Goal: Task Accomplishment & Management: Manage account settings

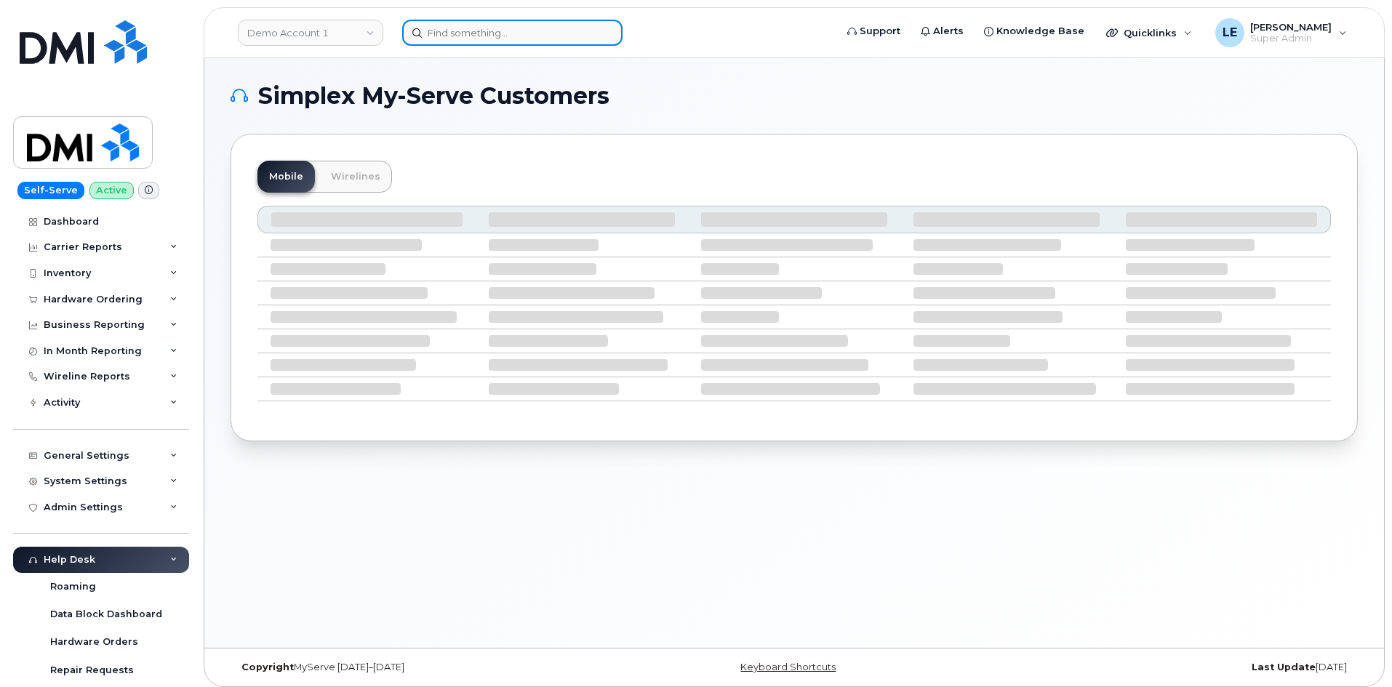
click at [508, 25] on input at bounding box center [512, 33] width 220 height 26
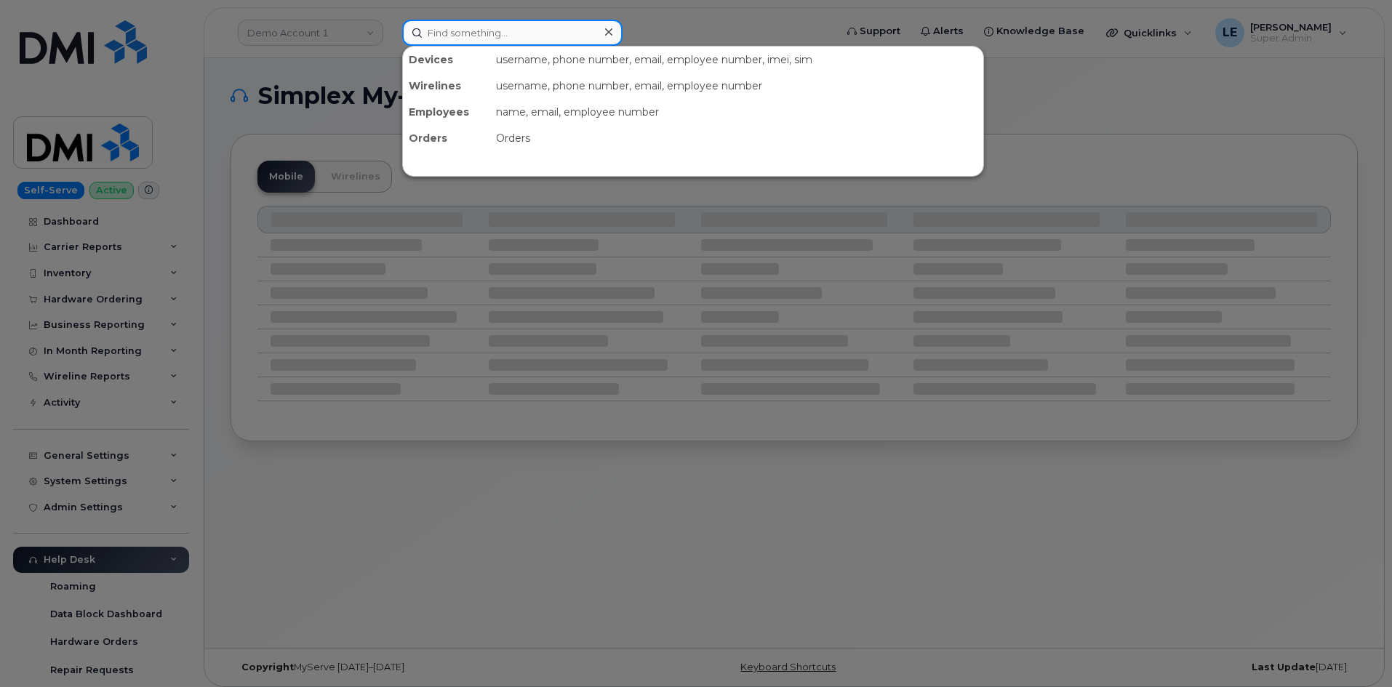
paste input "PATRICK.BOURGOIN@GANOTEC.COM"
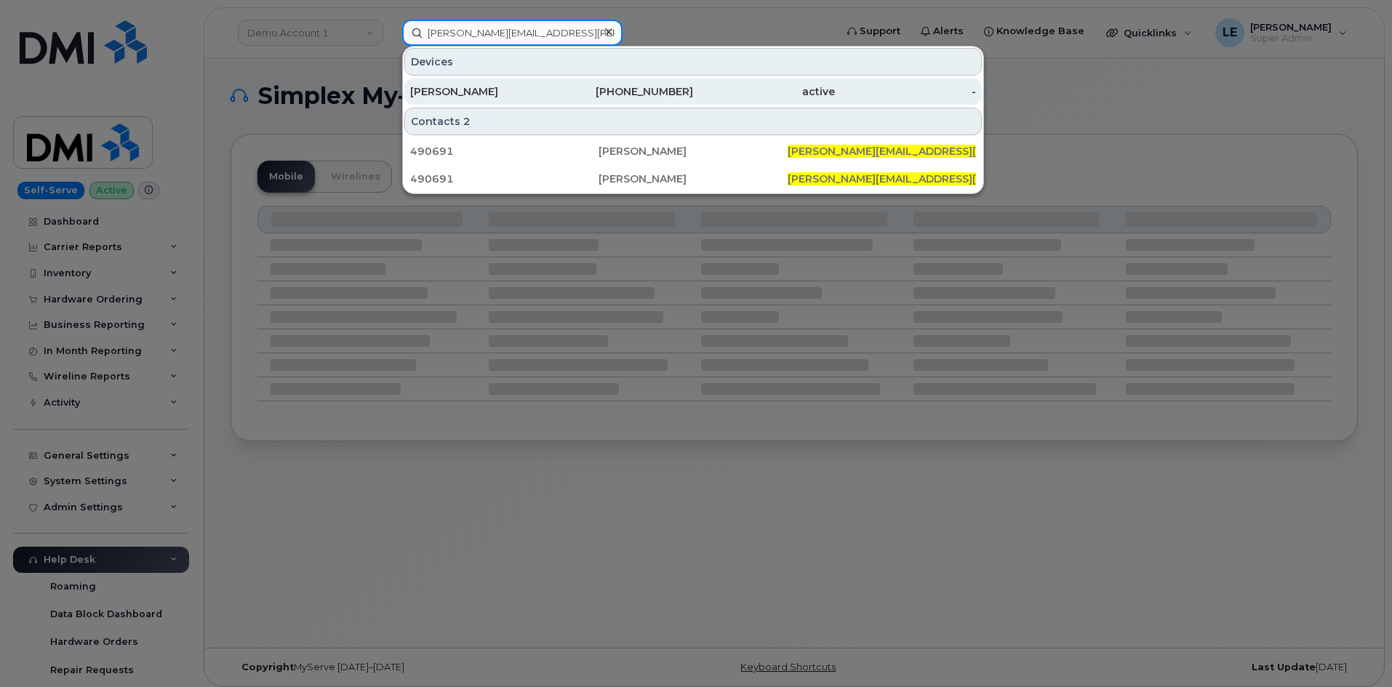
type input "PATRICK.BOURGOIN@GANOTEC.COM"
click at [441, 92] on div "[PERSON_NAME]" at bounding box center [481, 91] width 142 height 15
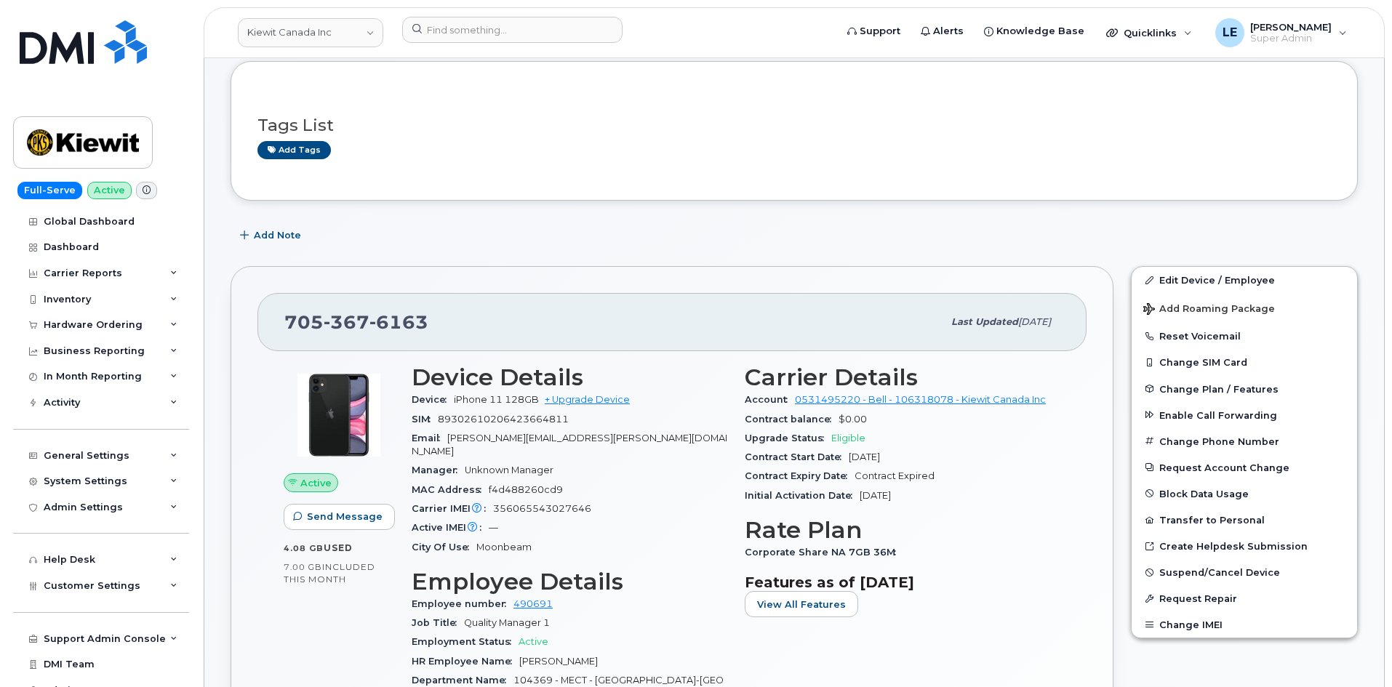
scroll to position [73, 0]
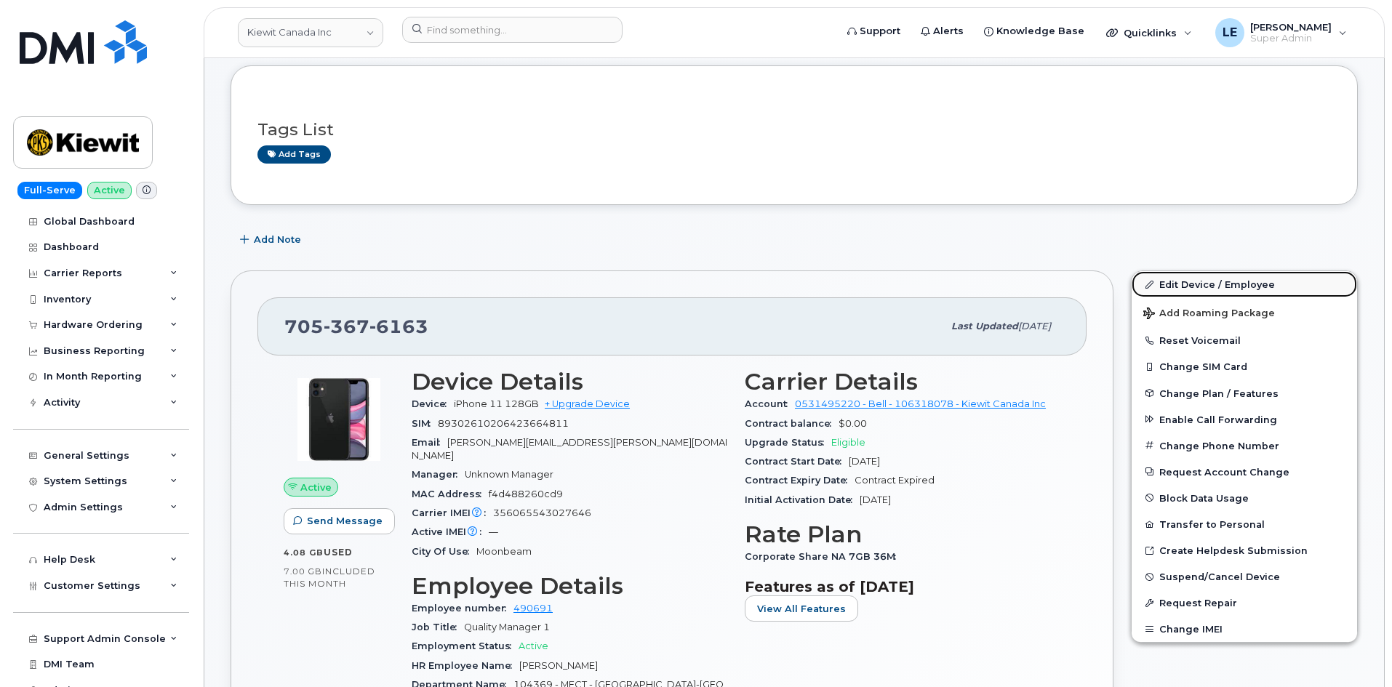
click at [1160, 281] on link "Edit Device / Employee" at bounding box center [1244, 284] width 225 height 26
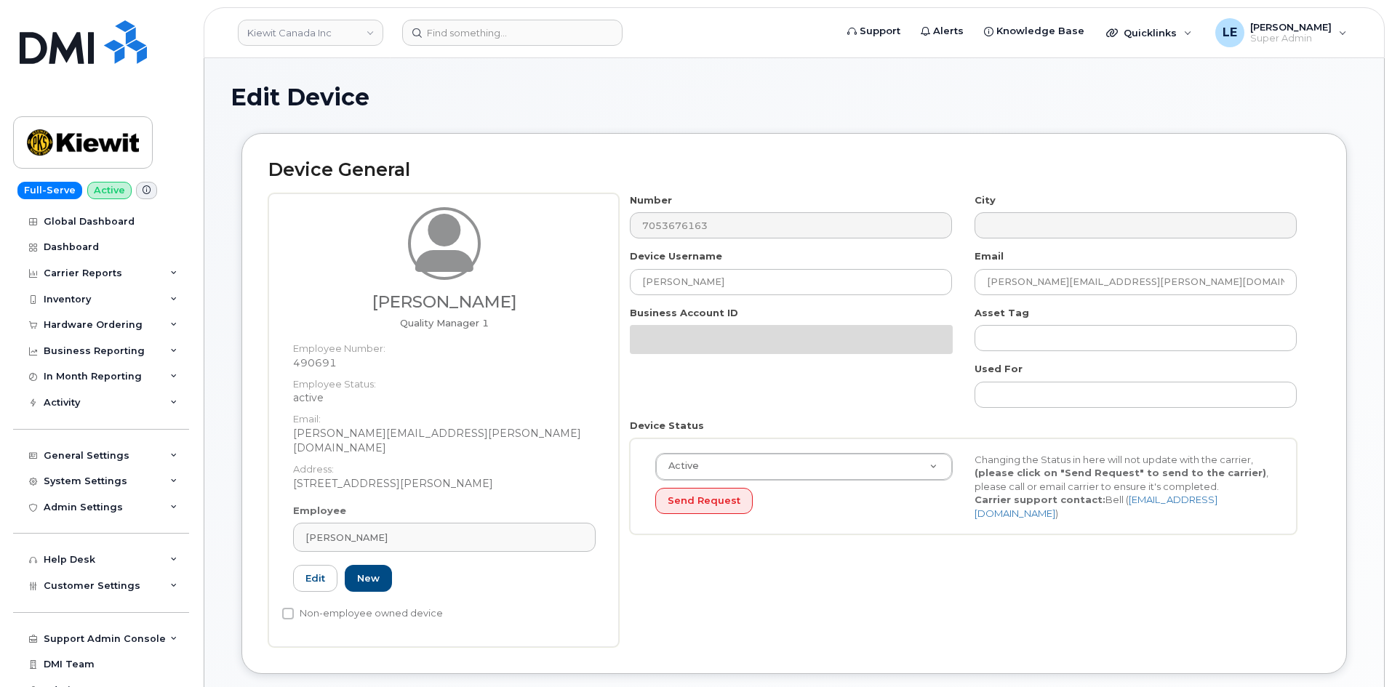
select select "14059"
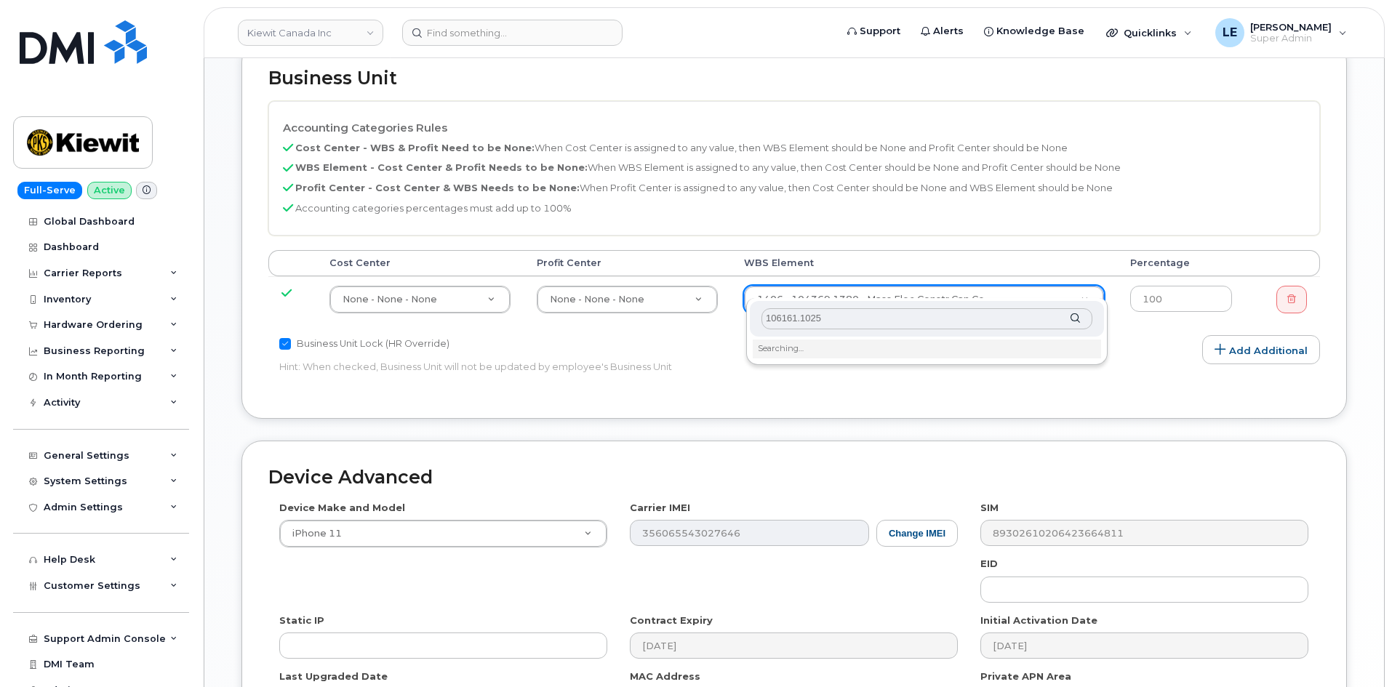
scroll to position [655, 0]
type input "106161.1025"
type input "33447759"
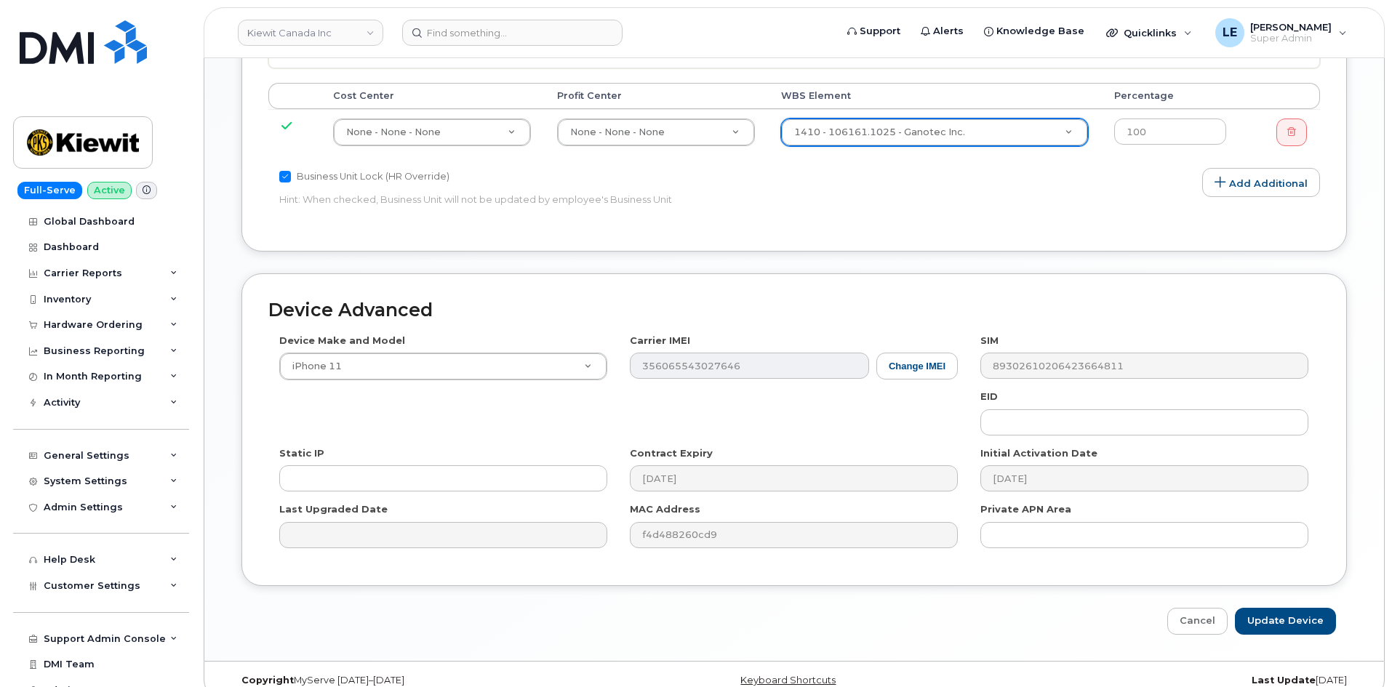
scroll to position [828, 0]
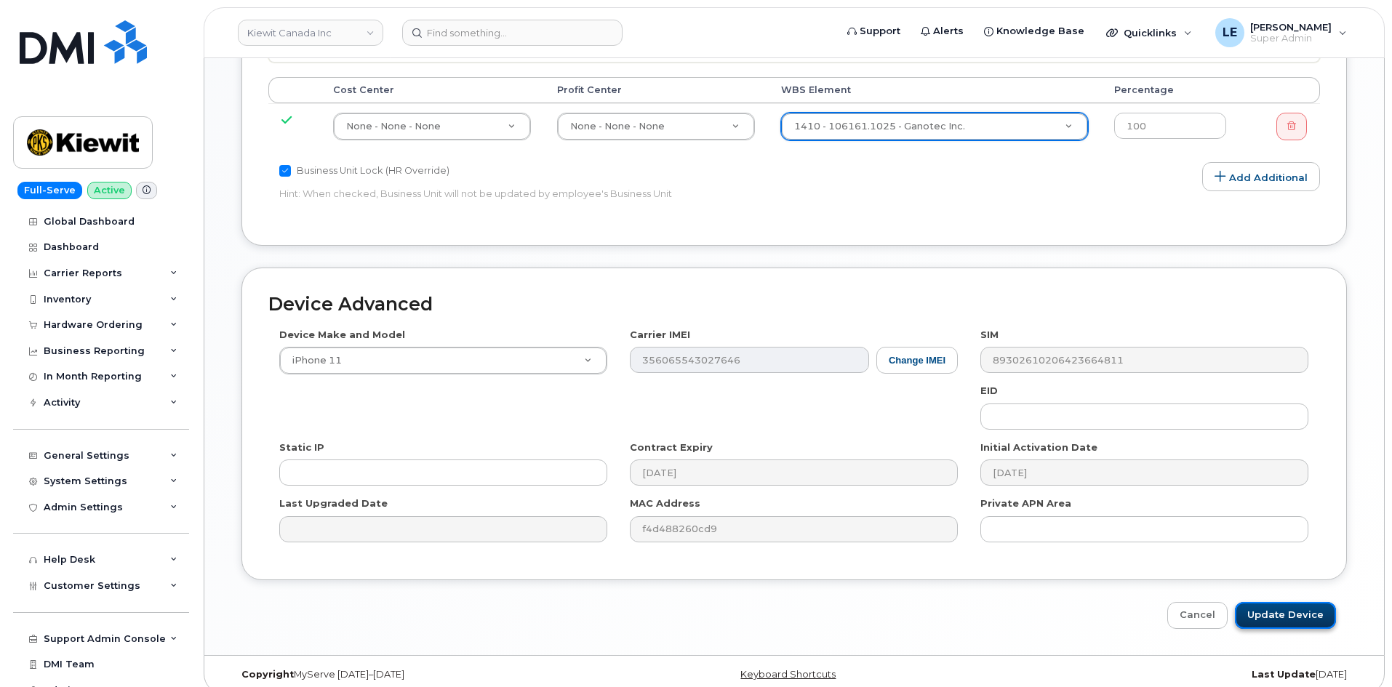
click at [1297, 602] on input "Update Device" at bounding box center [1285, 615] width 101 height 27
type input "Saving..."
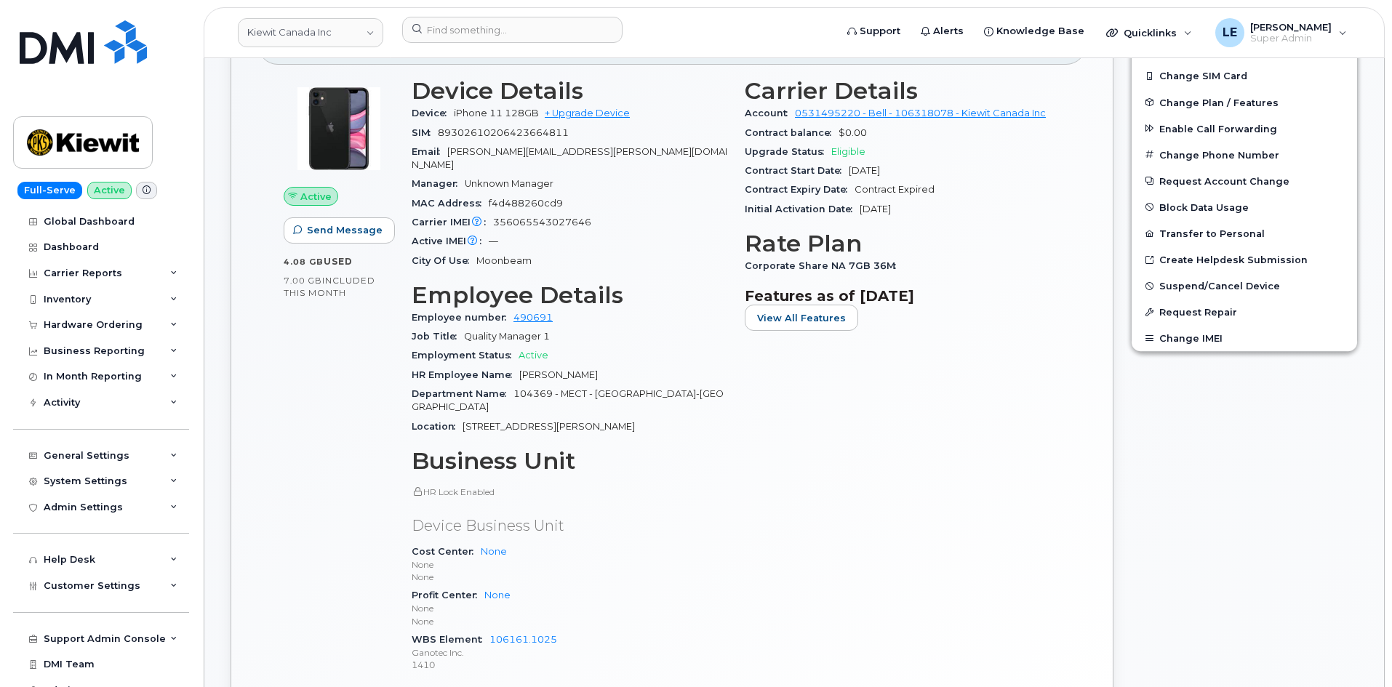
scroll to position [436, 0]
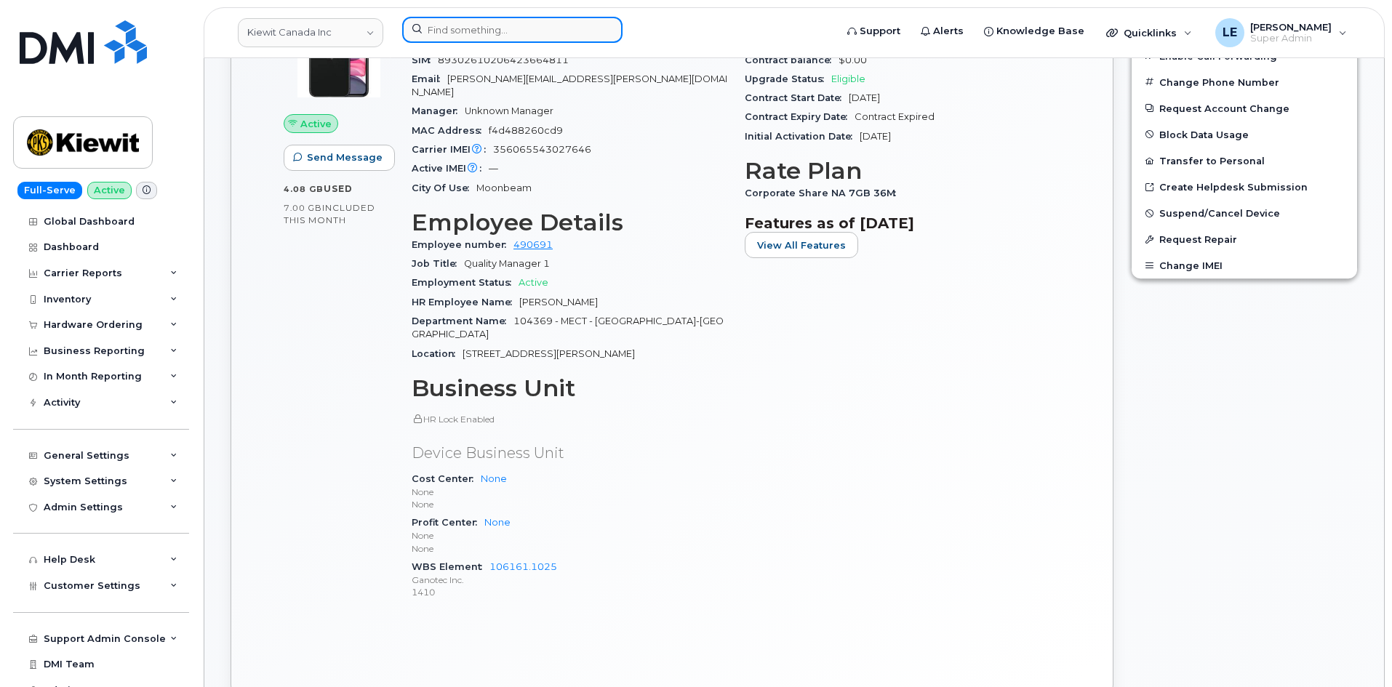
click at [438, 32] on input at bounding box center [512, 30] width 220 height 26
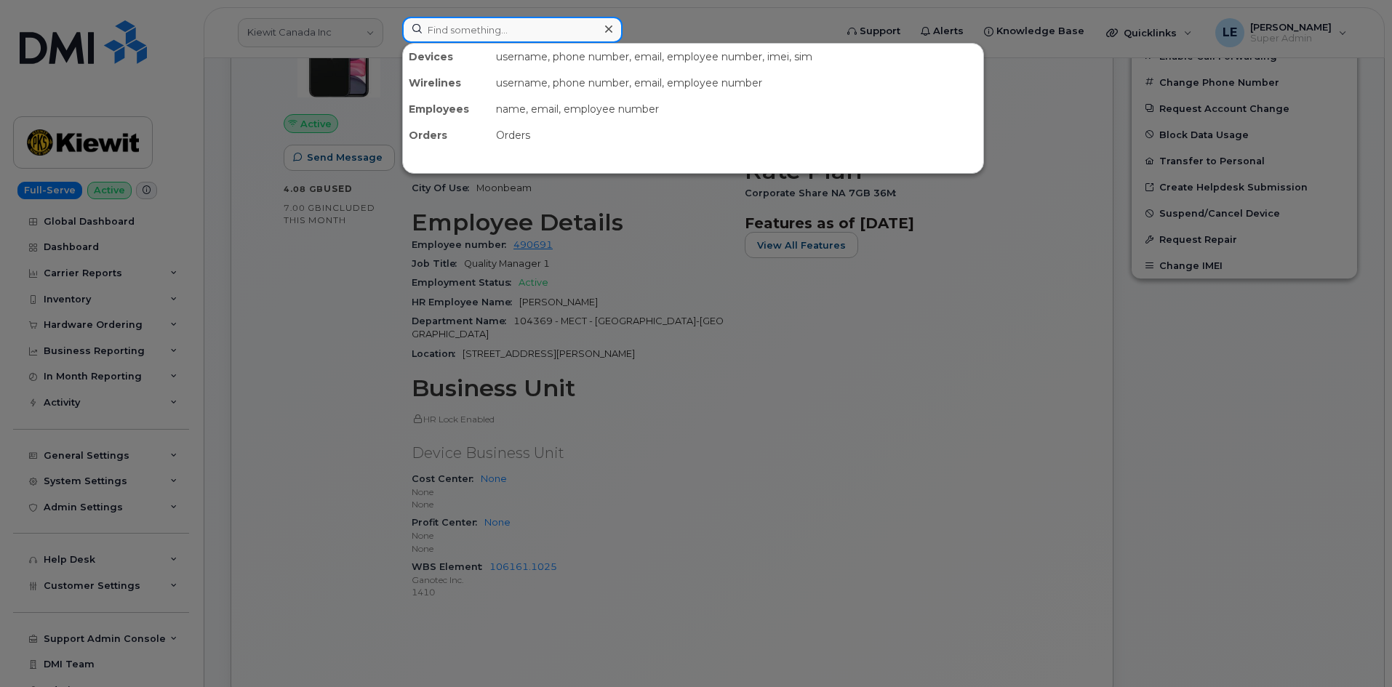
paste input "[PERSON_NAME][EMAIL_ADDRESS][PERSON_NAME][PERSON_NAME][DOMAIN_NAME]"
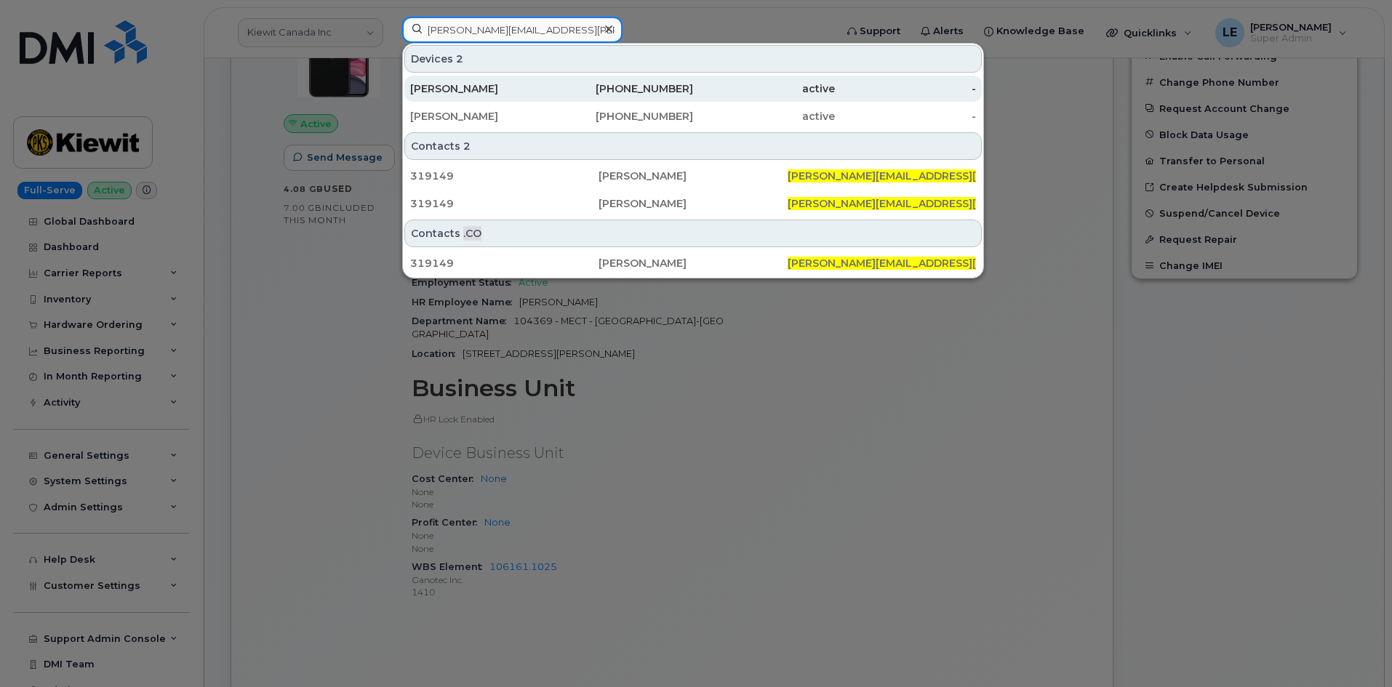
type input "[PERSON_NAME][EMAIL_ADDRESS][PERSON_NAME][PERSON_NAME][DOMAIN_NAME]"
click at [528, 88] on div "[PERSON_NAME]" at bounding box center [481, 88] width 142 height 15
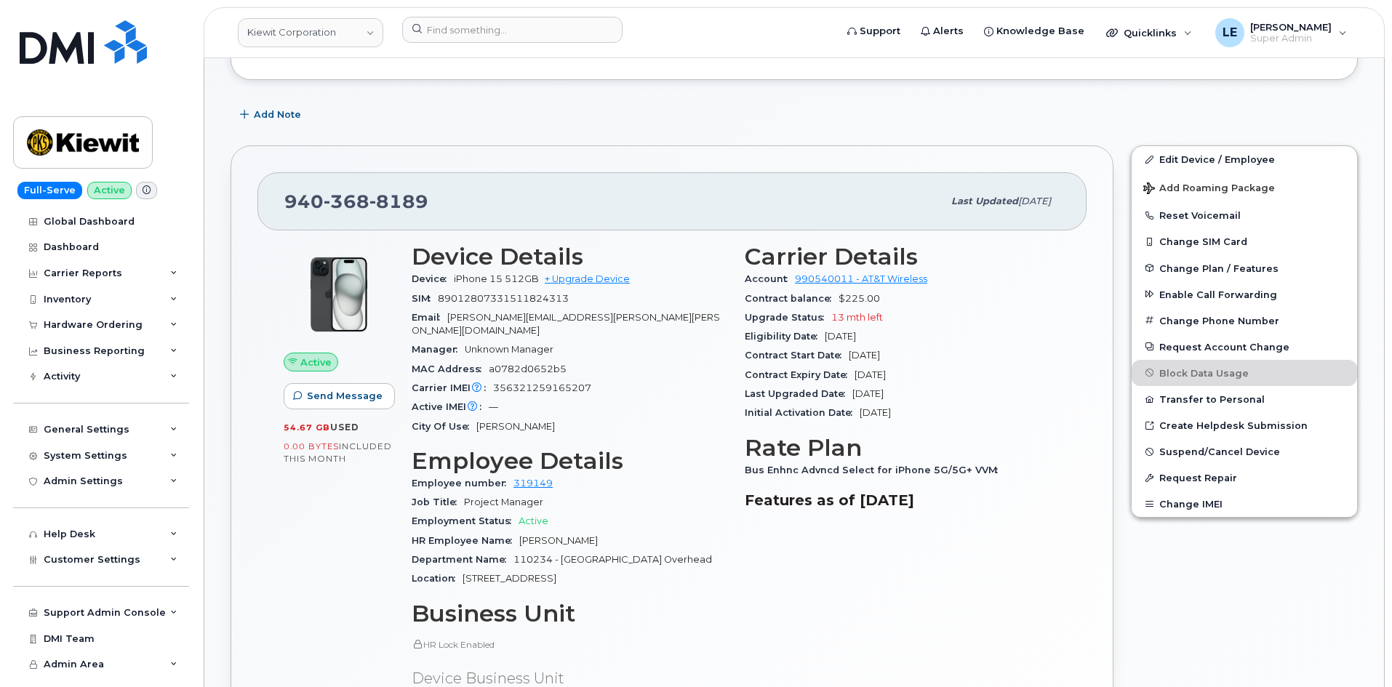
scroll to position [291, 0]
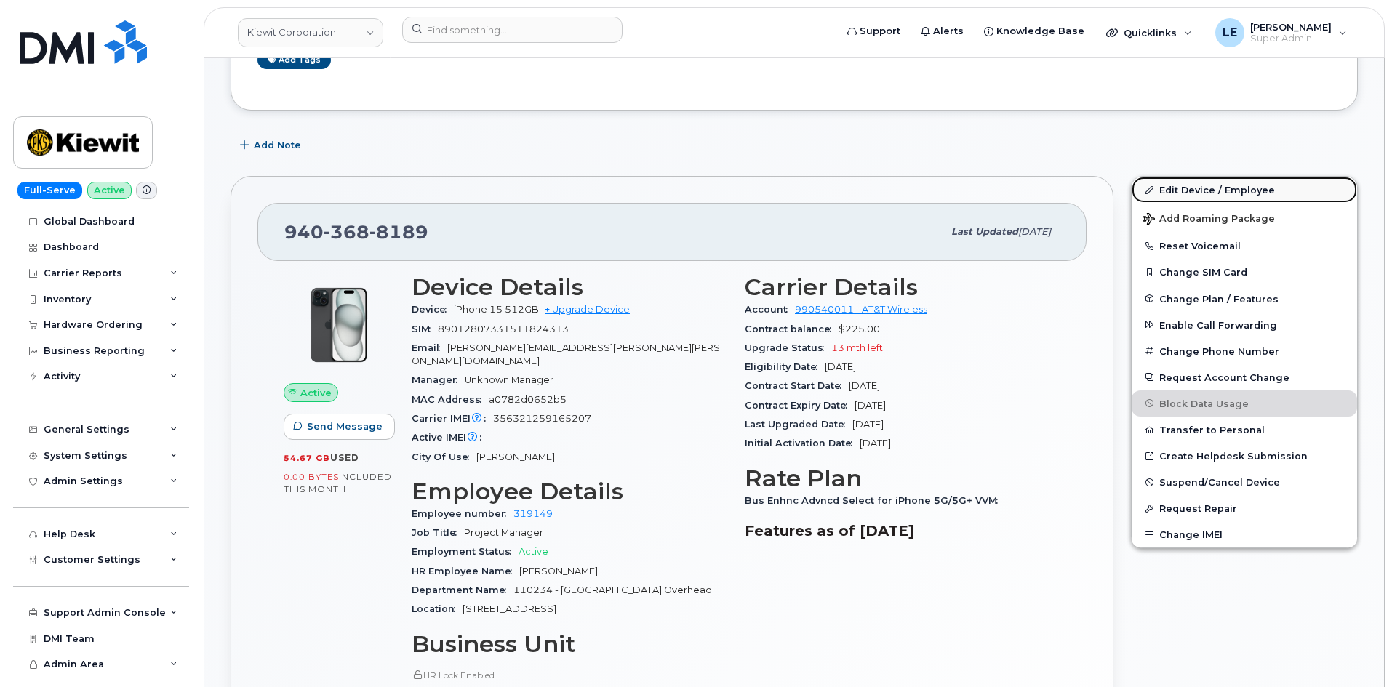
click at [1172, 181] on link "Edit Device / Employee" at bounding box center [1244, 190] width 225 height 26
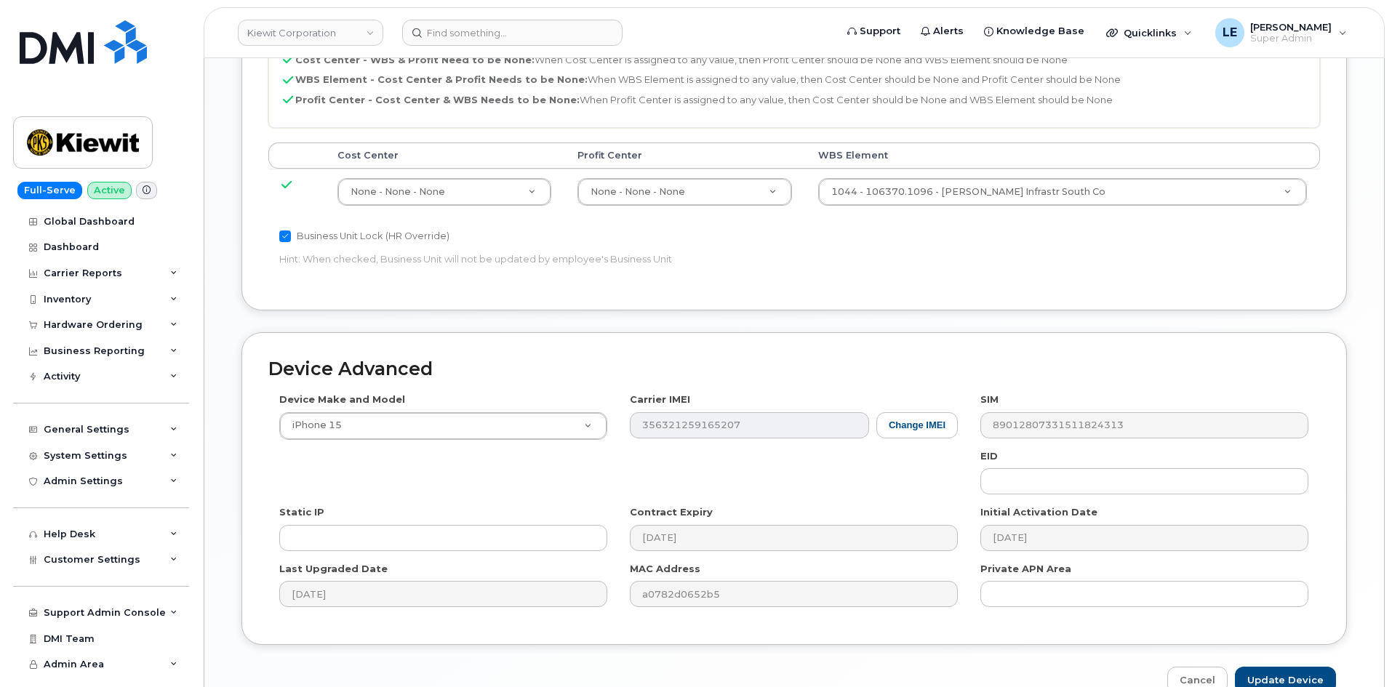
scroll to position [807, 0]
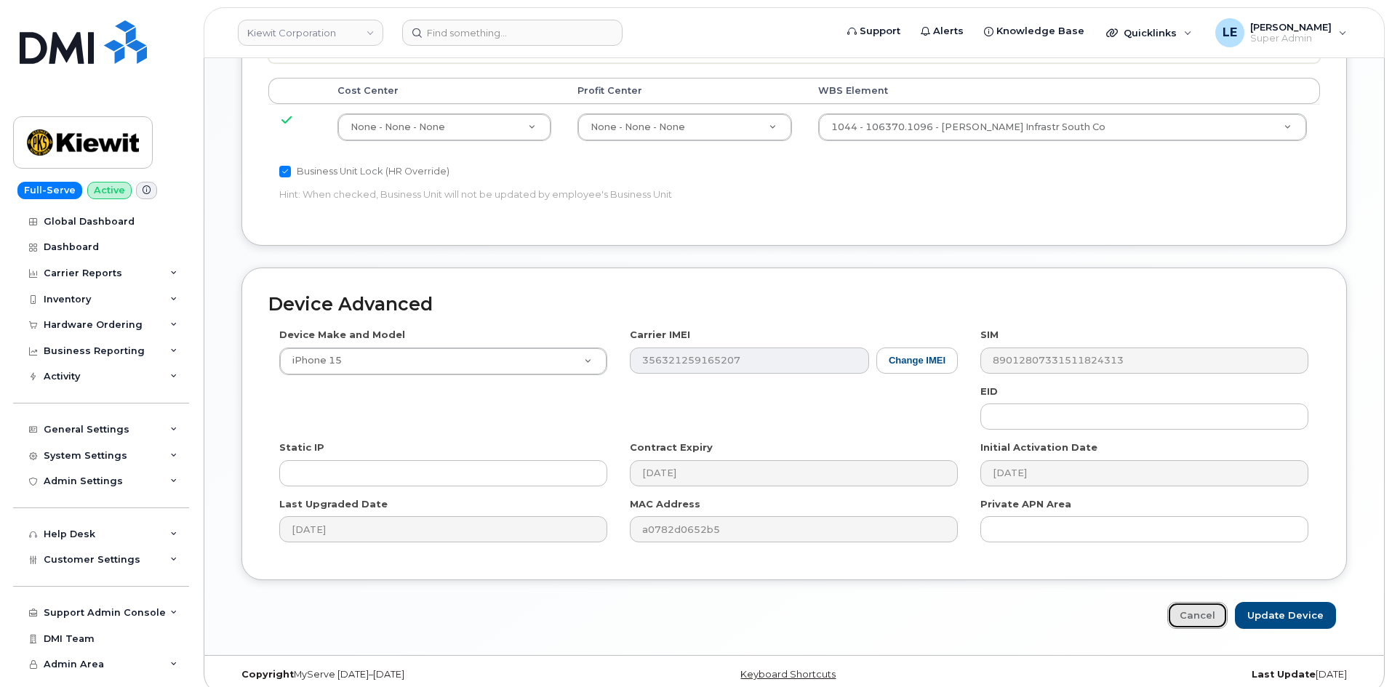
click at [1226, 602] on link "Cancel" at bounding box center [1197, 615] width 60 height 27
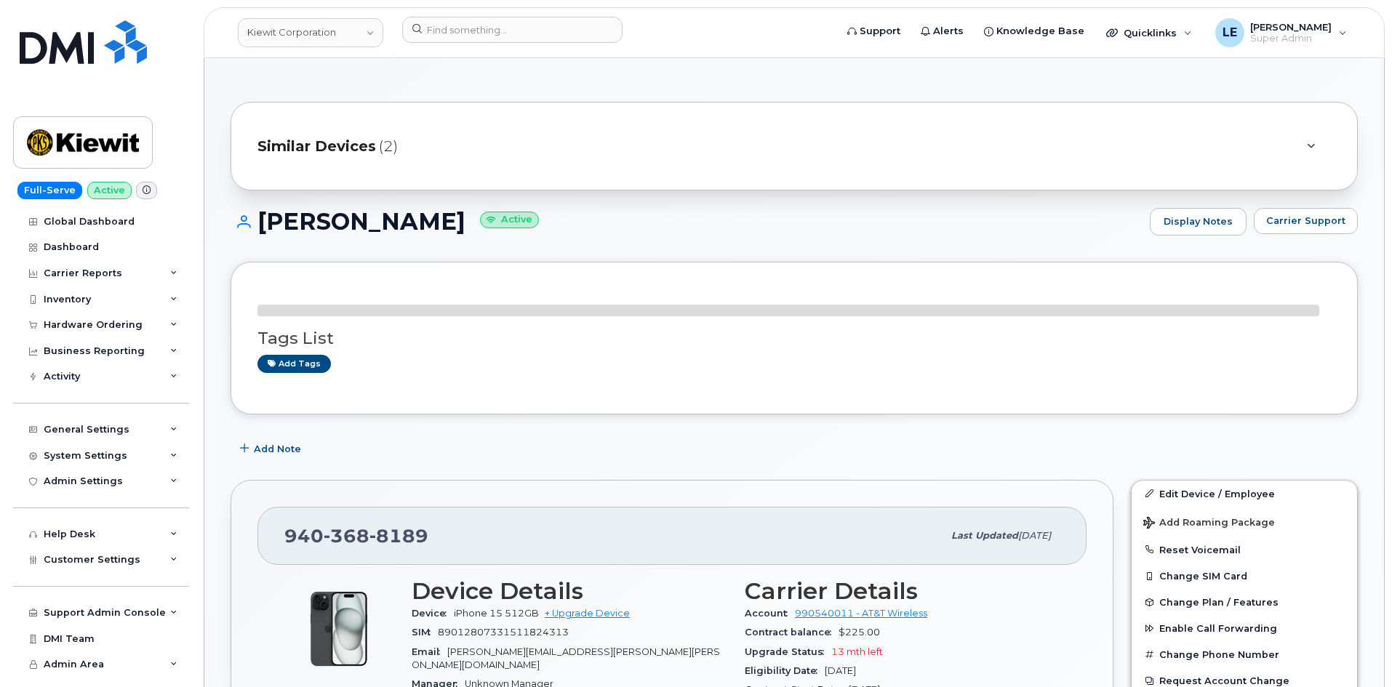
click at [405, 151] on div "Similar Devices (2)" at bounding box center [773, 146] width 1033 height 35
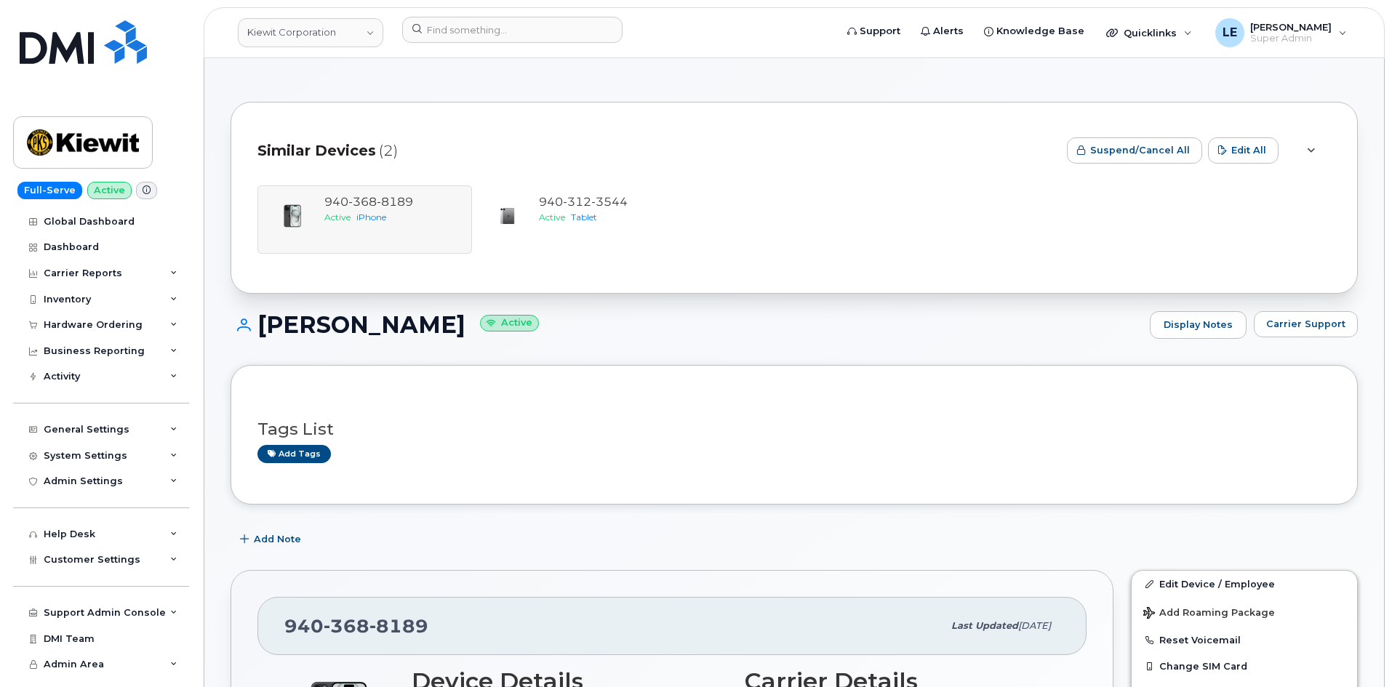
click at [398, 146] on div "Similar Devices (2)" at bounding box center [656, 151] width 798 height 44
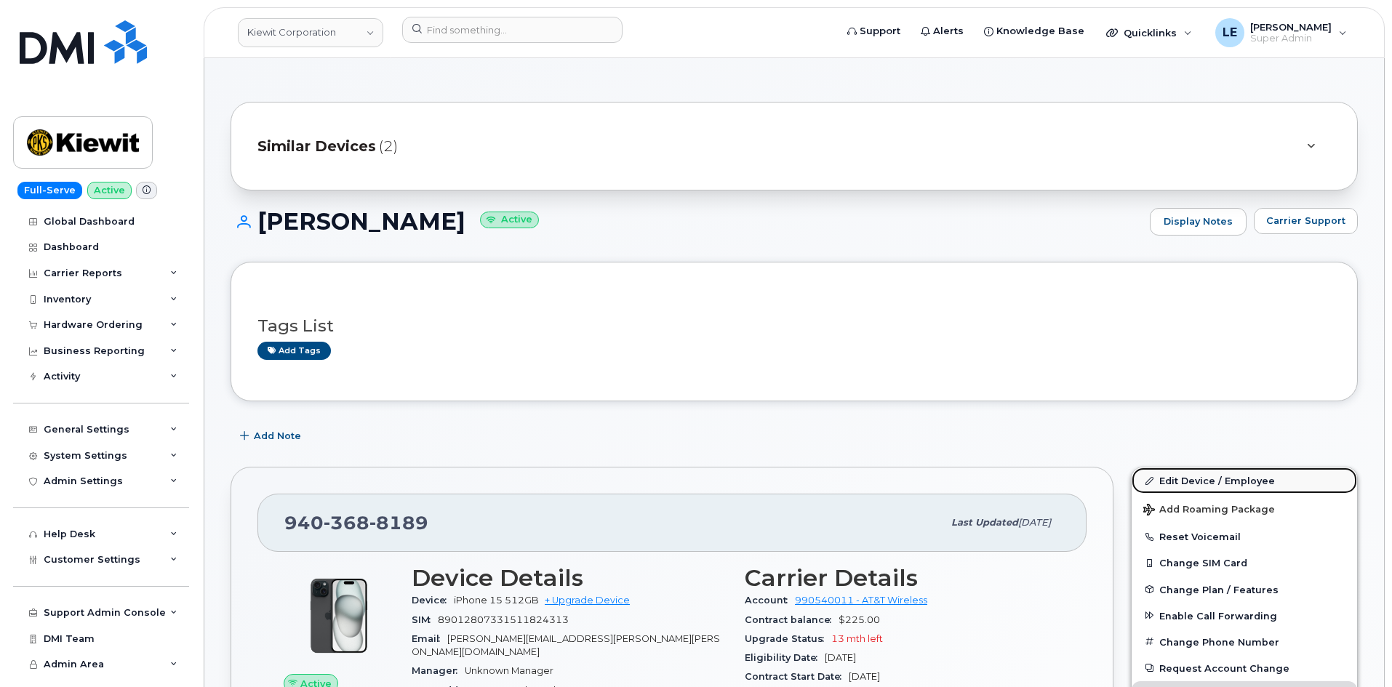
click at [1223, 486] on link "Edit Device / Employee" at bounding box center [1244, 481] width 225 height 26
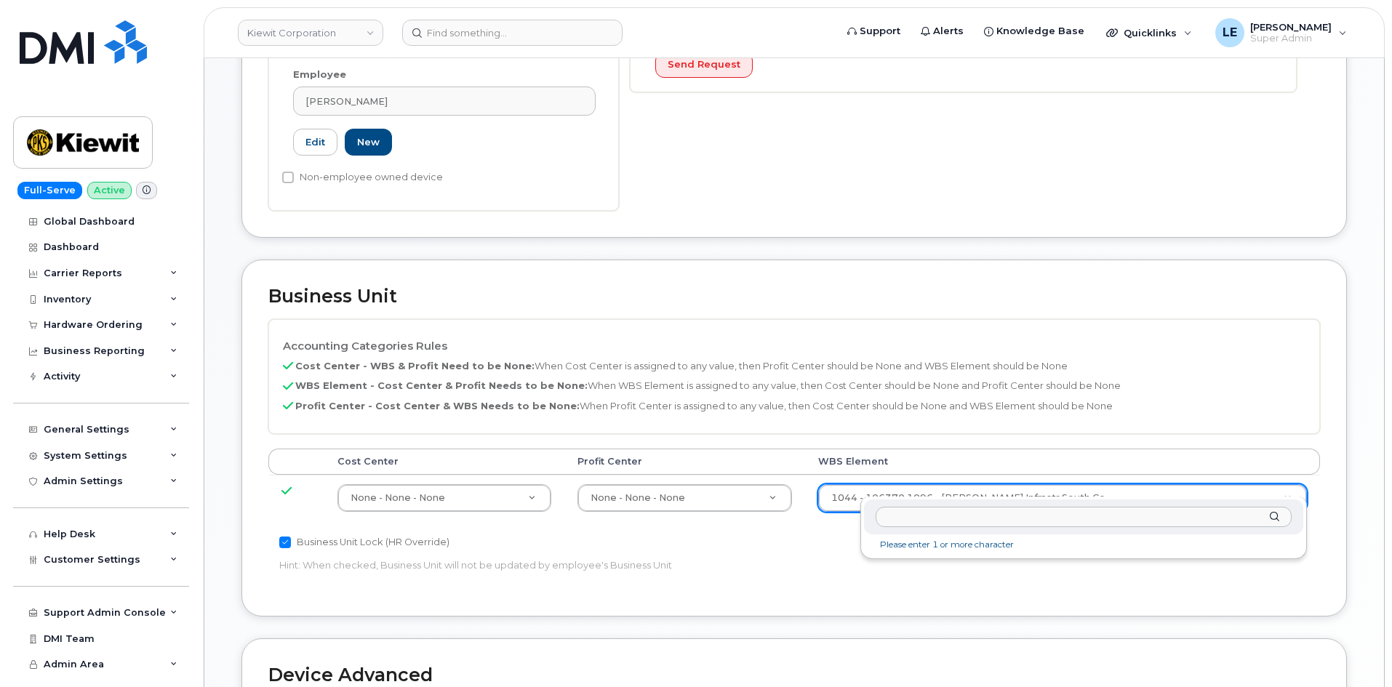
scroll to position [436, 0]
type input "110234.1705"
click at [954, 565] on div "110234.1705 1044 - 110234.1705 - Kiewit Infrastr South Co 1044 - 110234.1705 - …" at bounding box center [1083, 533] width 447 height 73
type input "33471551"
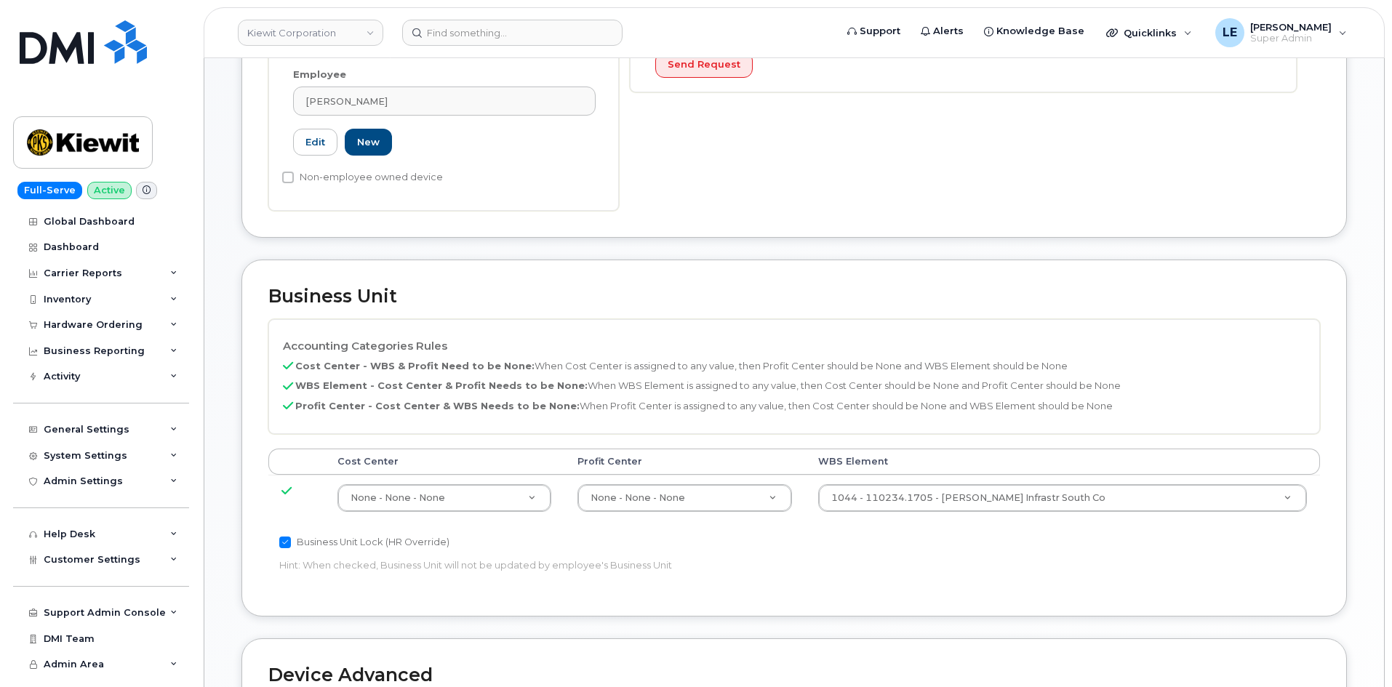
click at [945, 534] on div "Business Unit Lock (HR Override)" at bounding box center [618, 542] width 679 height 17
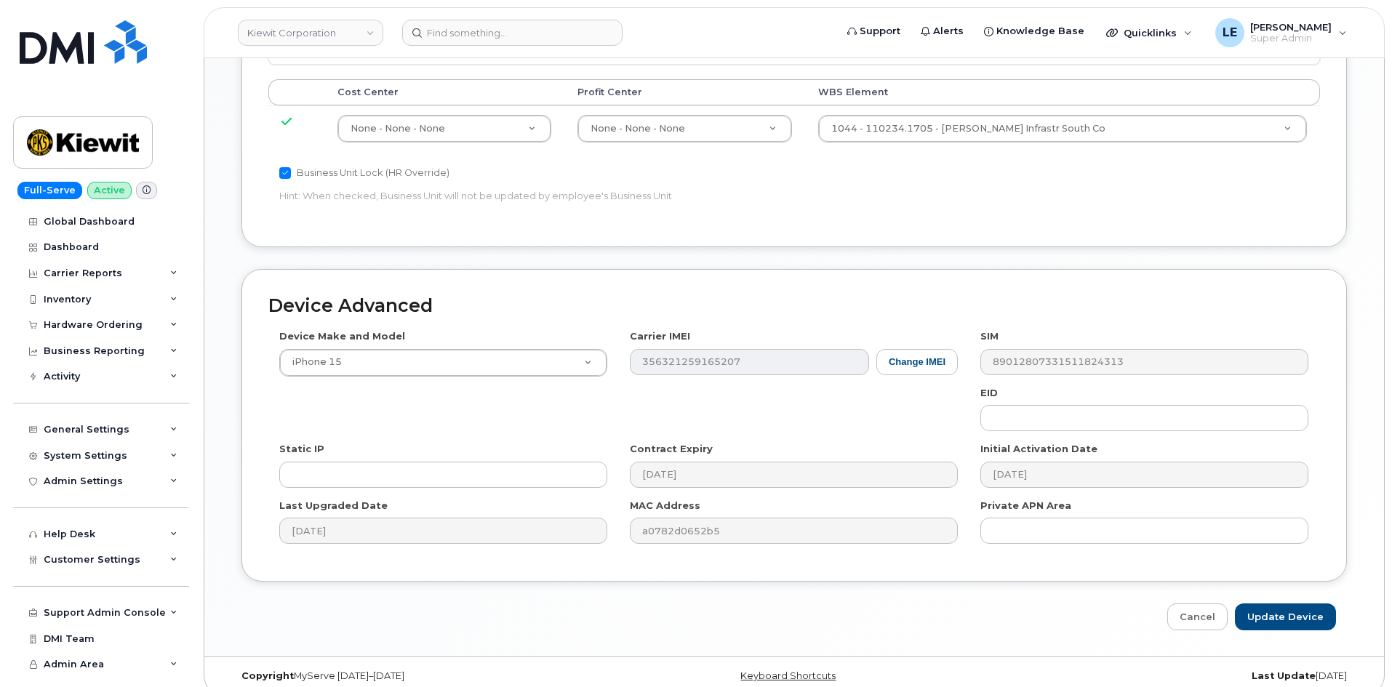
scroll to position [807, 0]
click at [1262, 607] on input "Update Device" at bounding box center [1285, 615] width 101 height 27
type input "Saving..."
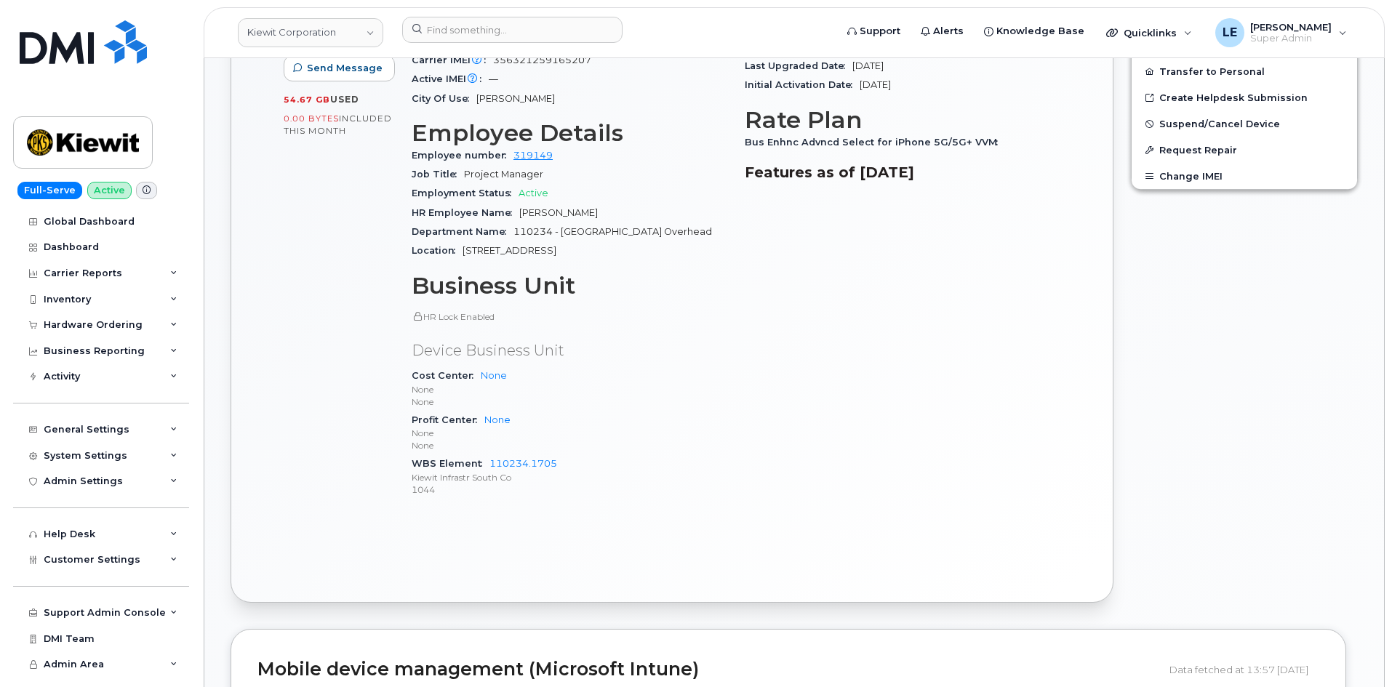
scroll to position [655, 0]
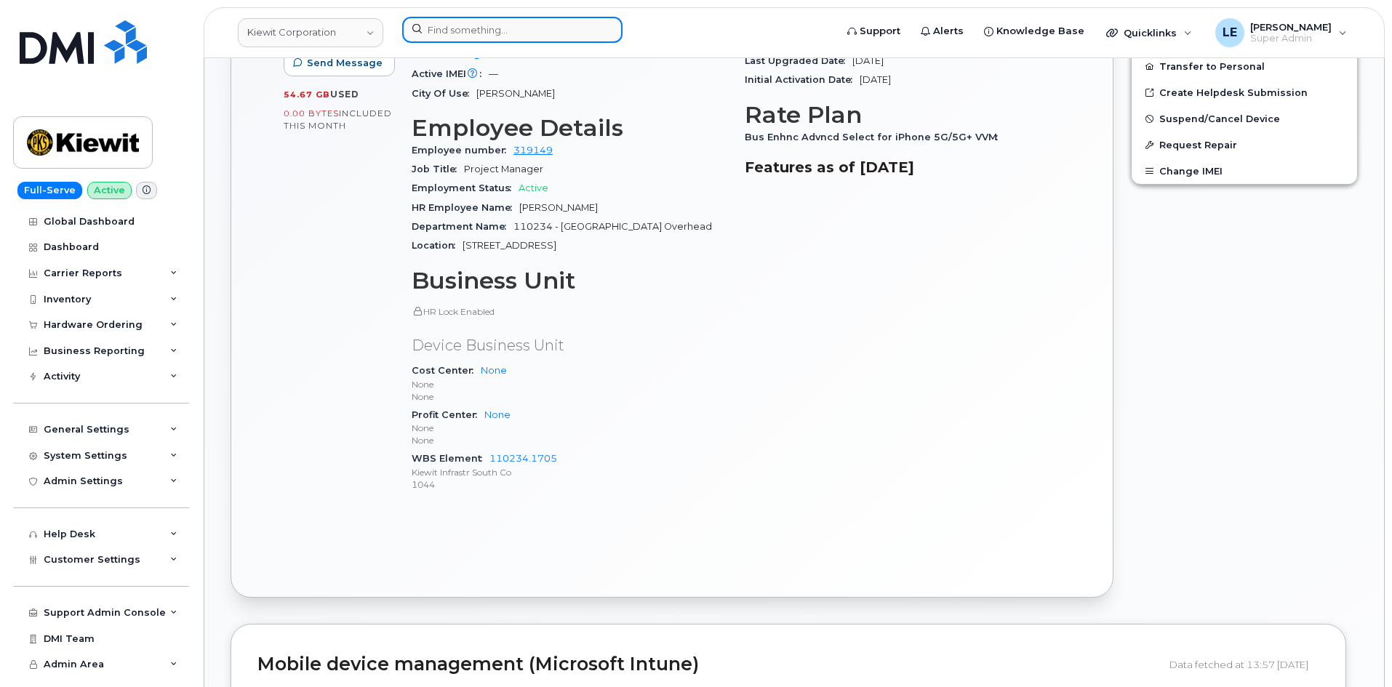
click at [460, 39] on input at bounding box center [512, 30] width 220 height 26
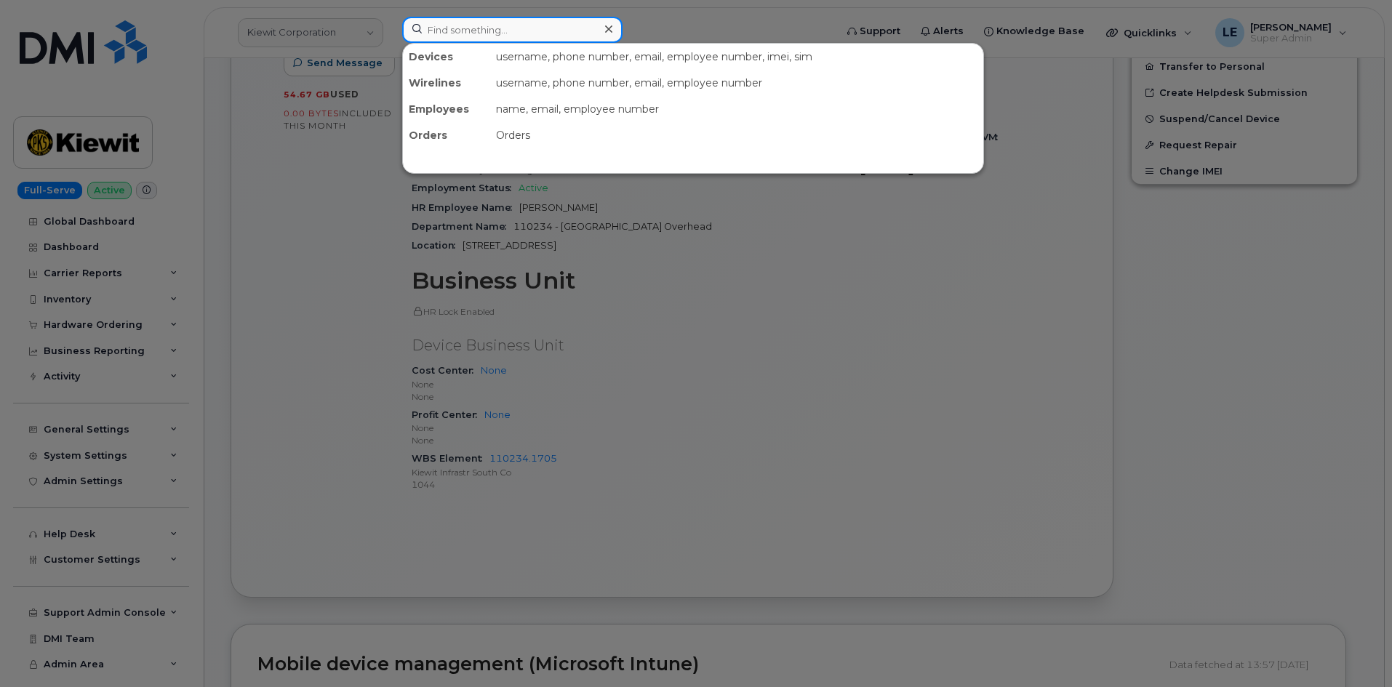
paste input "[PERSON_NAME][EMAIL_ADDRESS][PERSON_NAME][PERSON_NAME][DOMAIN_NAME]"
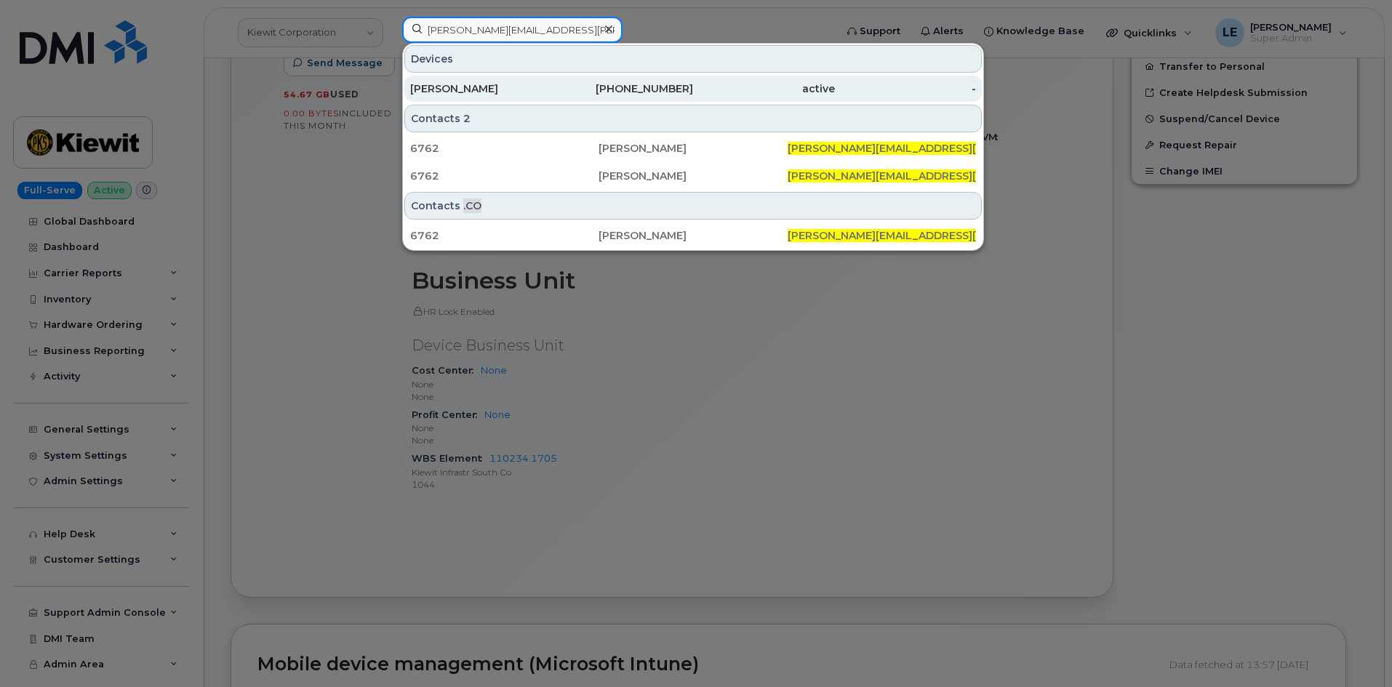
type input "[PERSON_NAME][EMAIL_ADDRESS][PERSON_NAME][PERSON_NAME][DOMAIN_NAME]"
click at [716, 85] on div "active" at bounding box center [764, 88] width 142 height 15
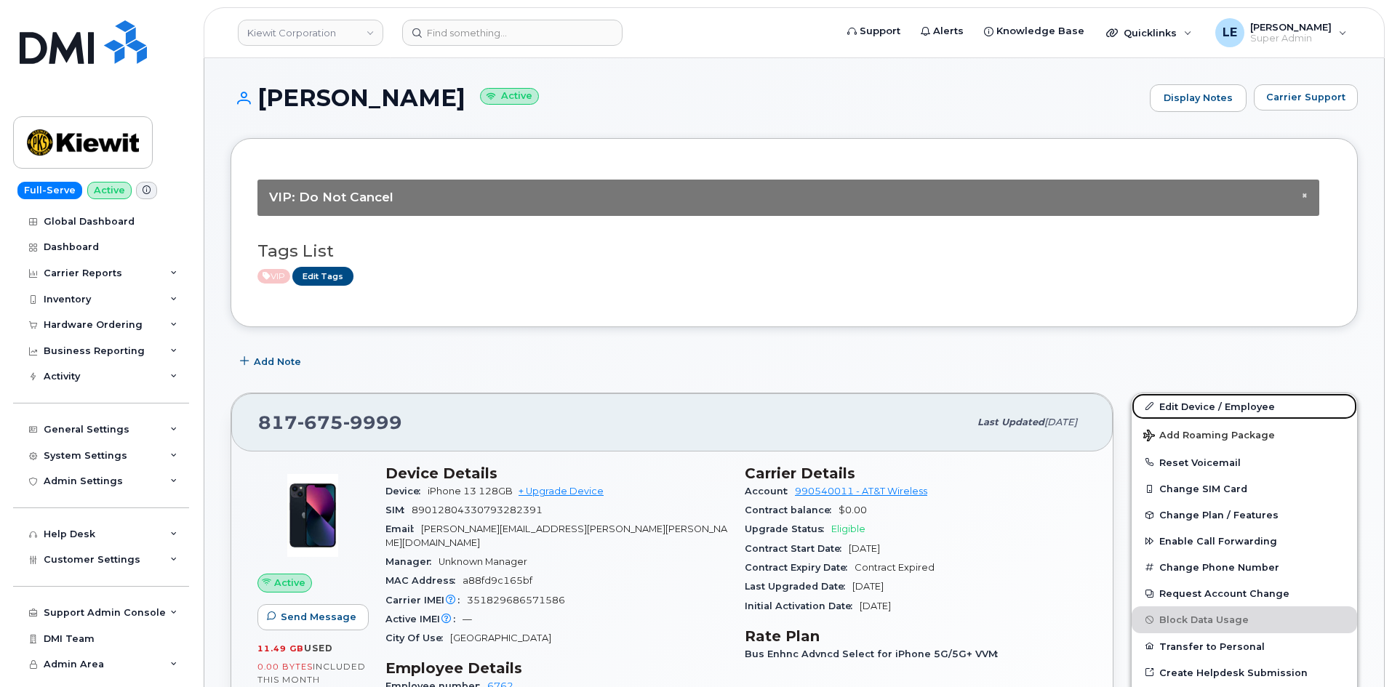
click at [1188, 401] on link "Edit Device / Employee" at bounding box center [1244, 406] width 225 height 26
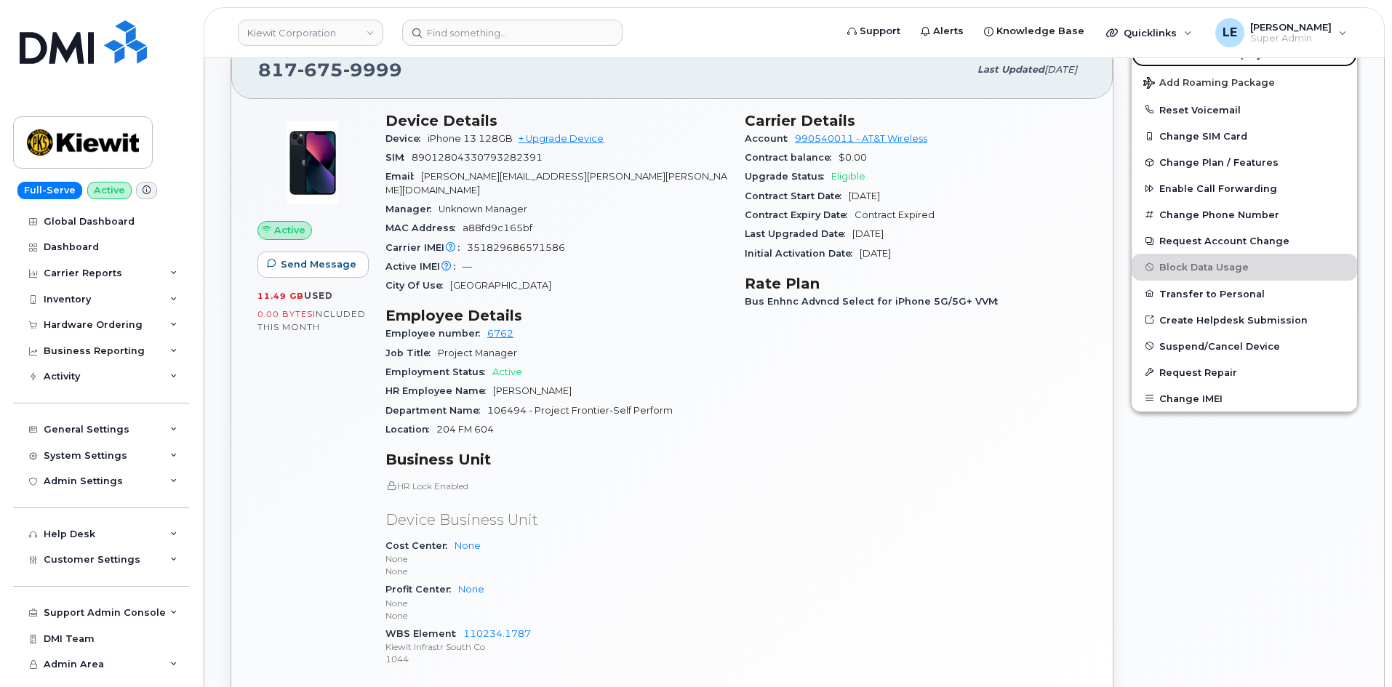
scroll to position [364, 0]
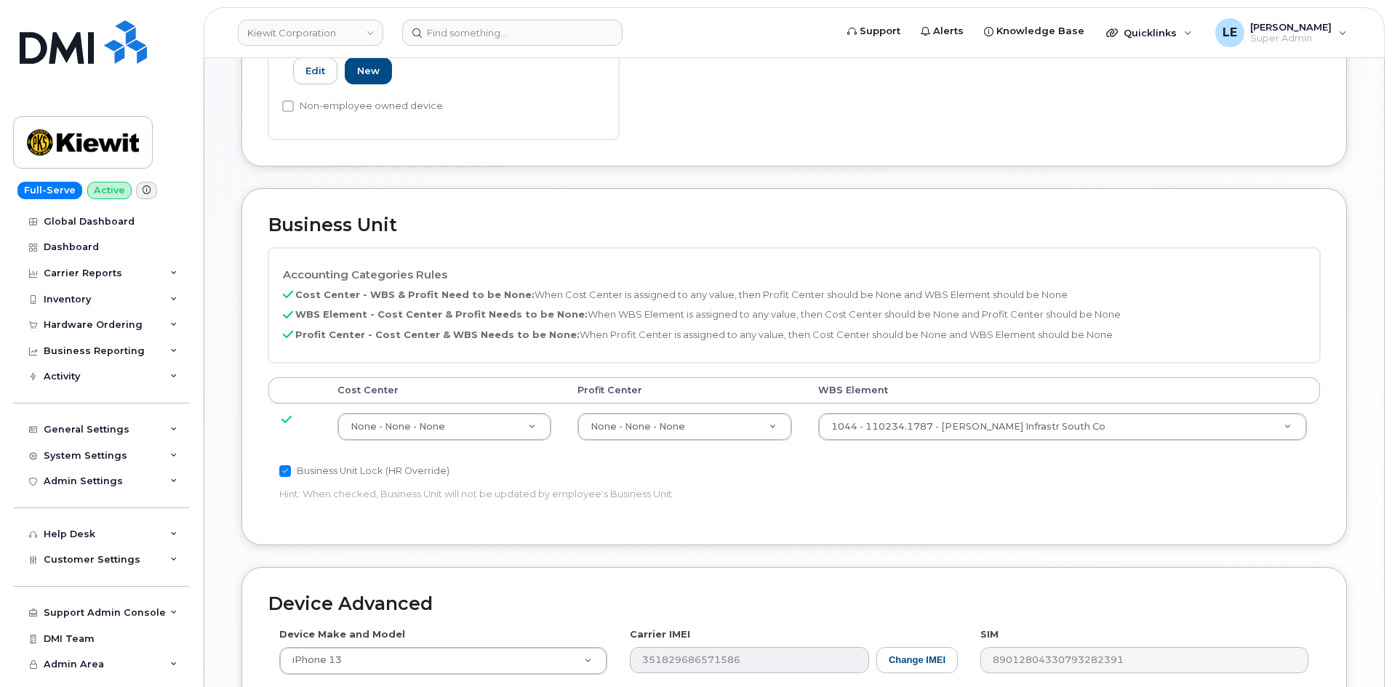
scroll to position [509, 0]
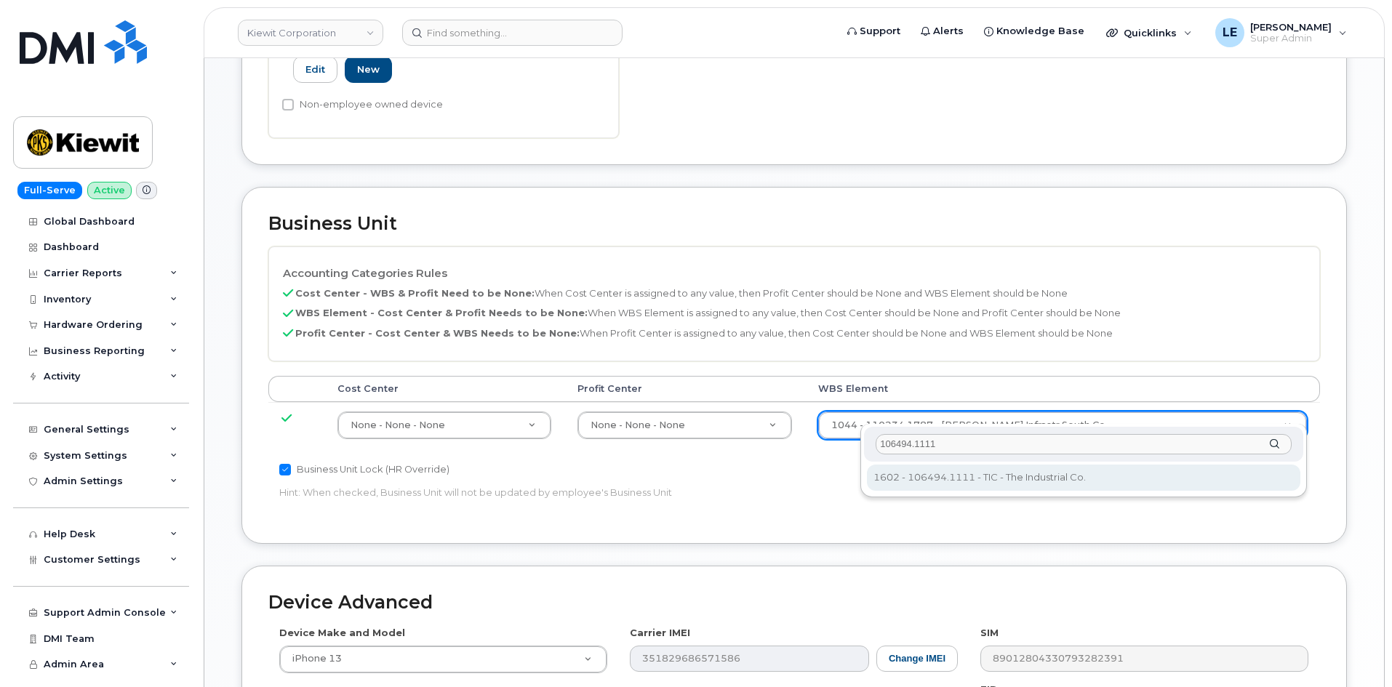
type input "106494.1111"
type input "35946483"
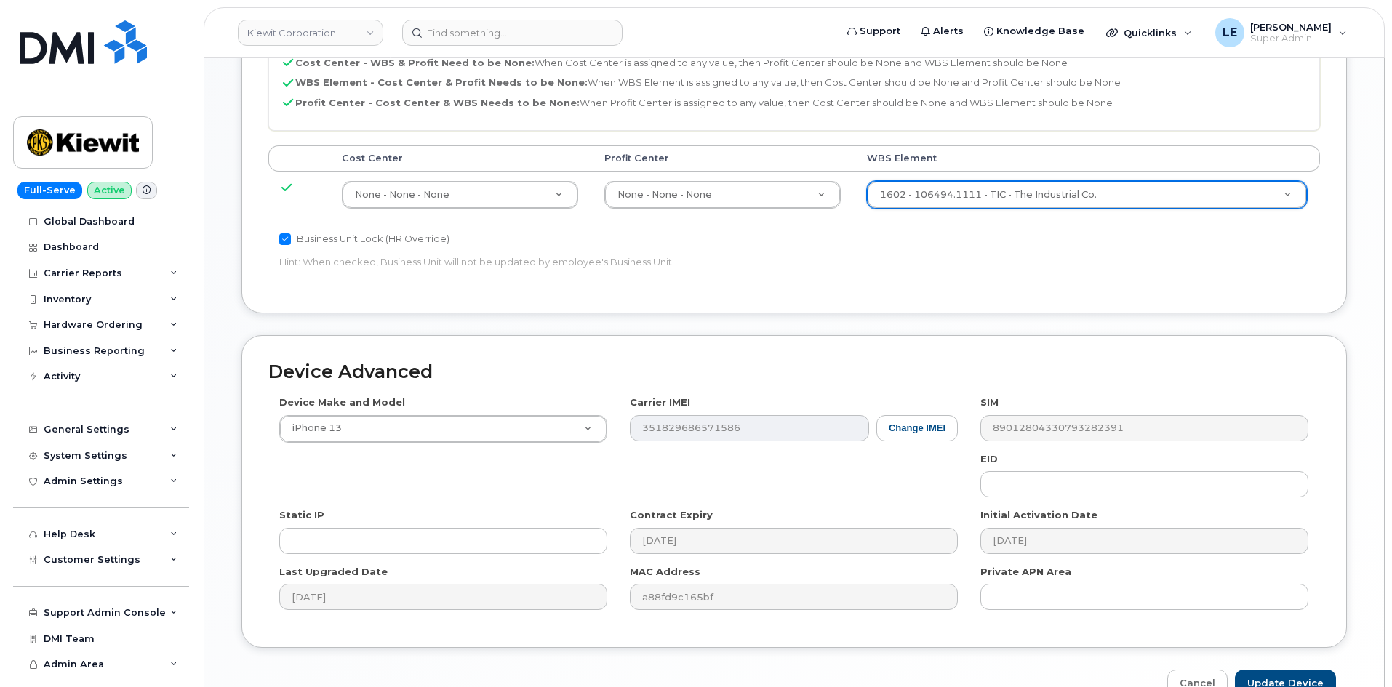
scroll to position [807, 0]
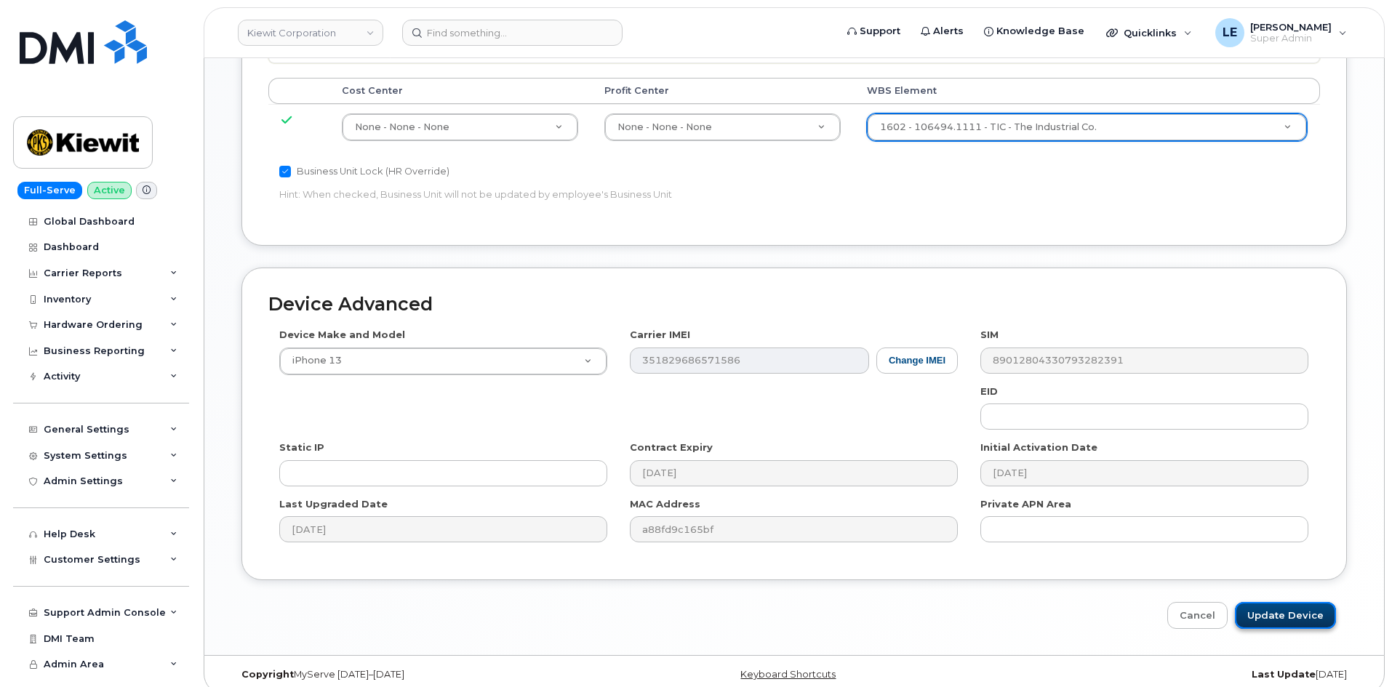
click at [1263, 602] on input "Update Device" at bounding box center [1285, 615] width 101 height 27
type input "Saving..."
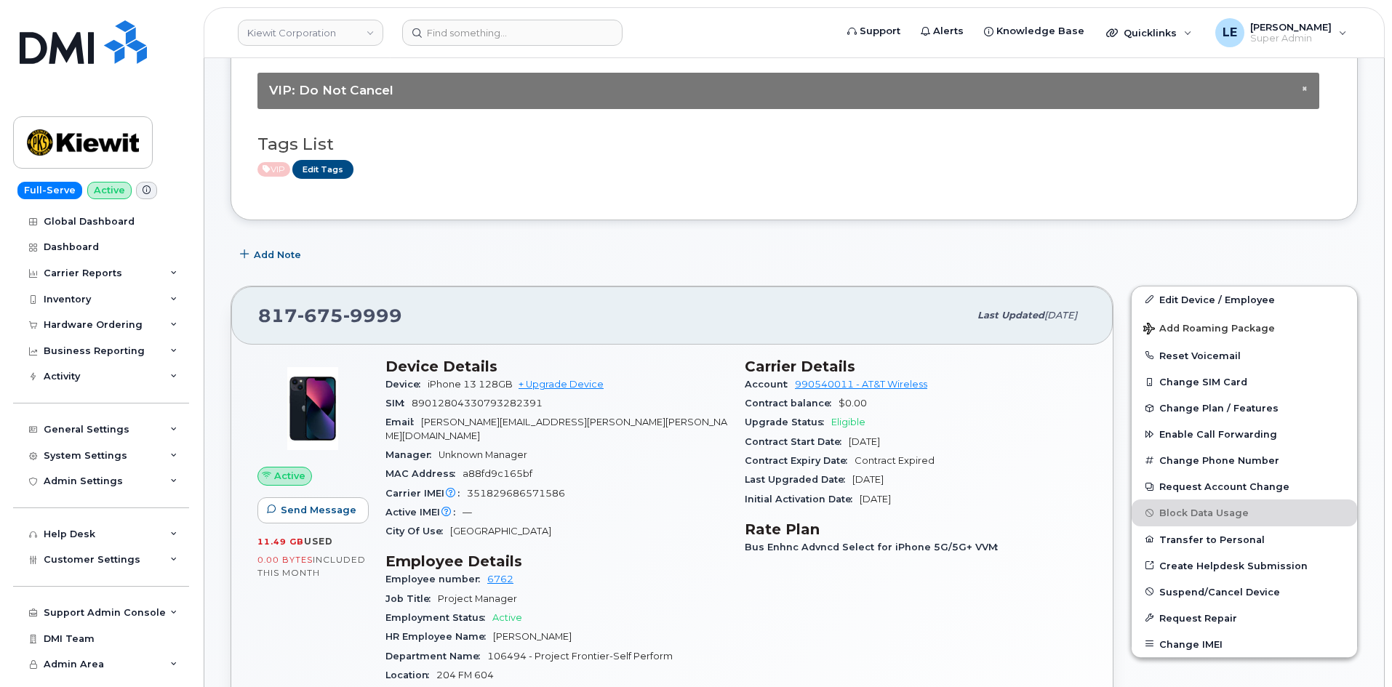
scroll to position [436, 0]
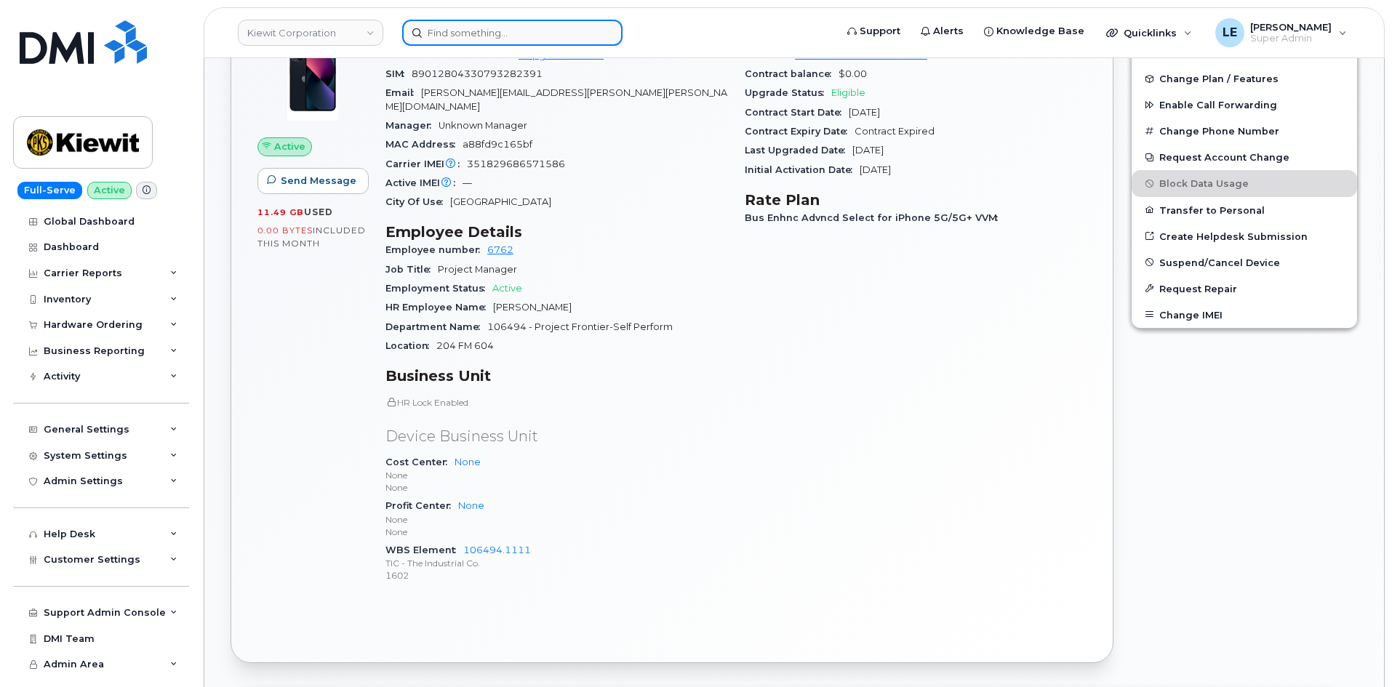
click at [565, 35] on input at bounding box center [512, 33] width 220 height 26
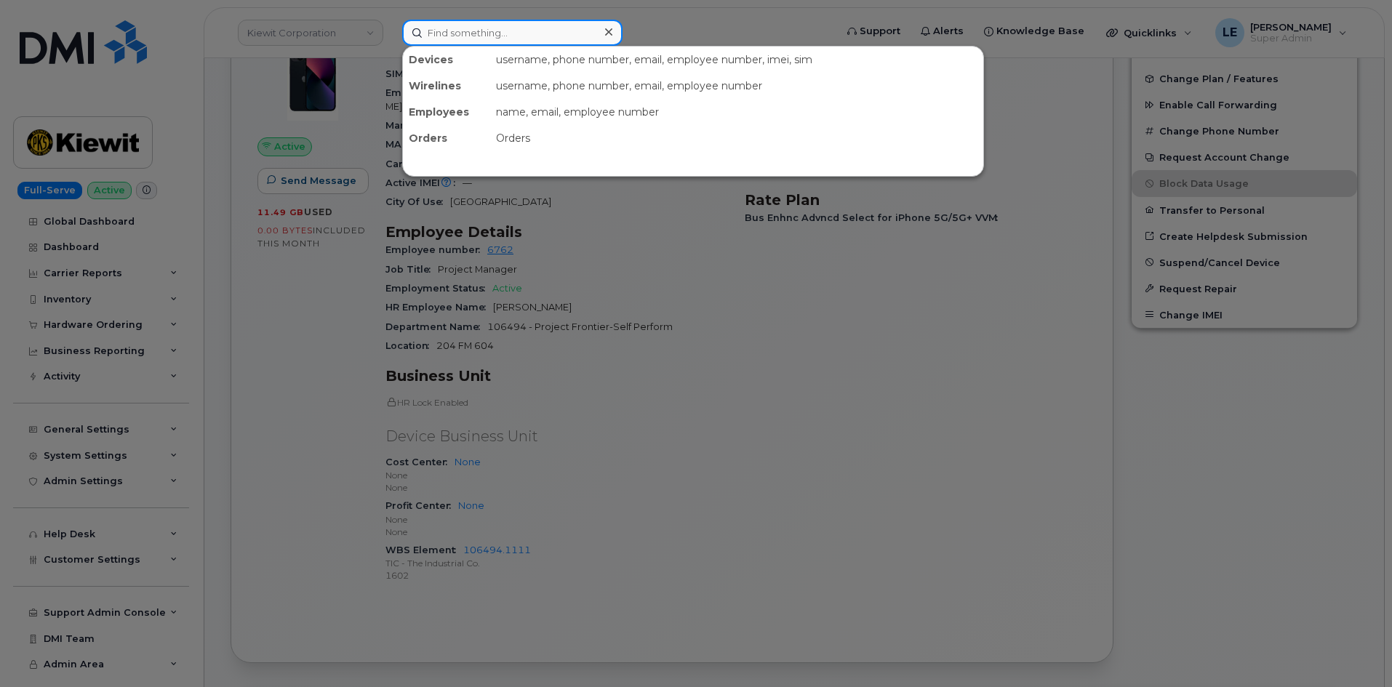
paste input "[PERSON_NAME][EMAIL_ADDRESS][PERSON_NAME][DOMAIN_NAME]"
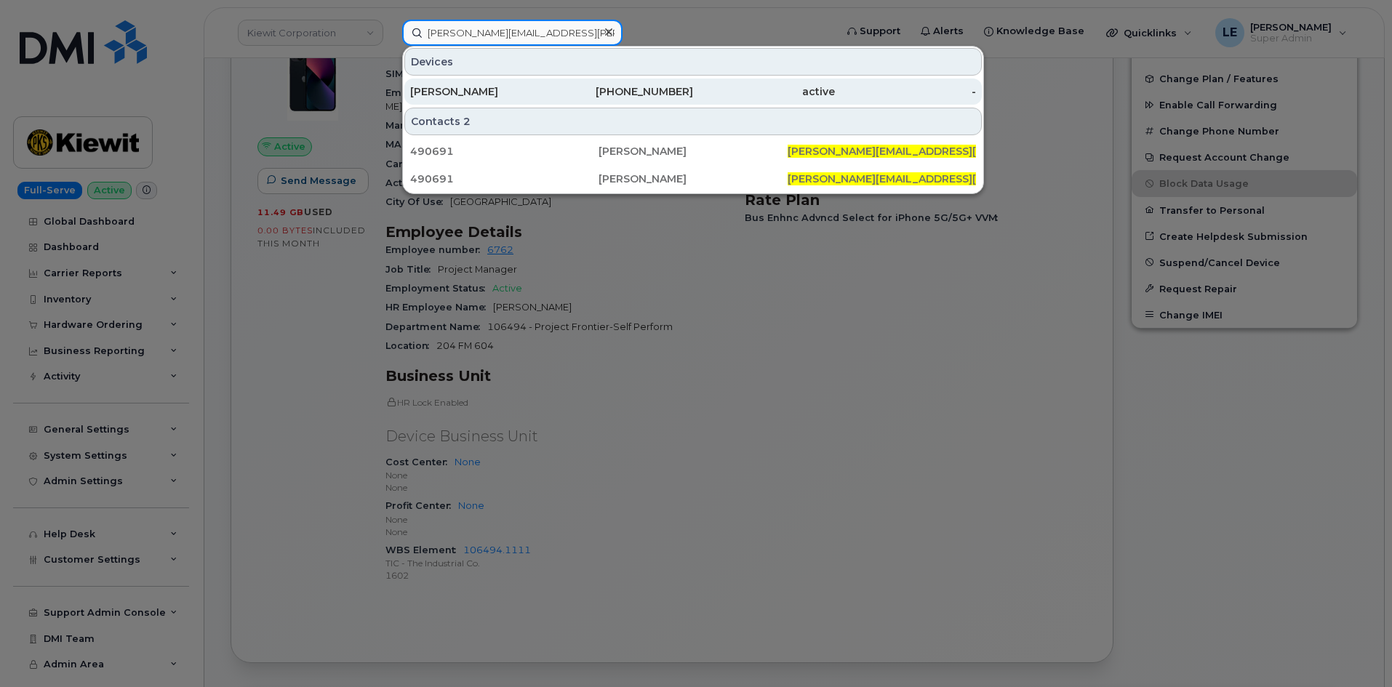
type input "[PERSON_NAME][EMAIL_ADDRESS][PERSON_NAME][DOMAIN_NAME]"
click at [542, 89] on div "[PERSON_NAME]" at bounding box center [481, 91] width 142 height 15
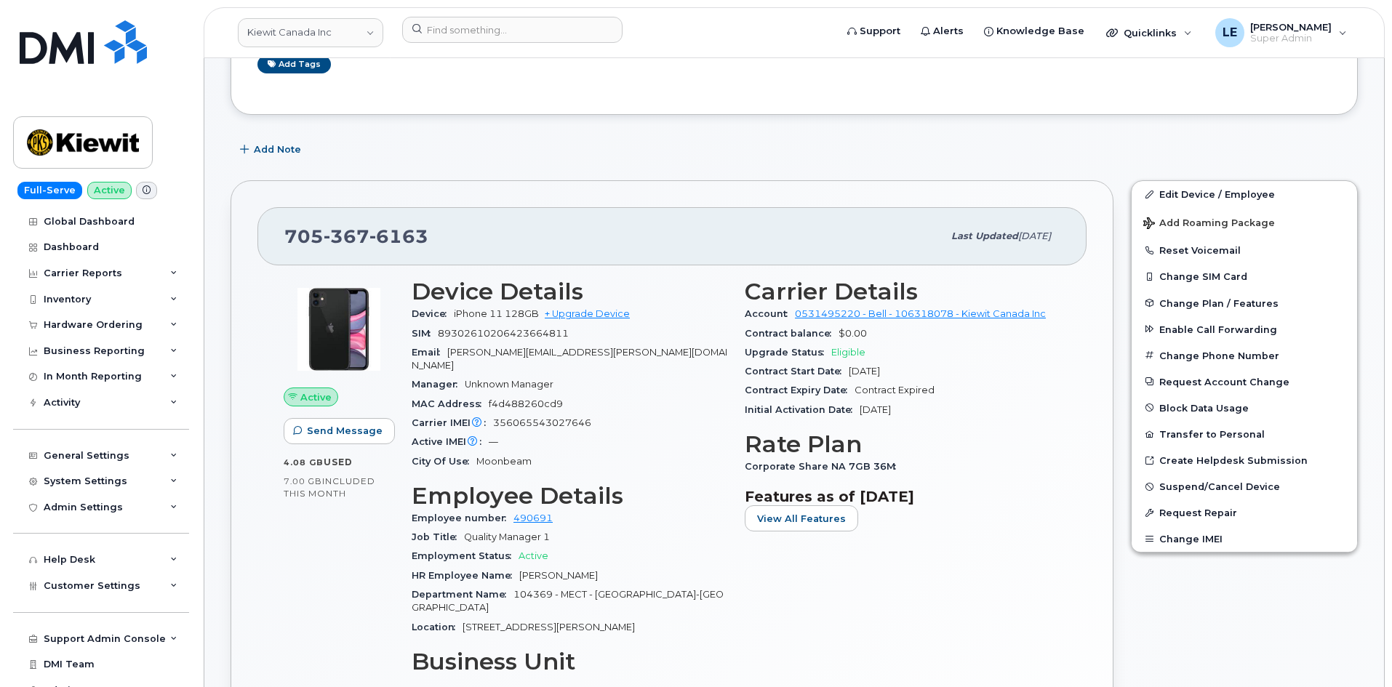
scroll to position [145, 0]
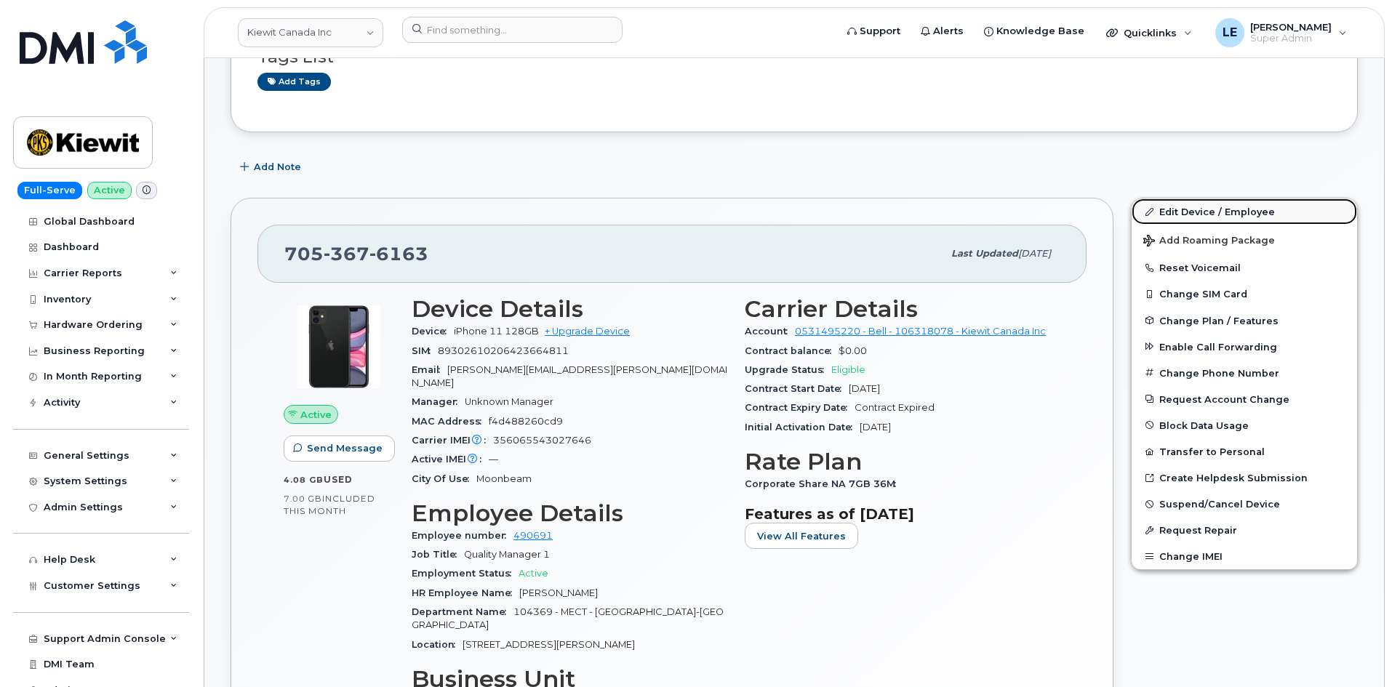
click at [1194, 217] on link "Edit Device / Employee" at bounding box center [1244, 212] width 225 height 26
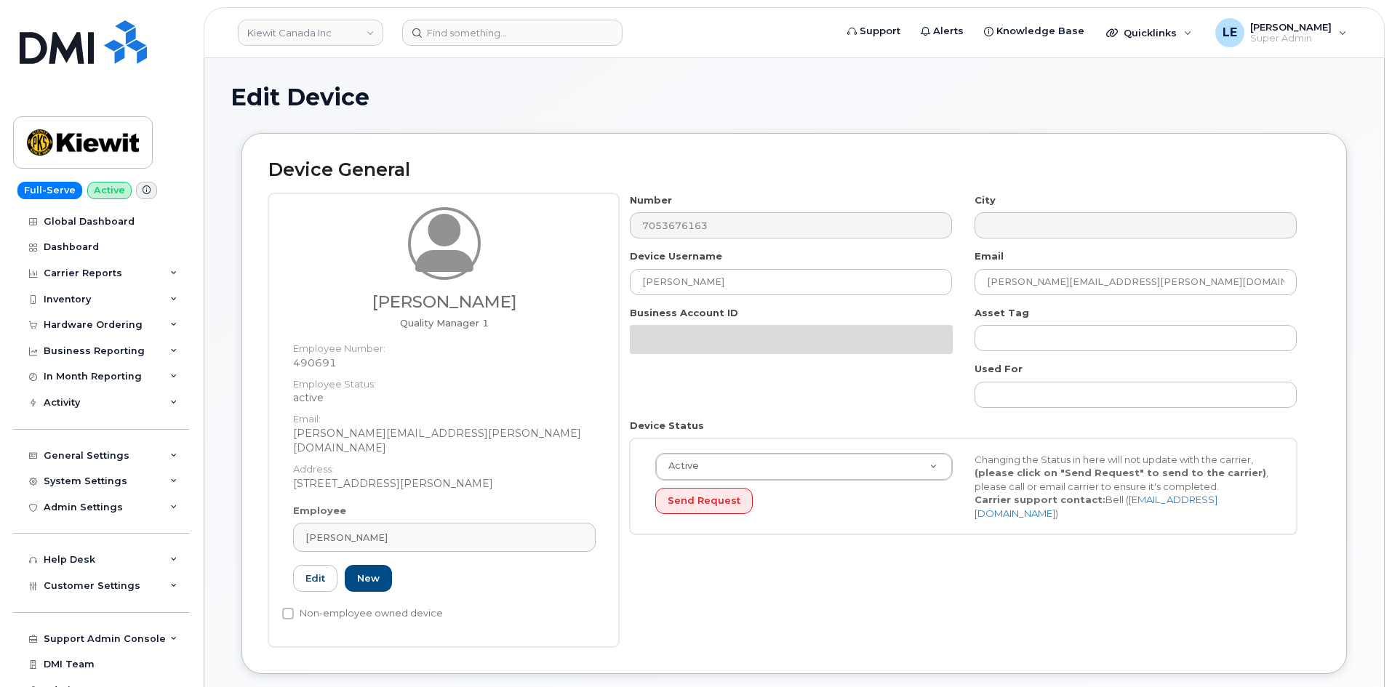
select select "14059"
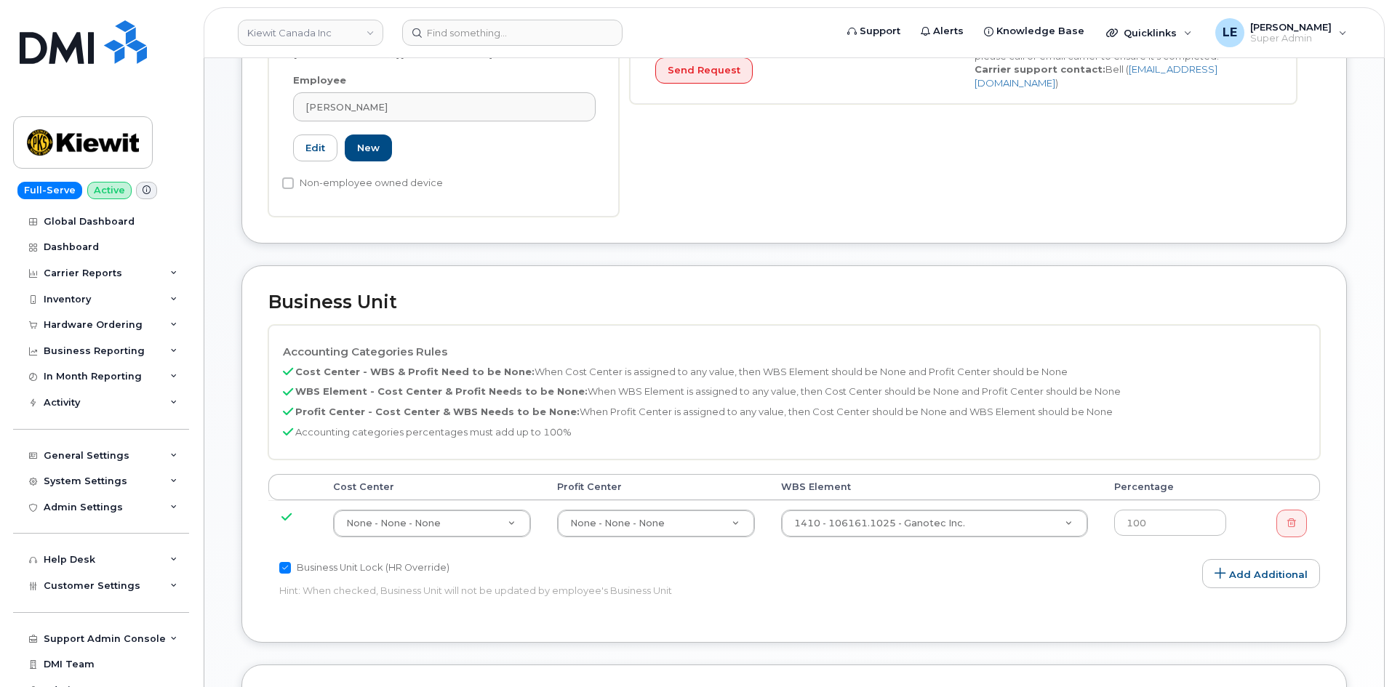
scroll to position [436, 0]
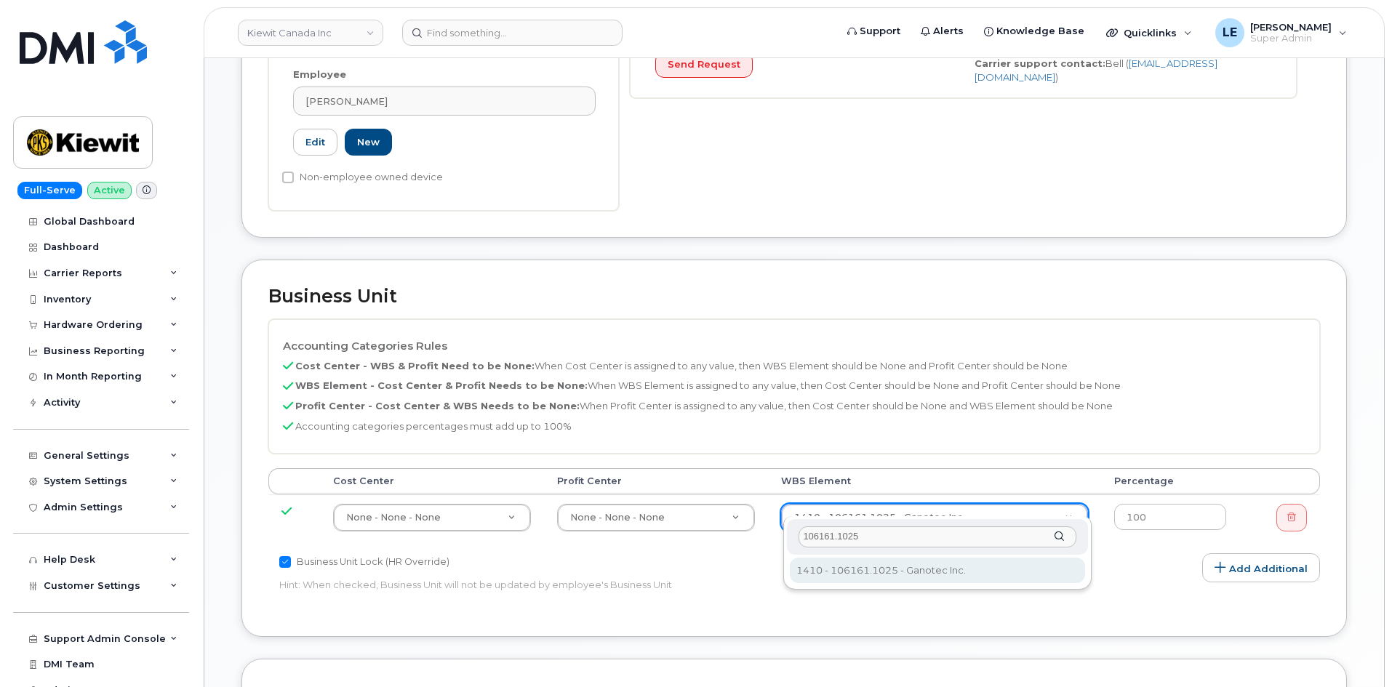
type input "106161.1025"
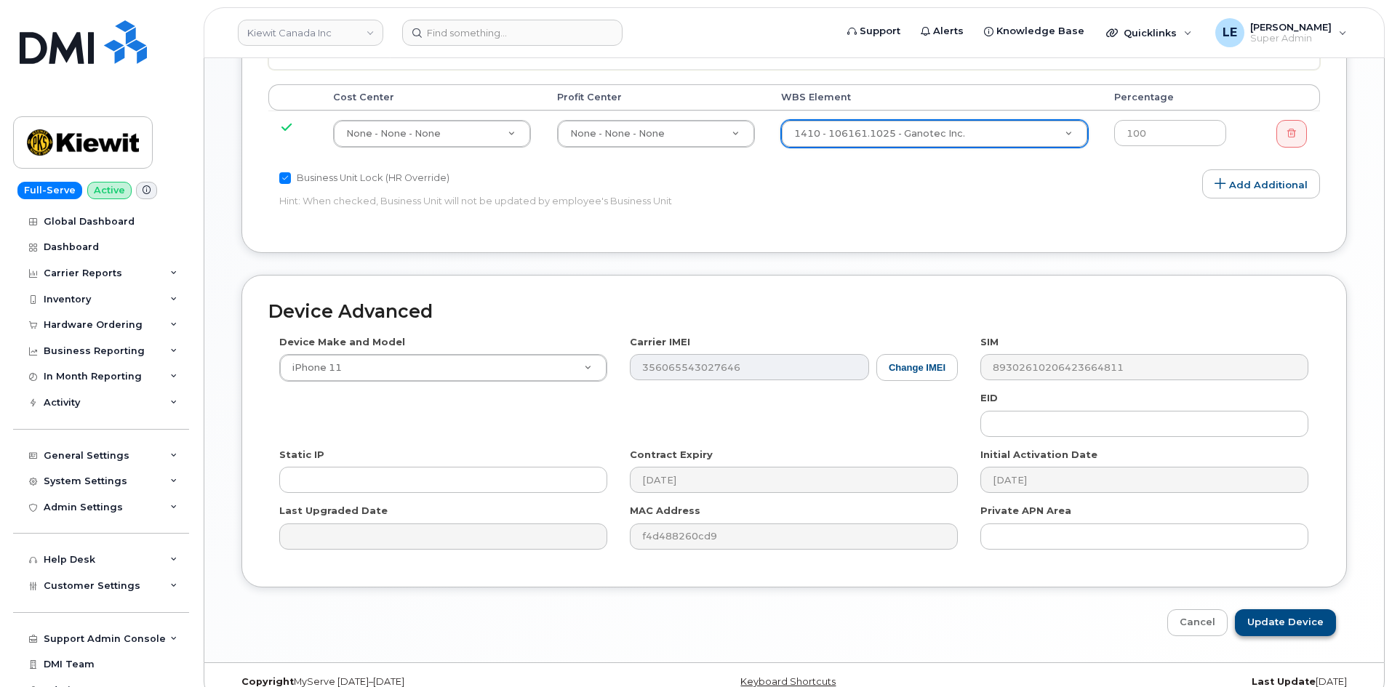
scroll to position [828, 0]
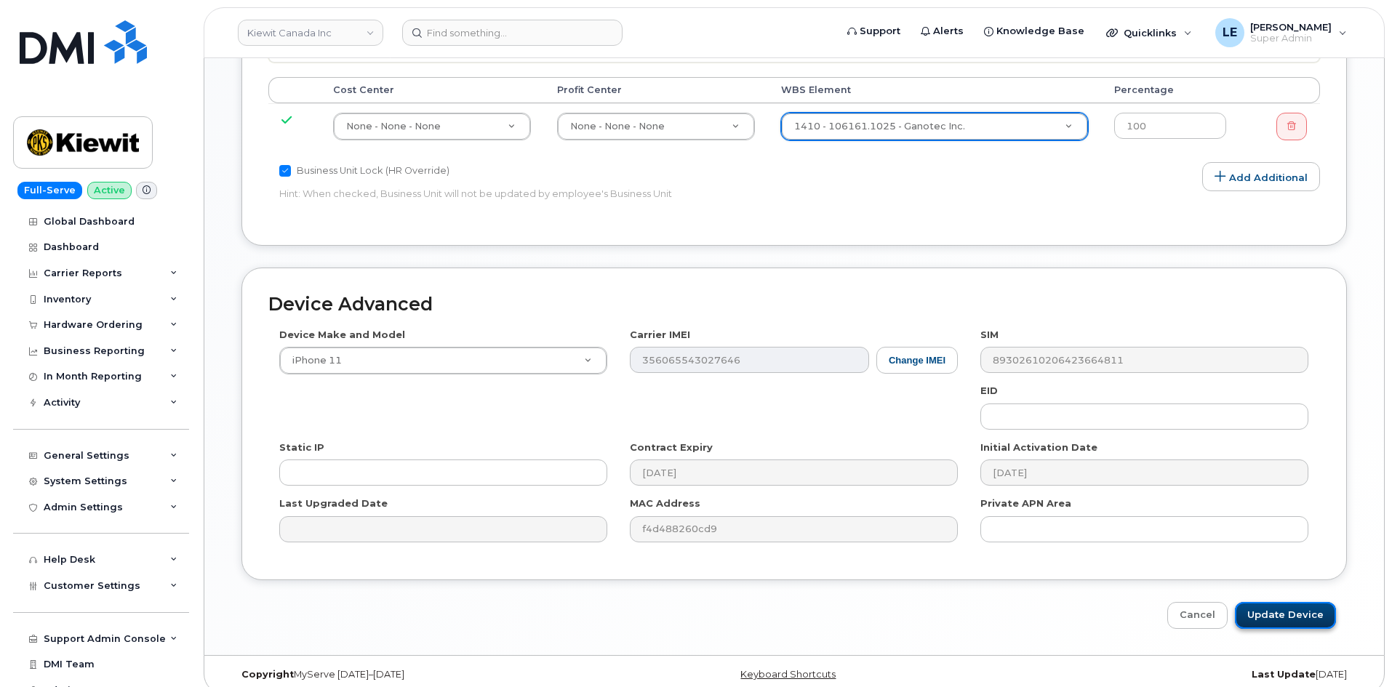
click at [1266, 602] on input "Update Device" at bounding box center [1285, 615] width 101 height 27
type input "Saving..."
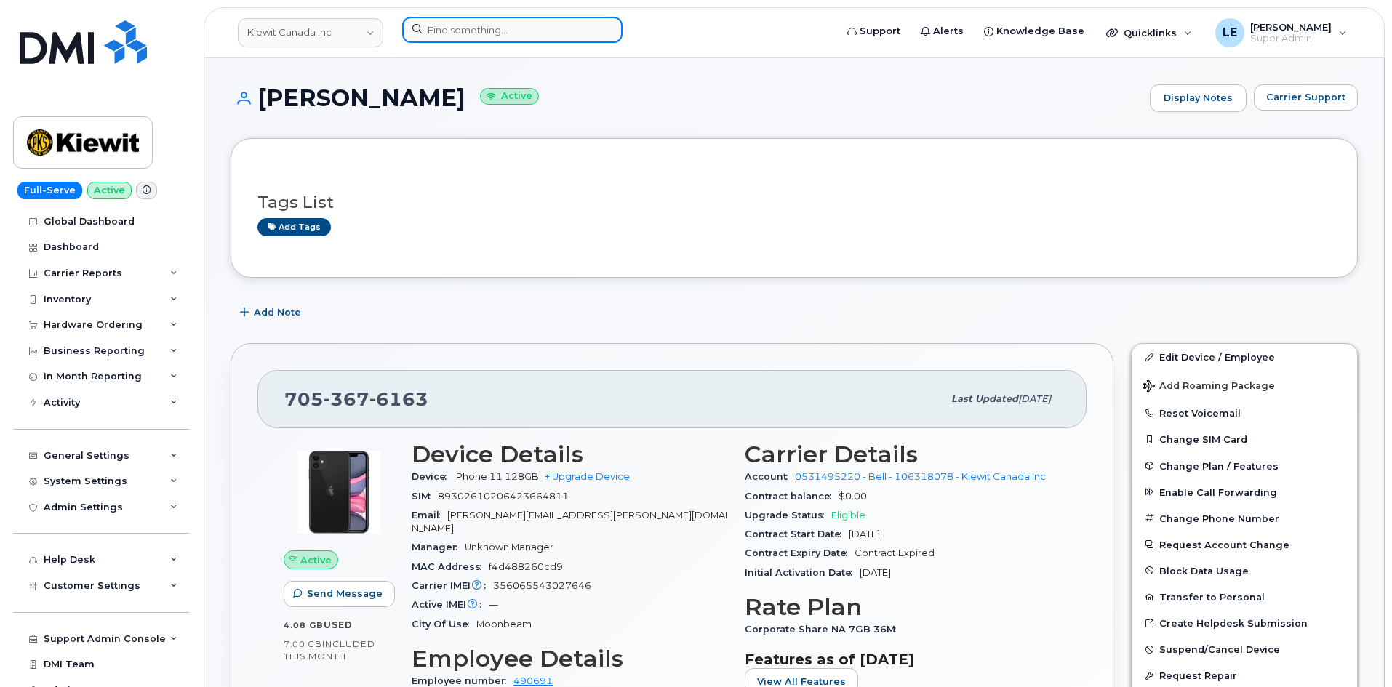
click at [511, 42] on input at bounding box center [512, 30] width 220 height 26
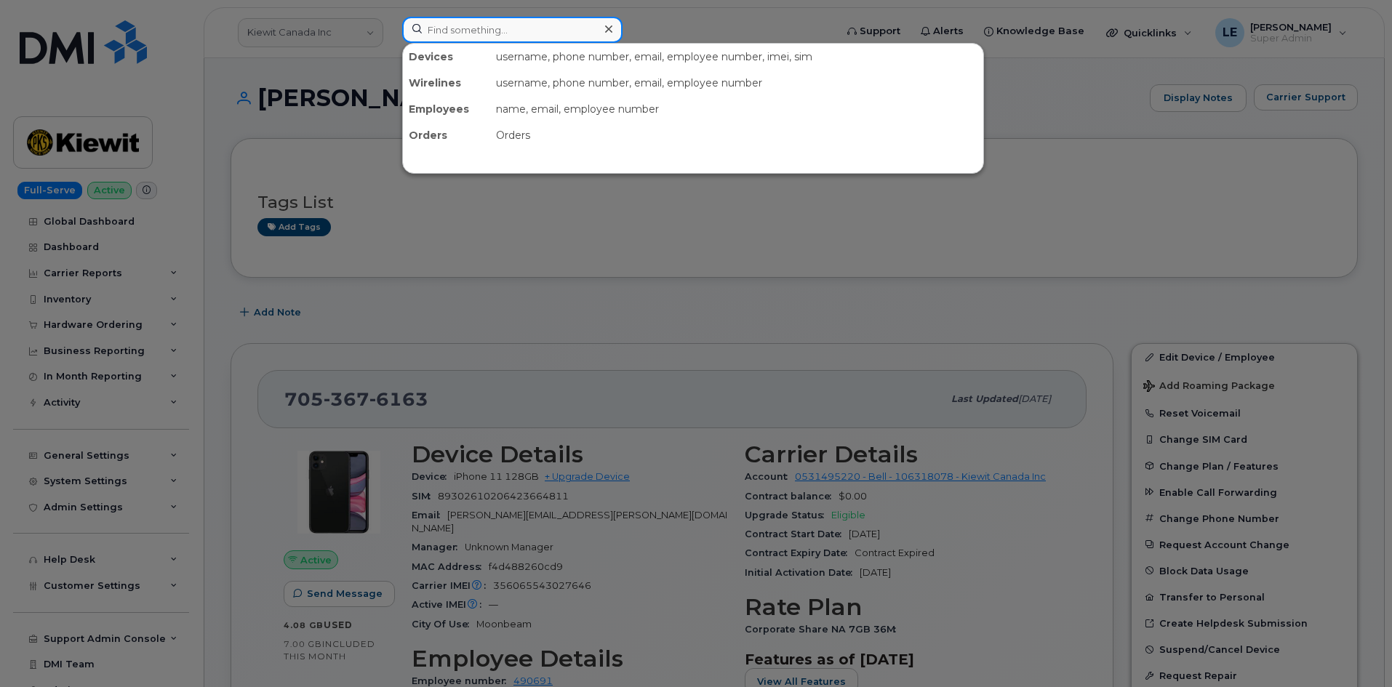
paste input "[PERSON_NAME][EMAIL_ADDRESS][PERSON_NAME][DOMAIN_NAME]"
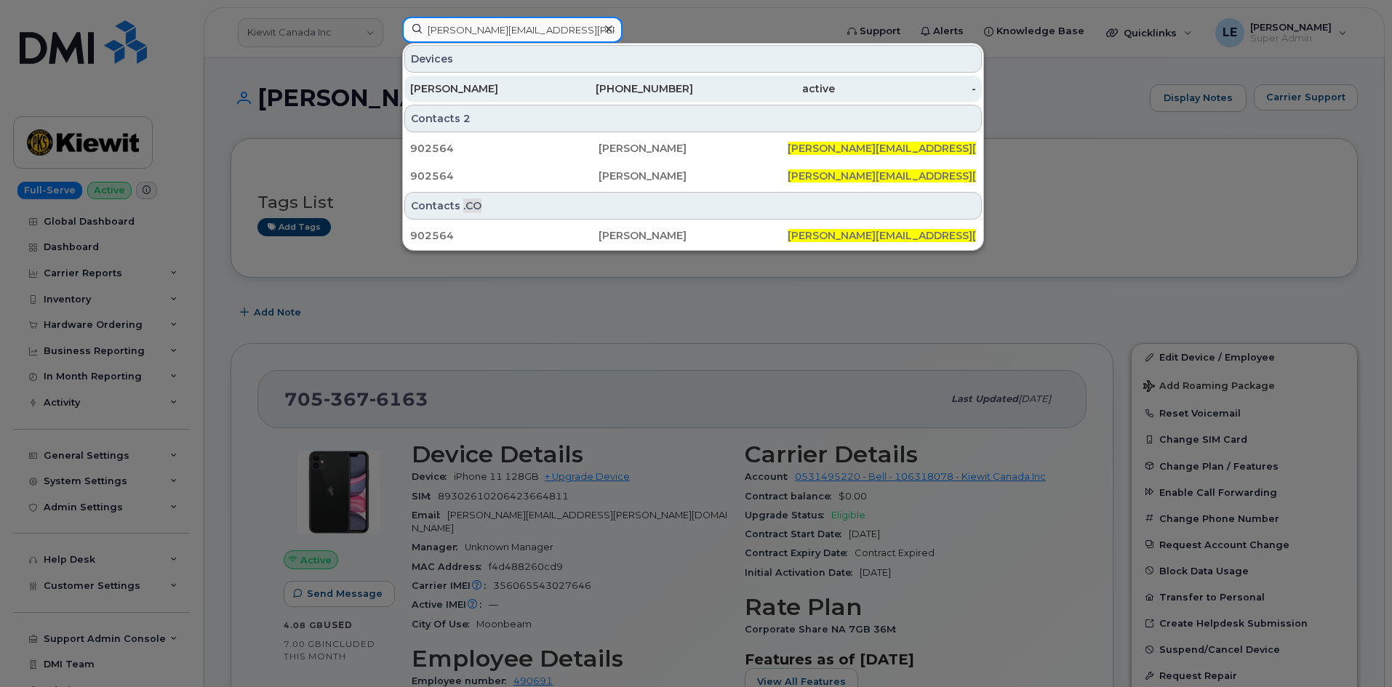
type input "[PERSON_NAME][EMAIL_ADDRESS][PERSON_NAME][DOMAIN_NAME]"
click at [476, 84] on div "[PERSON_NAME]" at bounding box center [481, 88] width 142 height 15
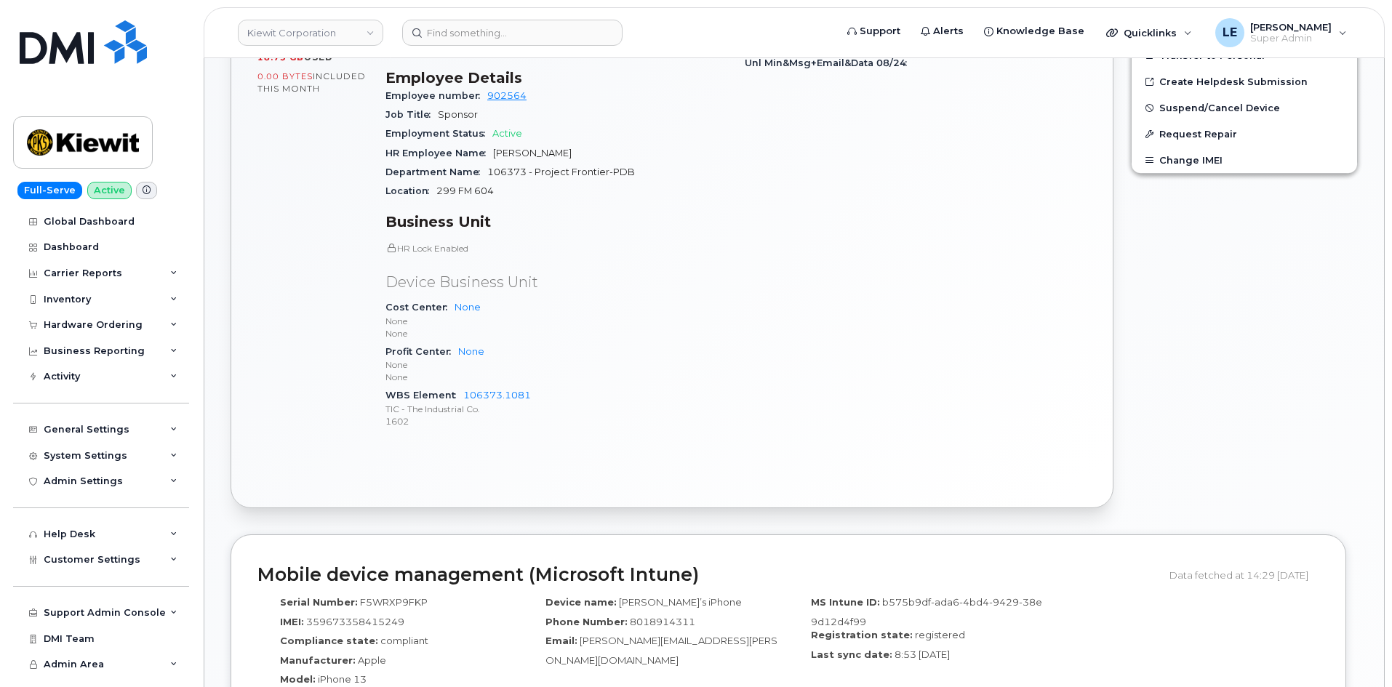
scroll to position [582, 0]
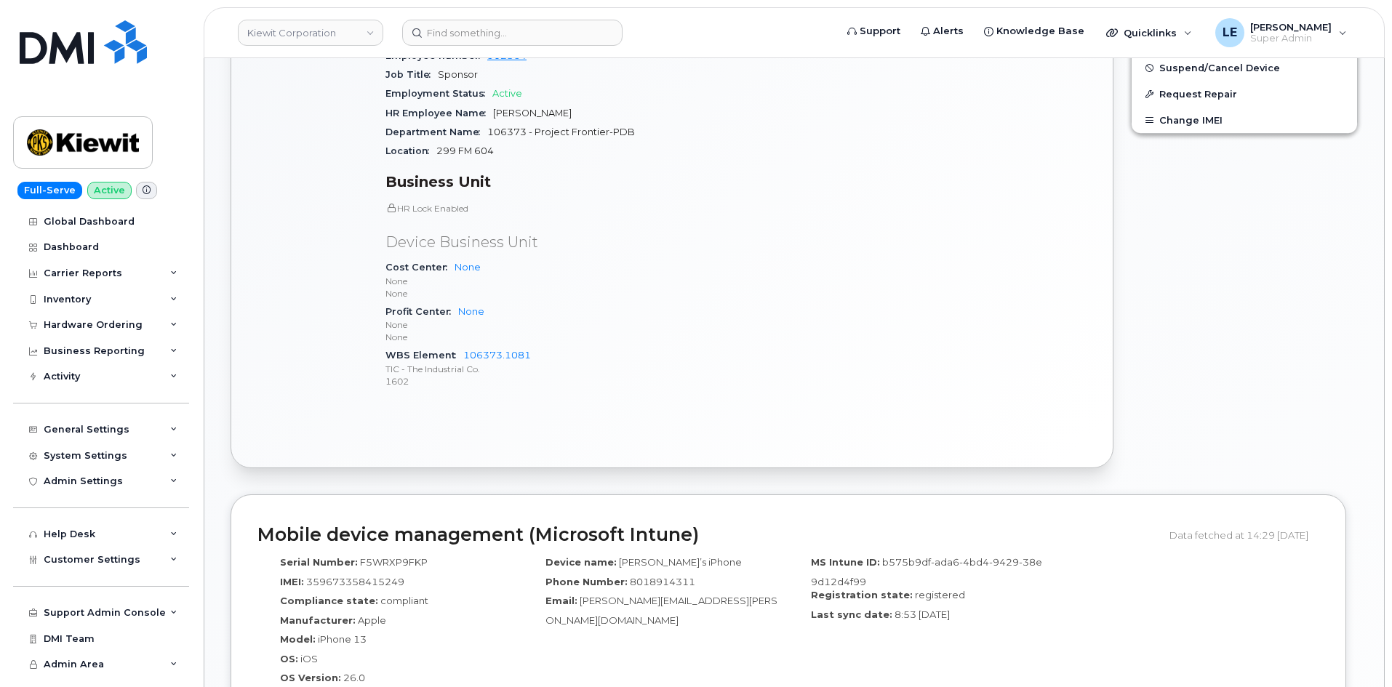
drag, startPoint x: 1272, startPoint y: 336, endPoint x: 1263, endPoint y: 341, distance: 10.1
click at [1273, 336] on div "Edit Device / Employee Add Roaming Package Reset Voicemail Change SIM Card Chan…" at bounding box center [1244, 115] width 244 height 724
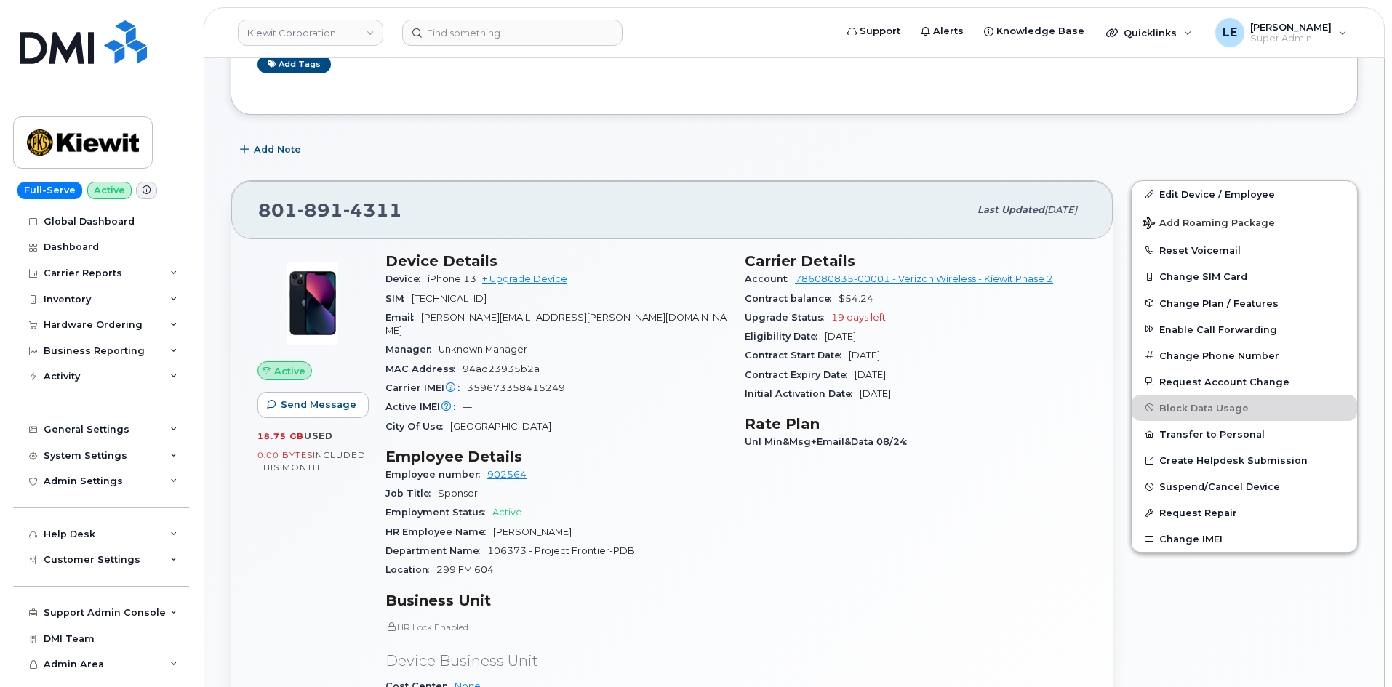
scroll to position [145, 0]
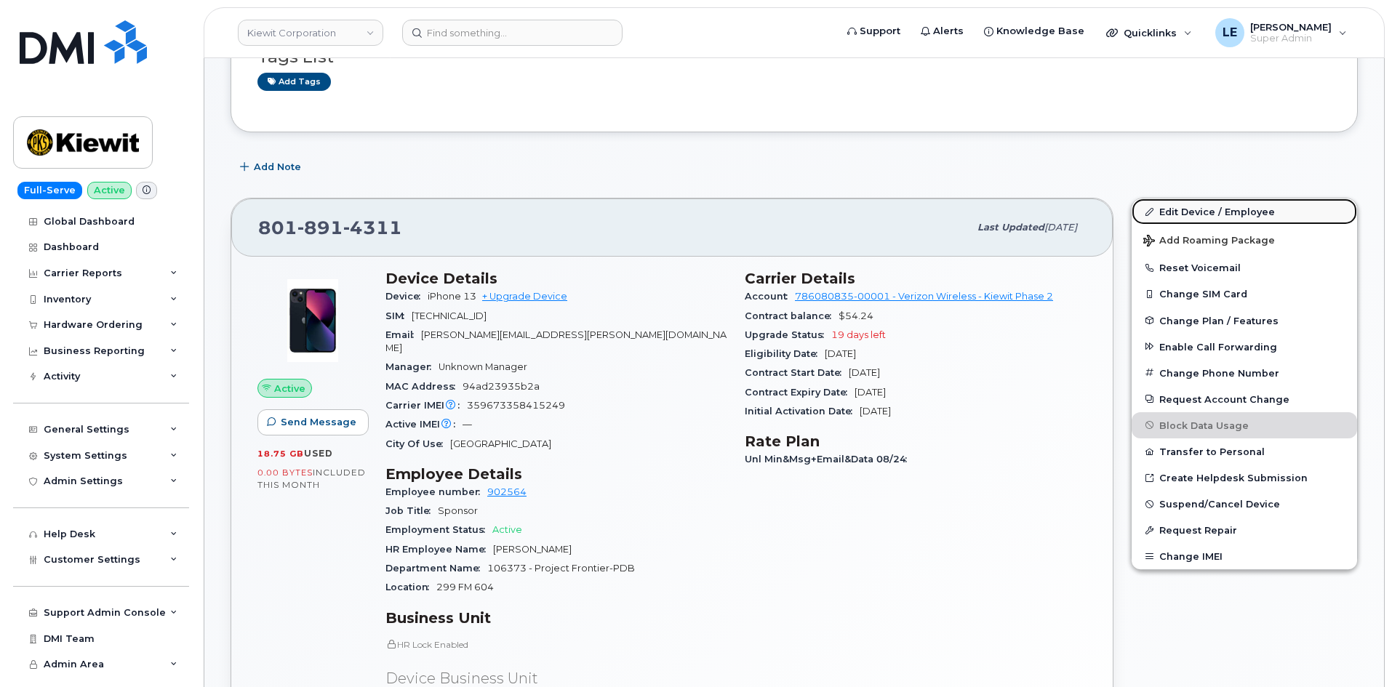
click at [1183, 207] on link "Edit Device / Employee" at bounding box center [1244, 212] width 225 height 26
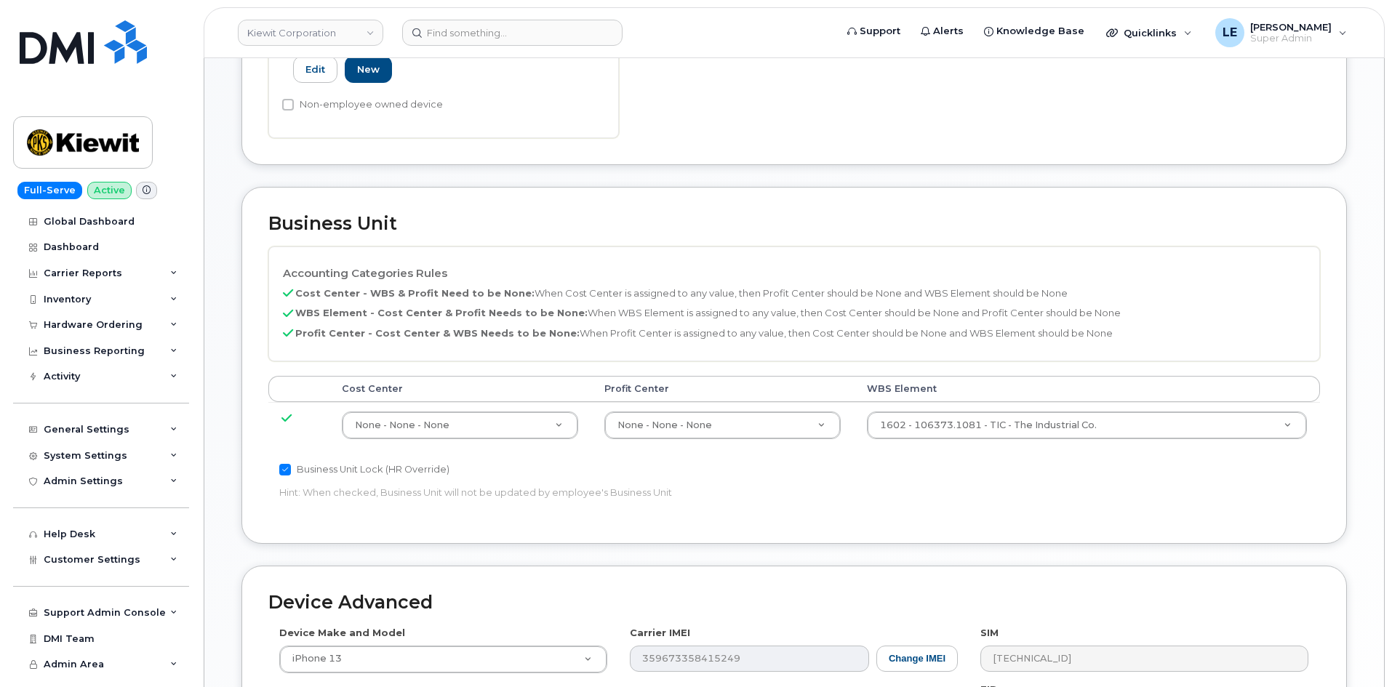
scroll to position [509, 0]
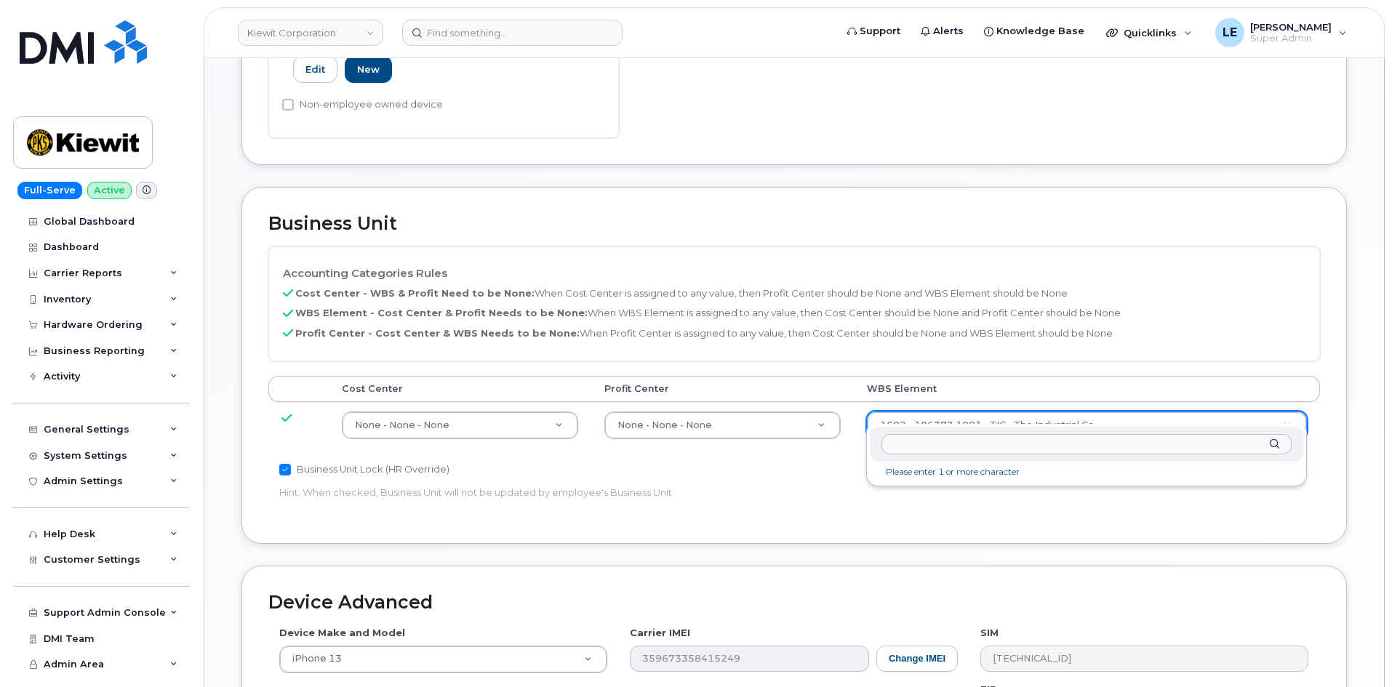
type input "106373.1081"
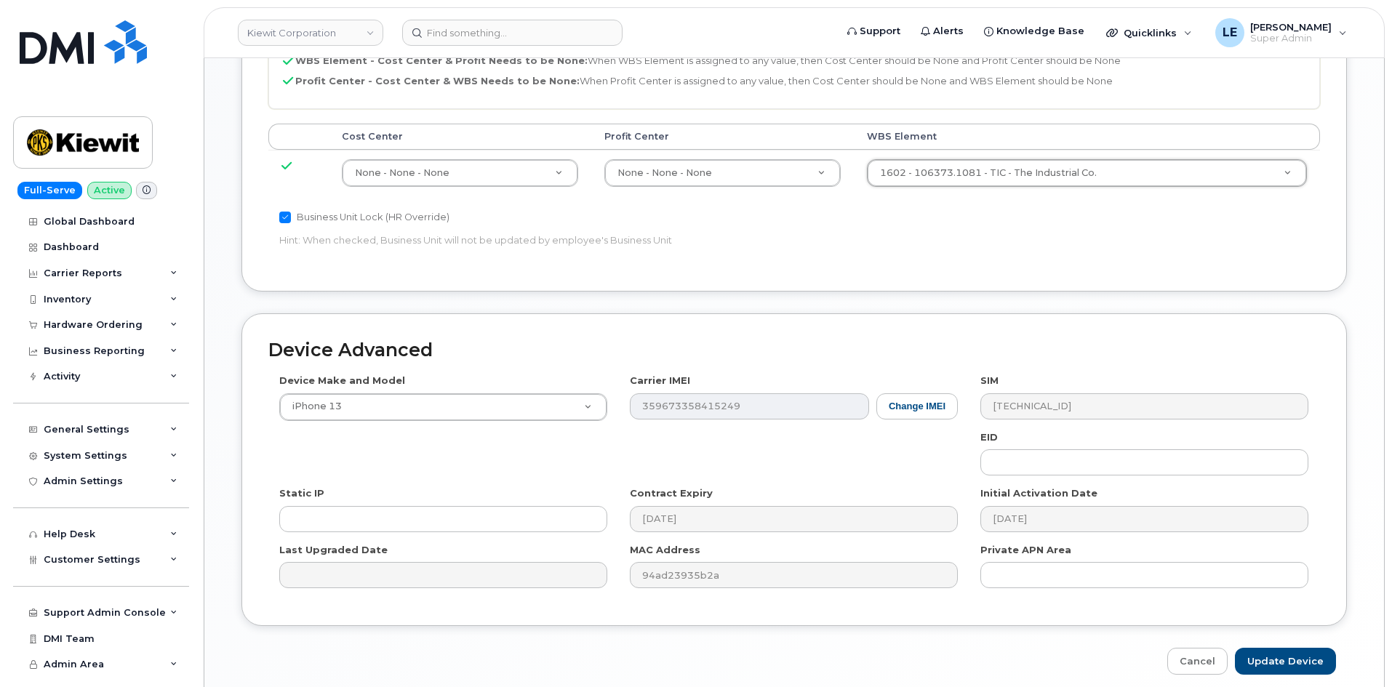
scroll to position [807, 0]
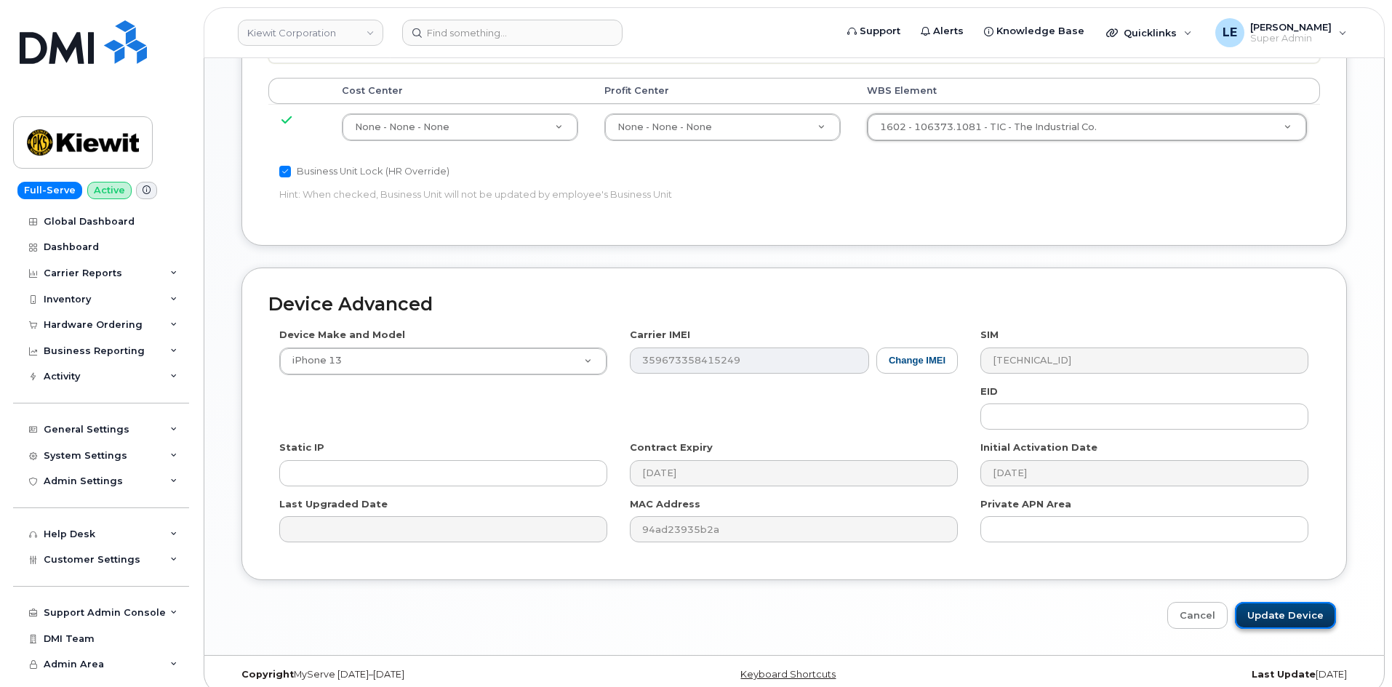
click at [1315, 602] on input "Update Device" at bounding box center [1285, 615] width 101 height 27
type input "Saving..."
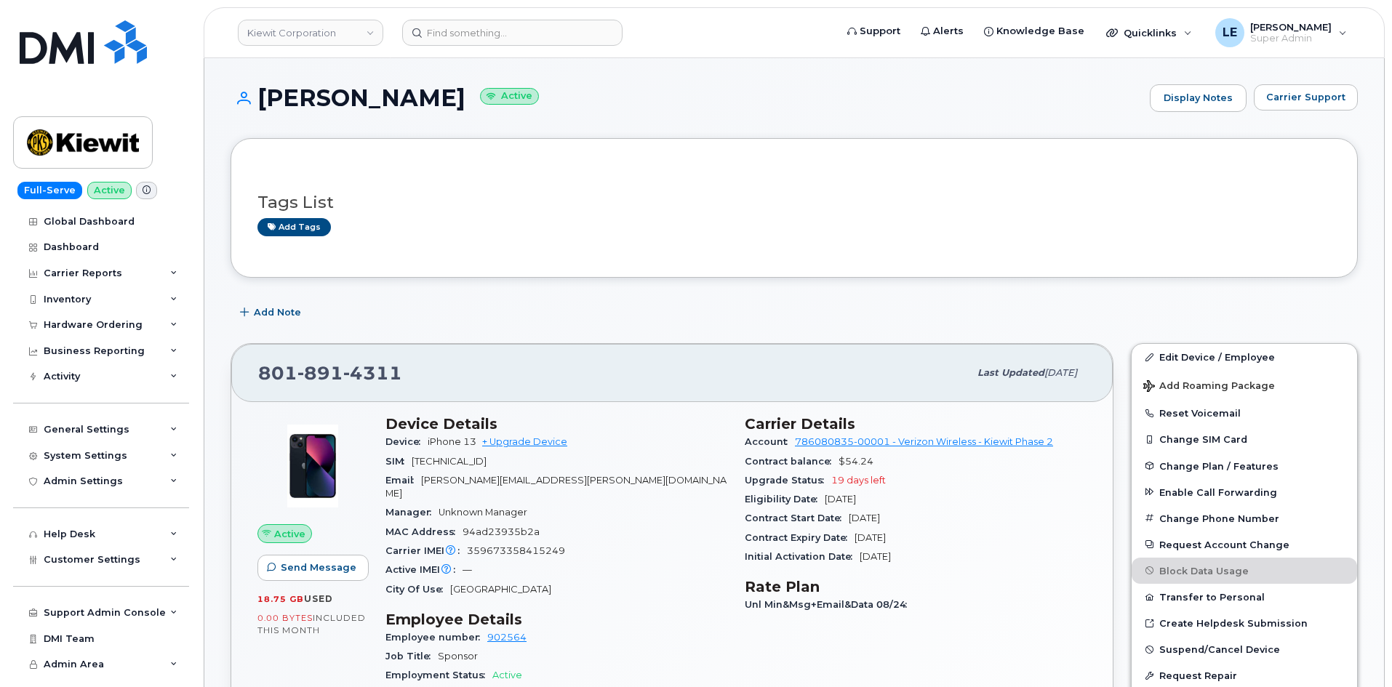
click at [460, 17] on header "Kiewit Corporation Support Alerts Knowledge Base Quicklinks Suspend / Cancel De…" at bounding box center [794, 32] width 1181 height 51
click at [460, 33] on input at bounding box center [512, 33] width 220 height 26
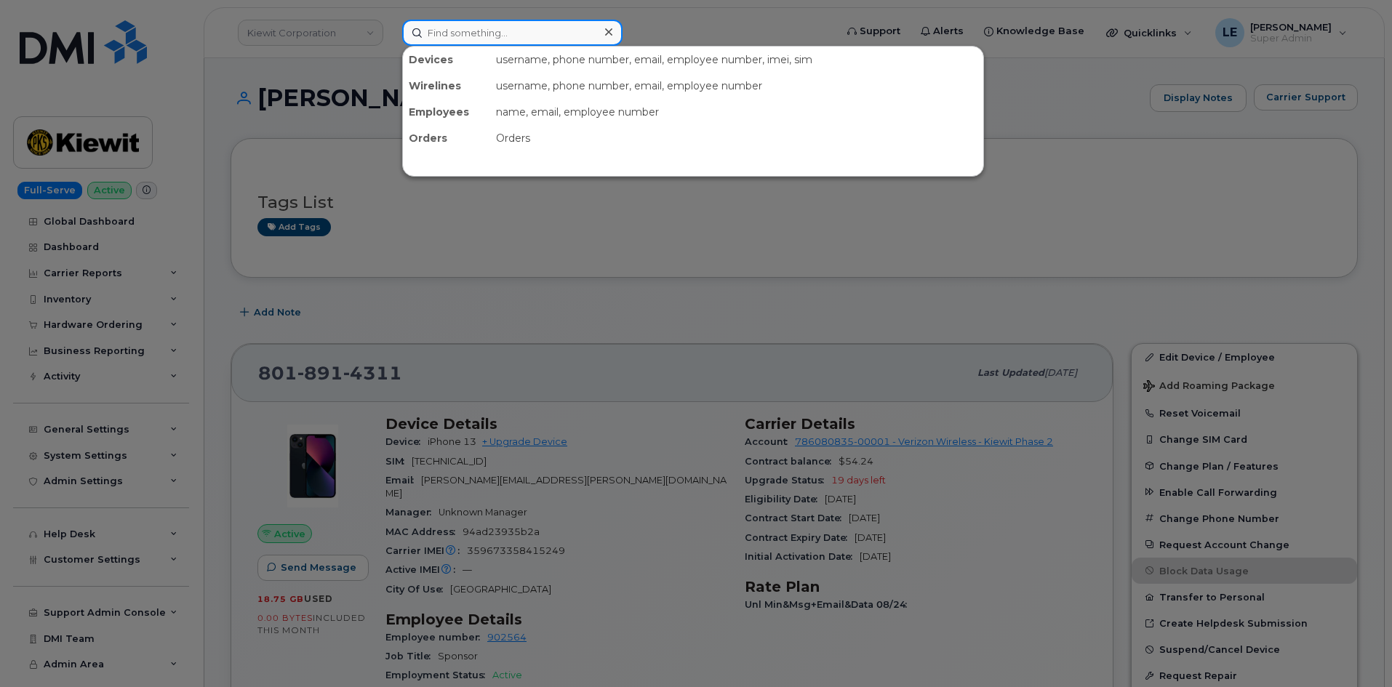
paste input "[EMAIL_ADDRESS][PERSON_NAME][PERSON_NAME][DOMAIN_NAME]"
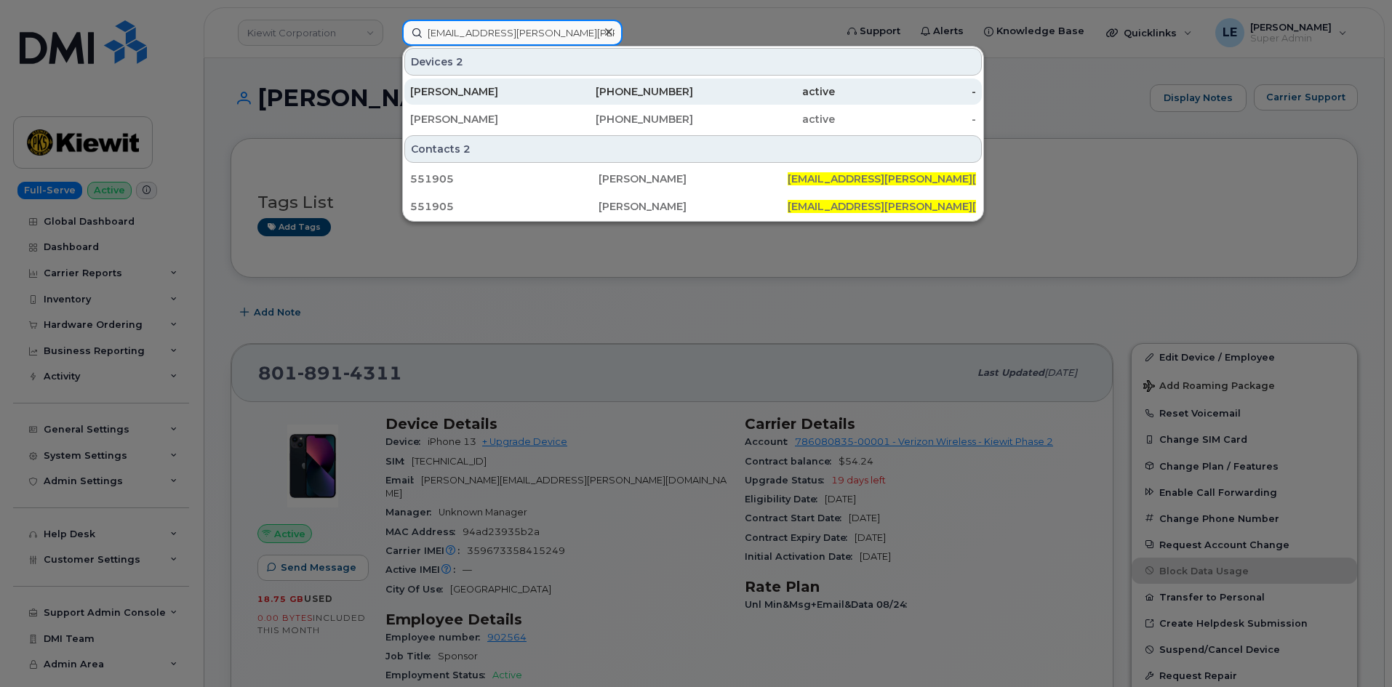
type input "[EMAIL_ADDRESS][PERSON_NAME][PERSON_NAME][DOMAIN_NAME]"
click at [495, 89] on div "[PERSON_NAME]" at bounding box center [481, 91] width 142 height 15
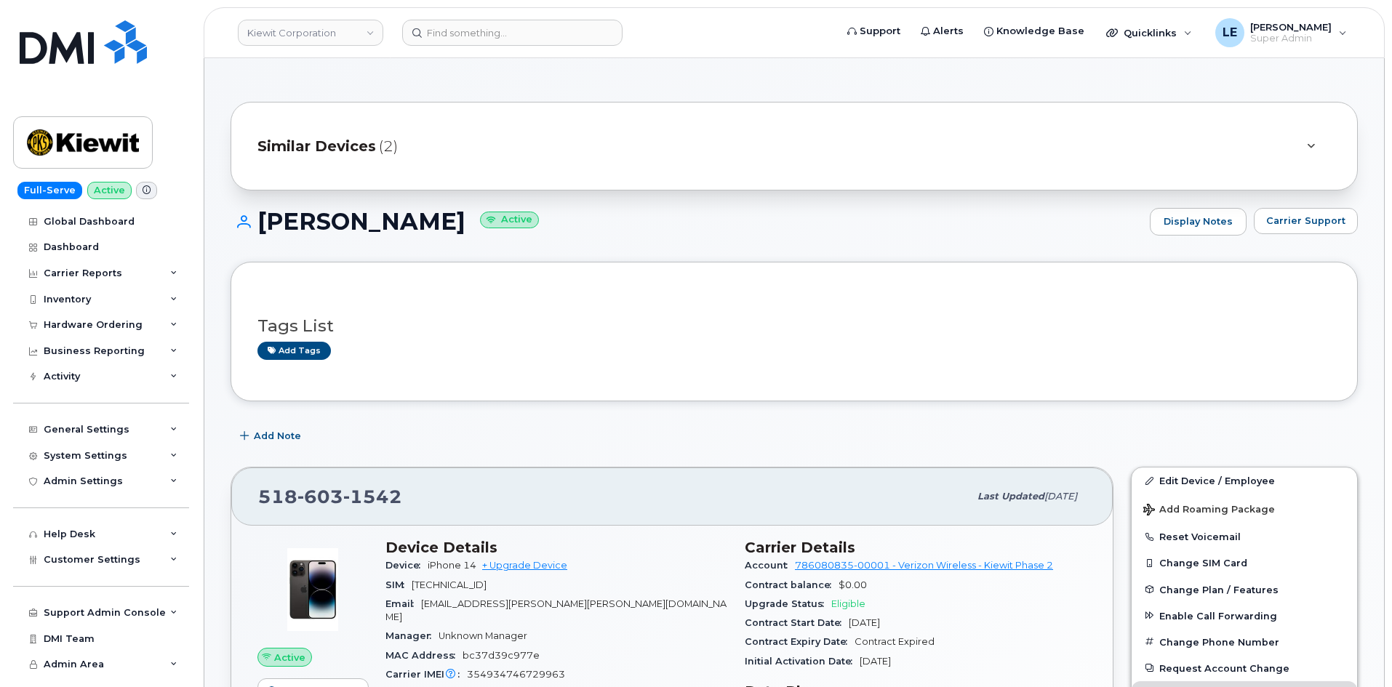
click at [419, 157] on div "Similar Devices (2)" at bounding box center [773, 146] width 1033 height 35
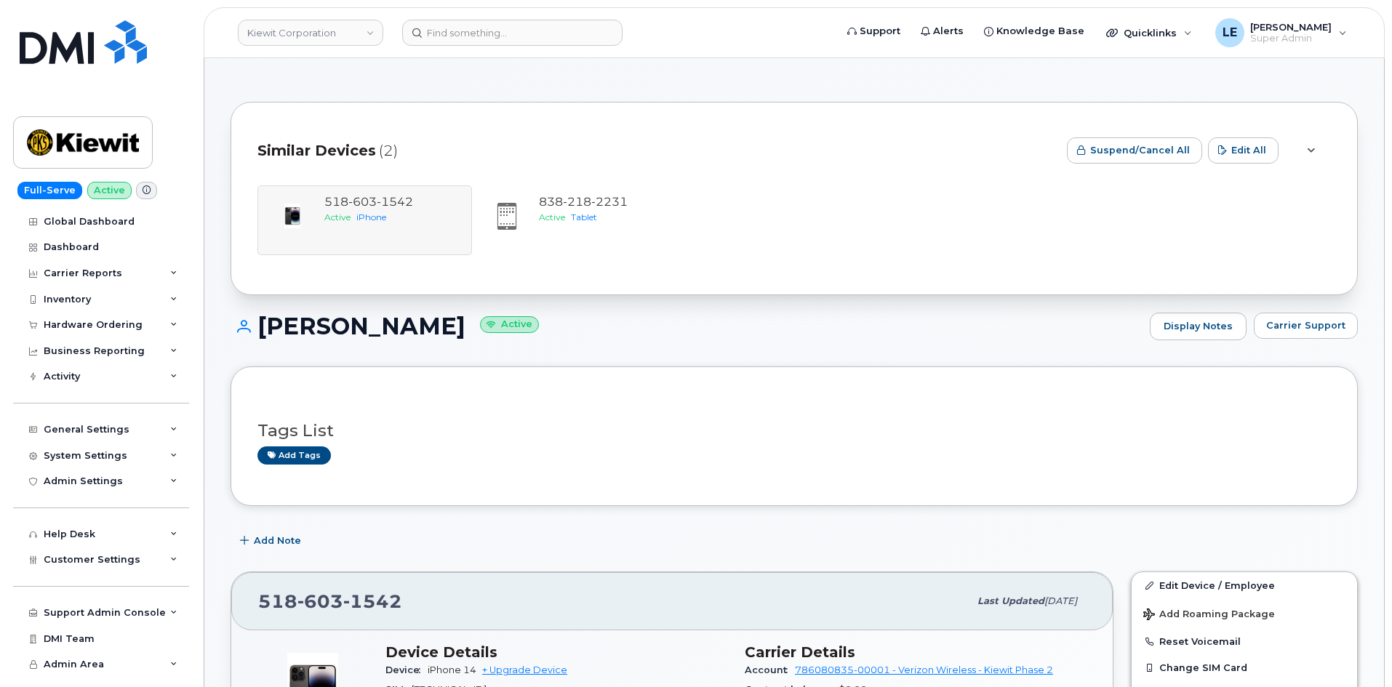
click at [407, 146] on div "Similar Devices (2)" at bounding box center [656, 151] width 798 height 44
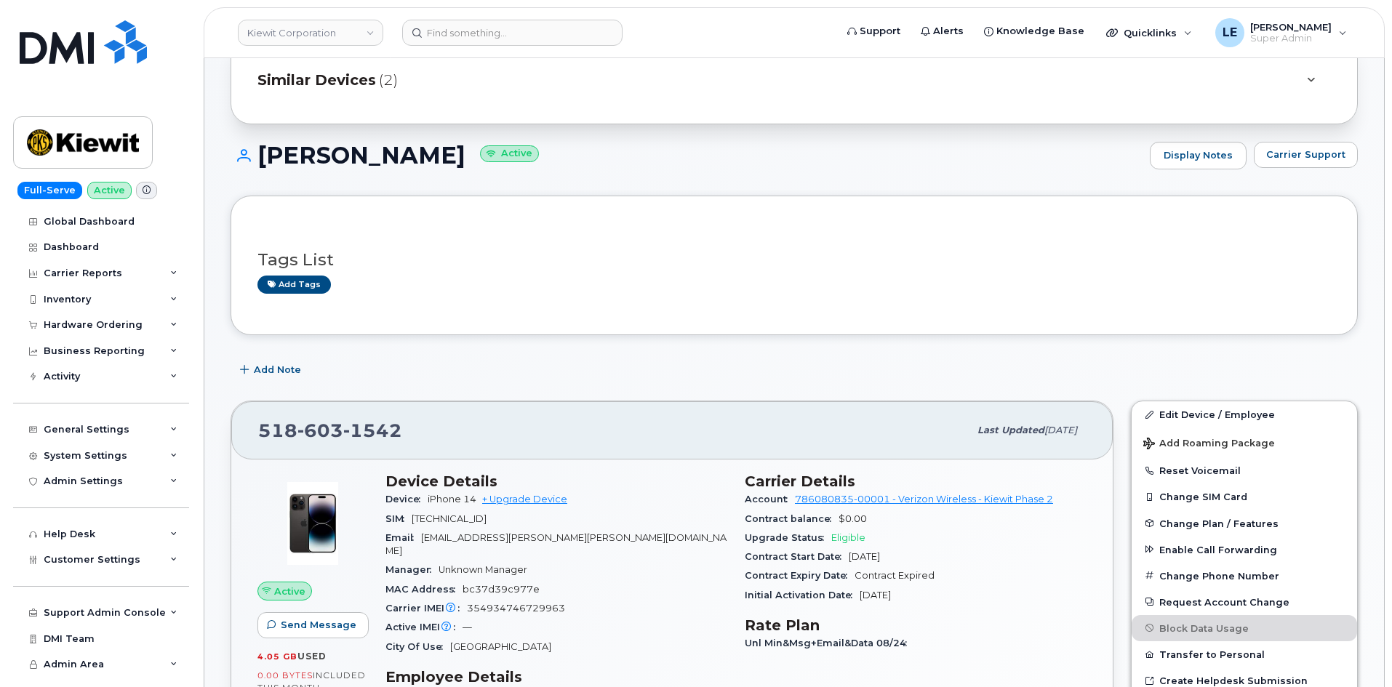
scroll to position [145, 0]
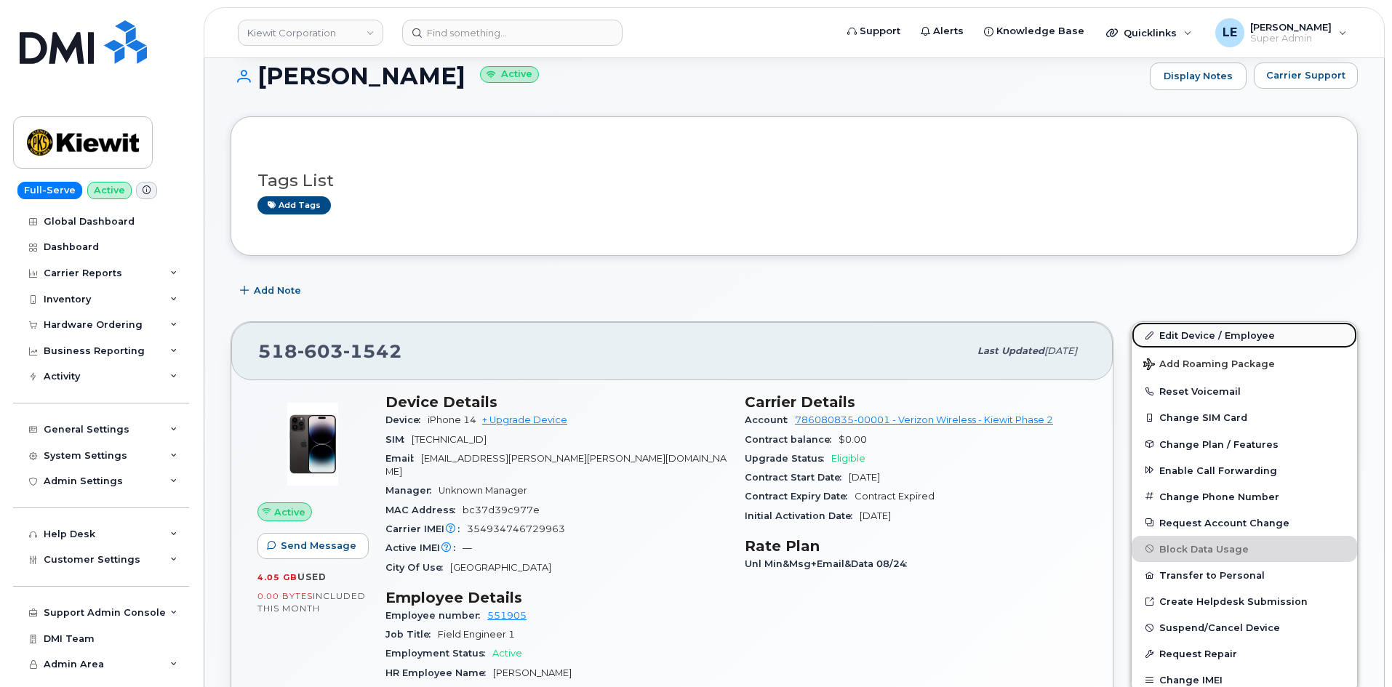
click at [1180, 331] on link "Edit Device / Employee" at bounding box center [1244, 335] width 225 height 26
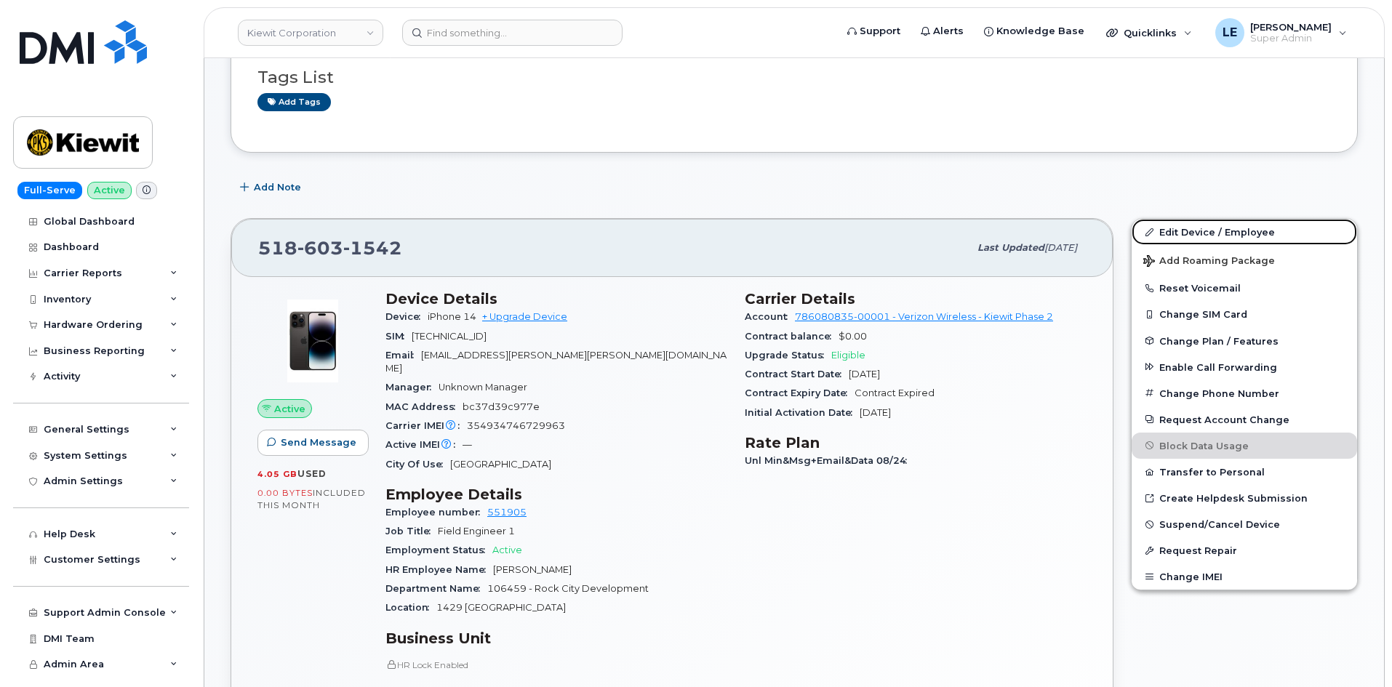
scroll to position [291, 0]
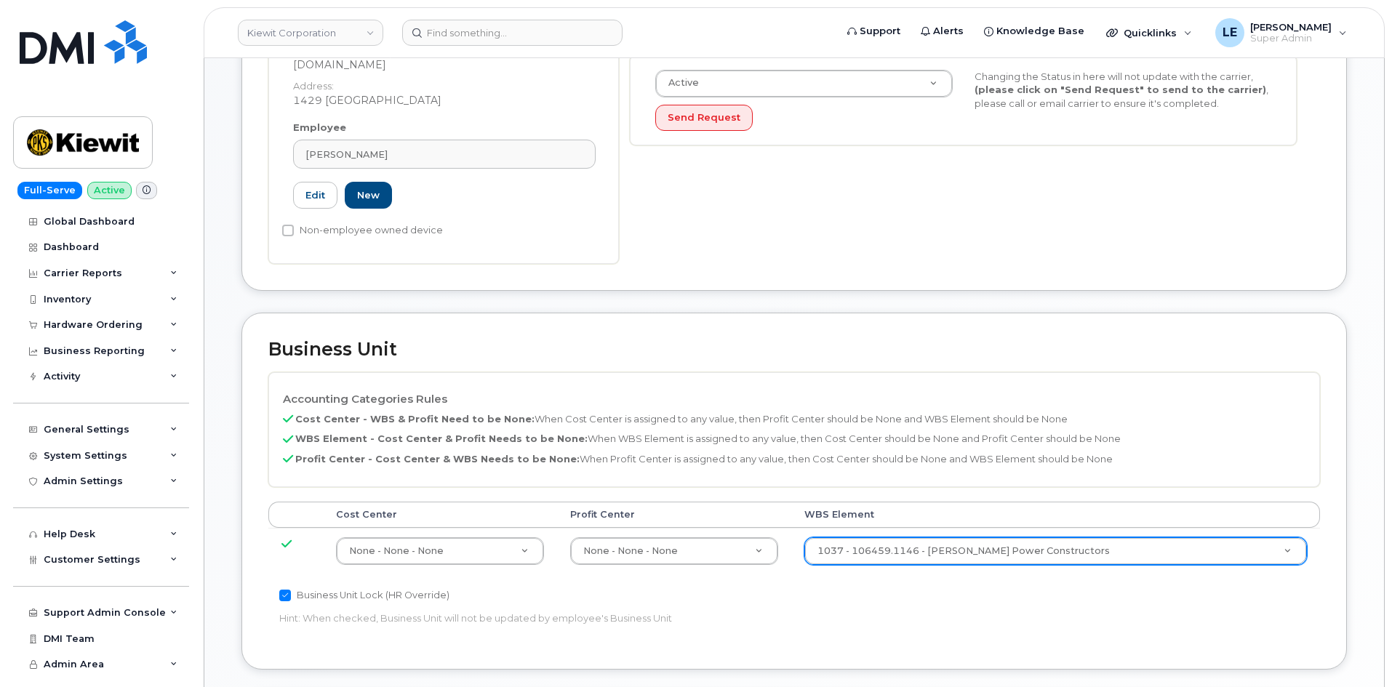
scroll to position [383, 0]
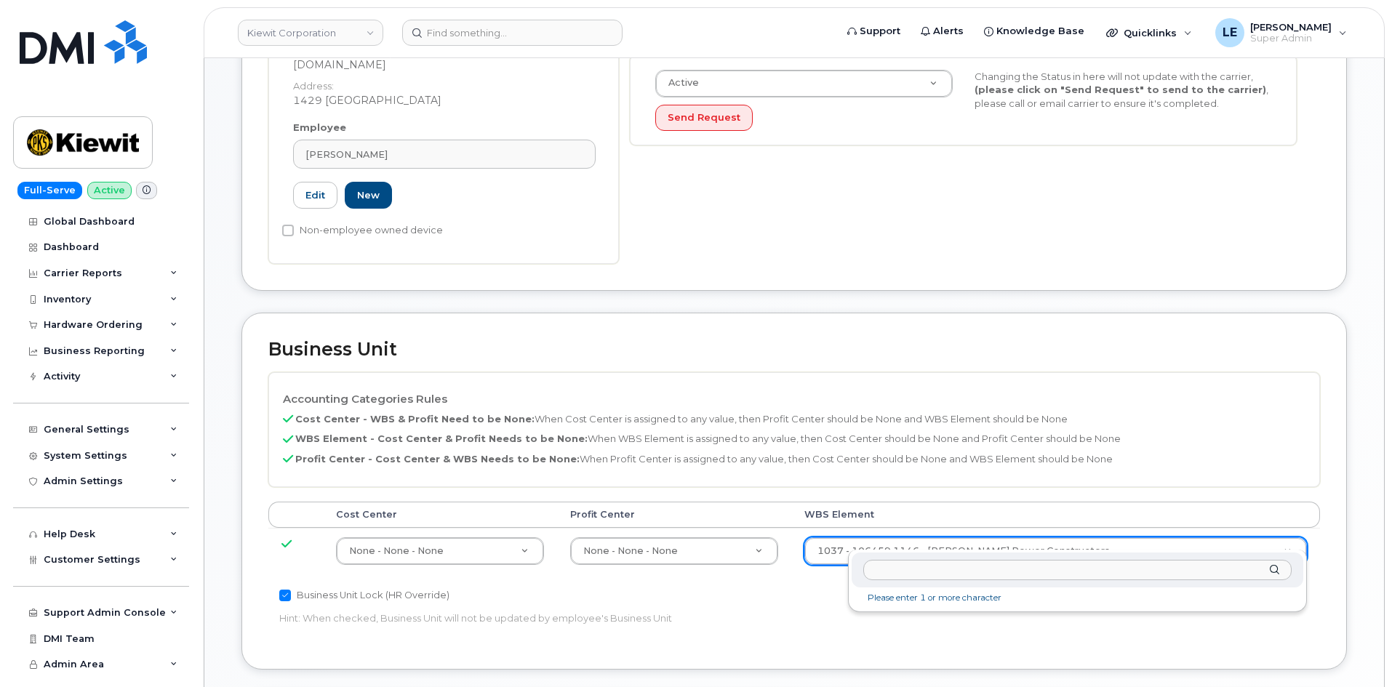
type input "105285.1887"
type input "29959505"
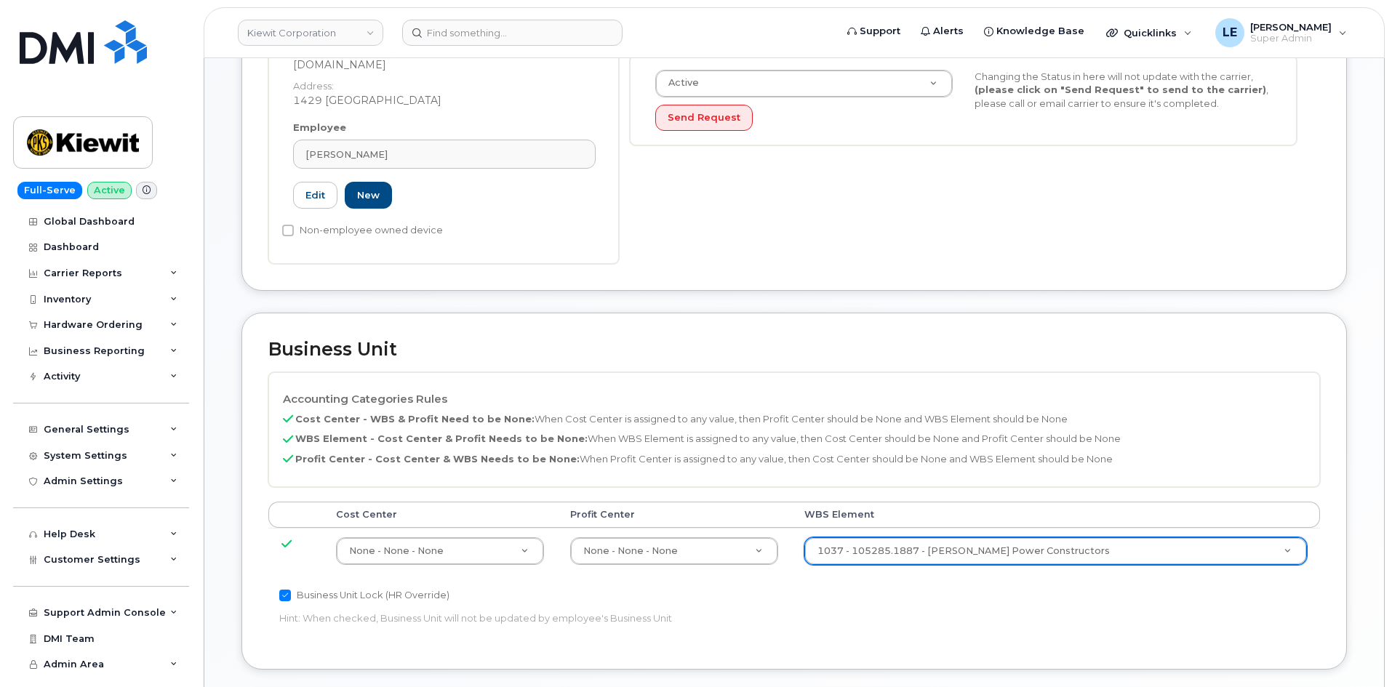
click at [1000, 574] on div "Accounting Categories Rules Cost Center - WBS & Profit Need to be None: When Co…" at bounding box center [794, 507] width 1052 height 271
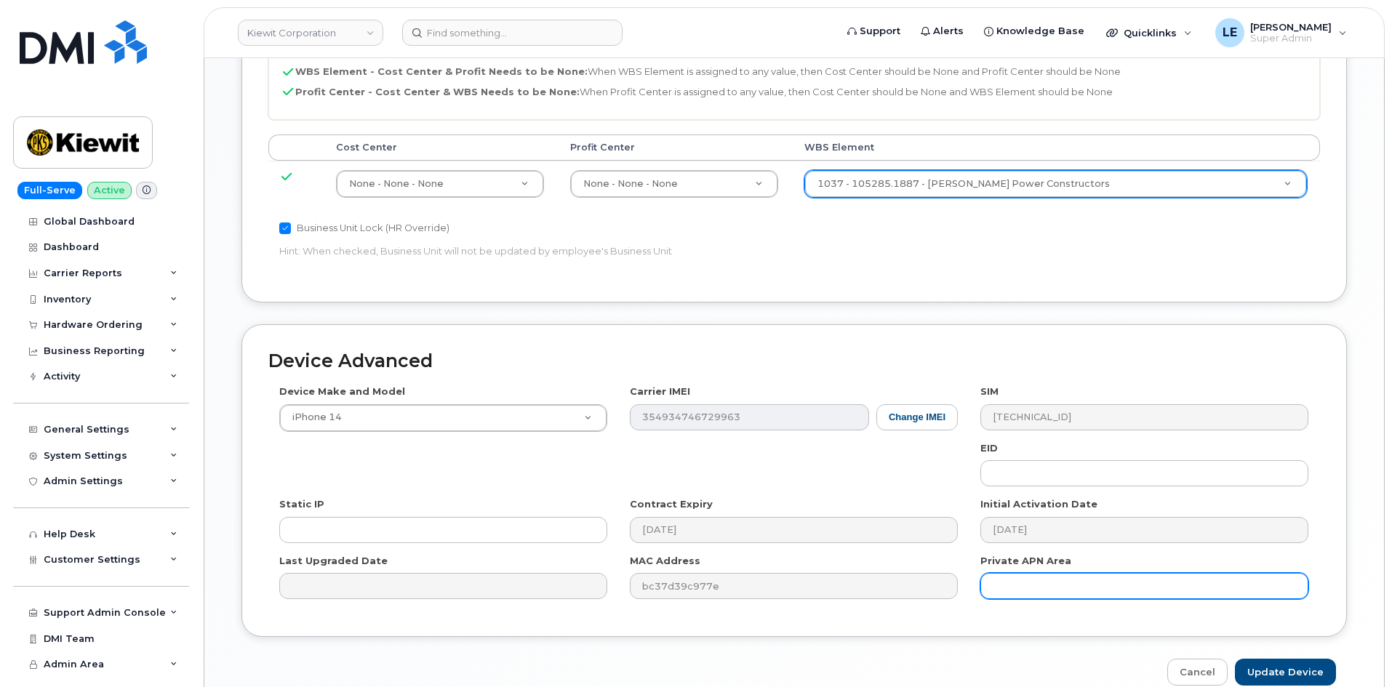
scroll to position [807, 0]
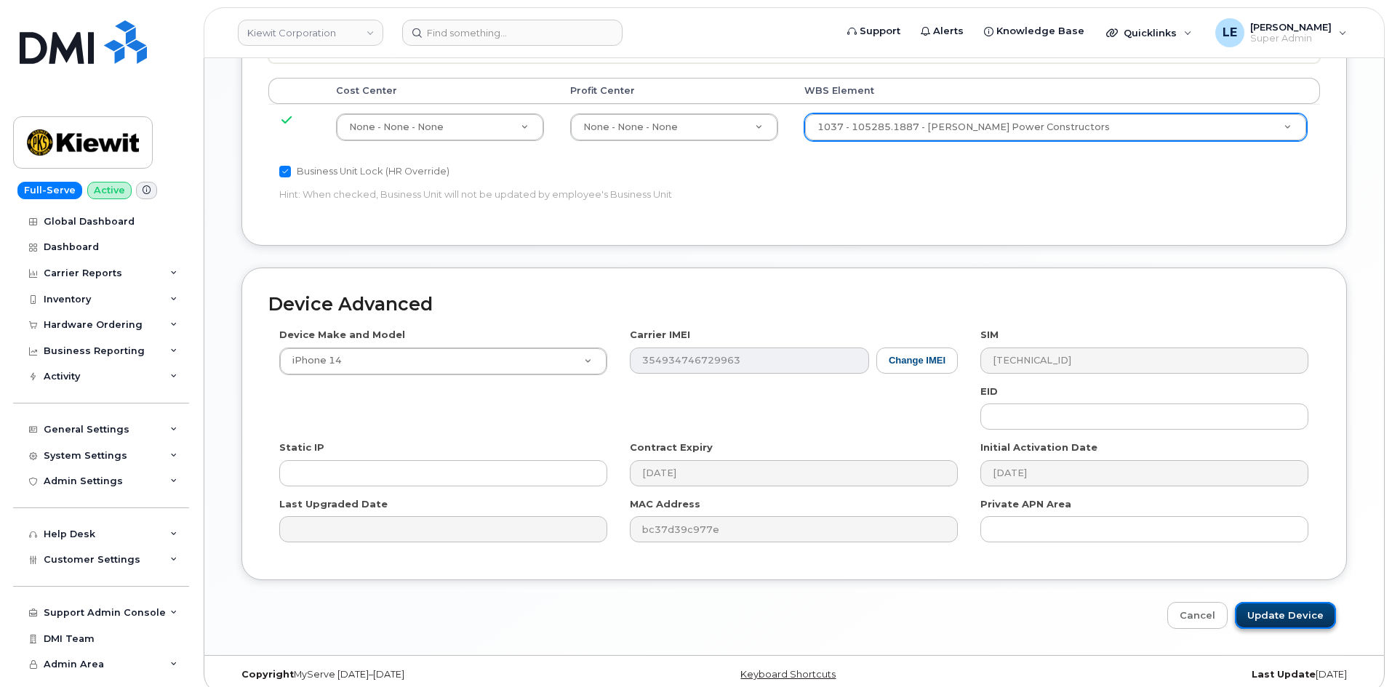
click at [1265, 602] on input "Update Device" at bounding box center [1285, 615] width 101 height 27
type input "Saving..."
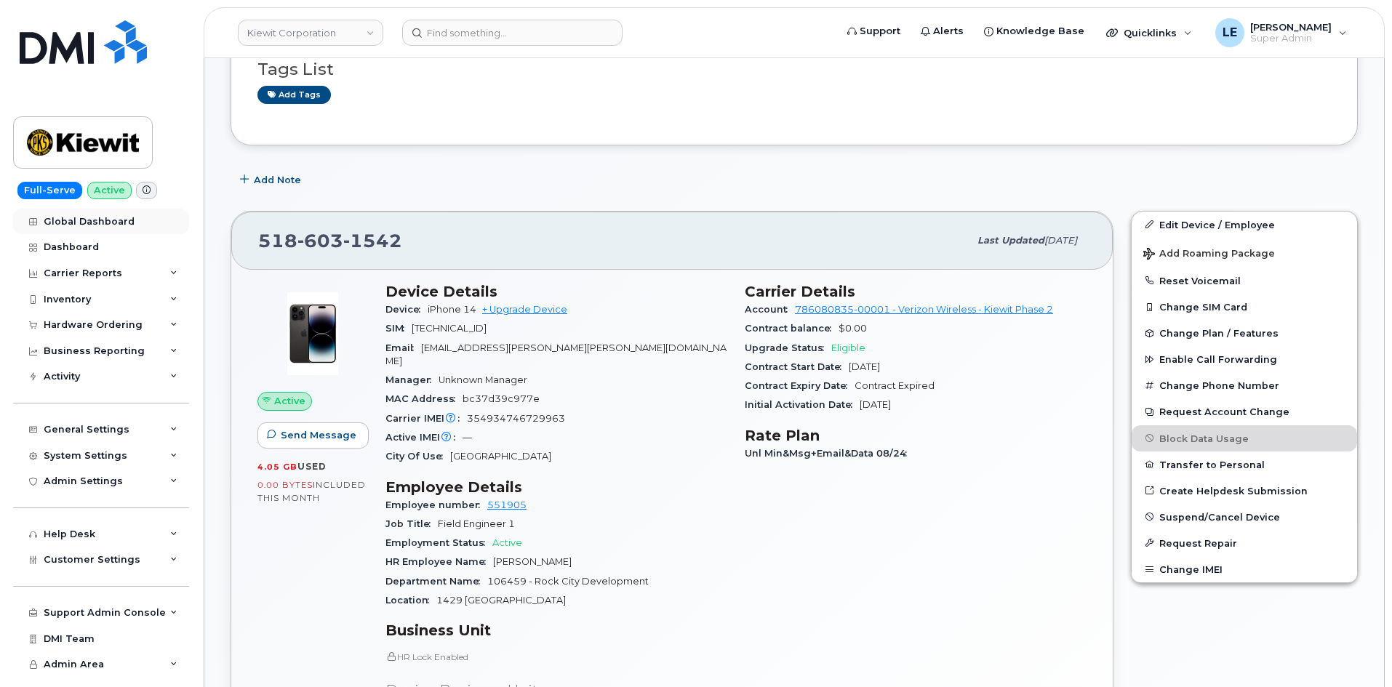
scroll to position [269, 0]
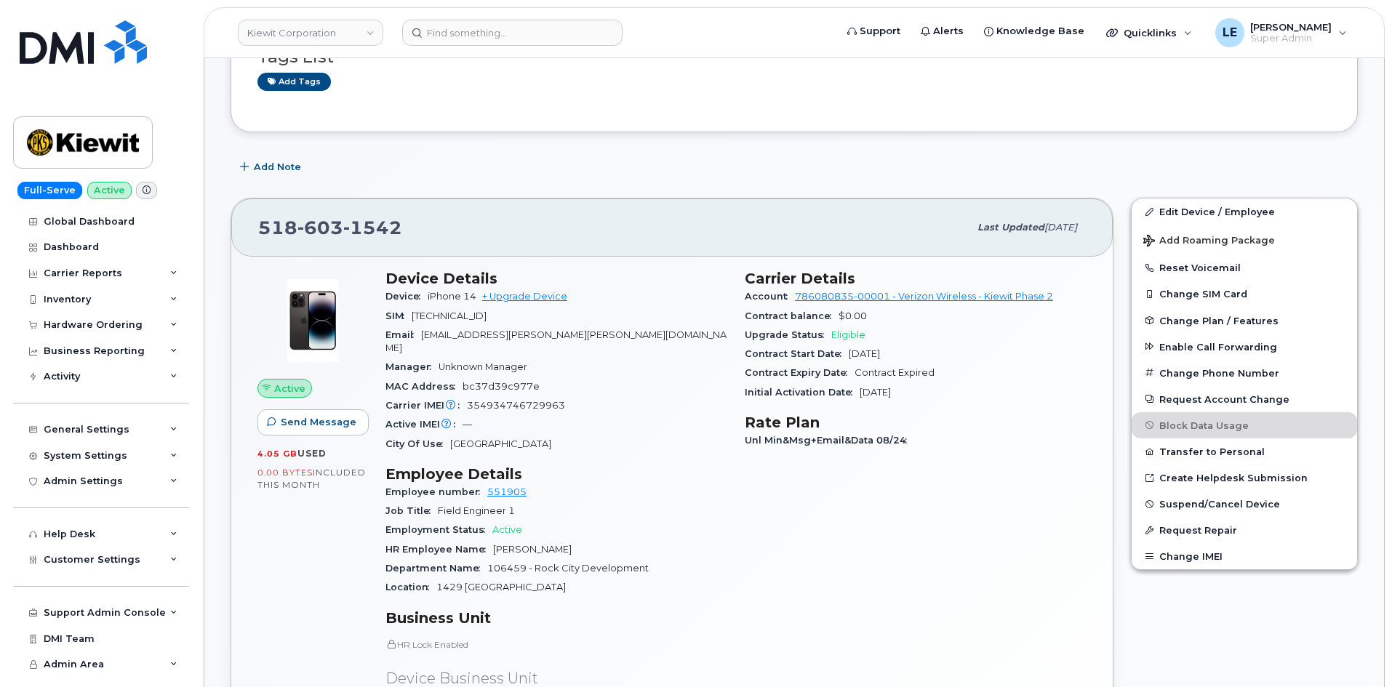
click at [607, 465] on h3 "Employee Details" at bounding box center [556, 473] width 342 height 17
click at [1156, 212] on link "Edit Device / Employee" at bounding box center [1244, 212] width 225 height 26
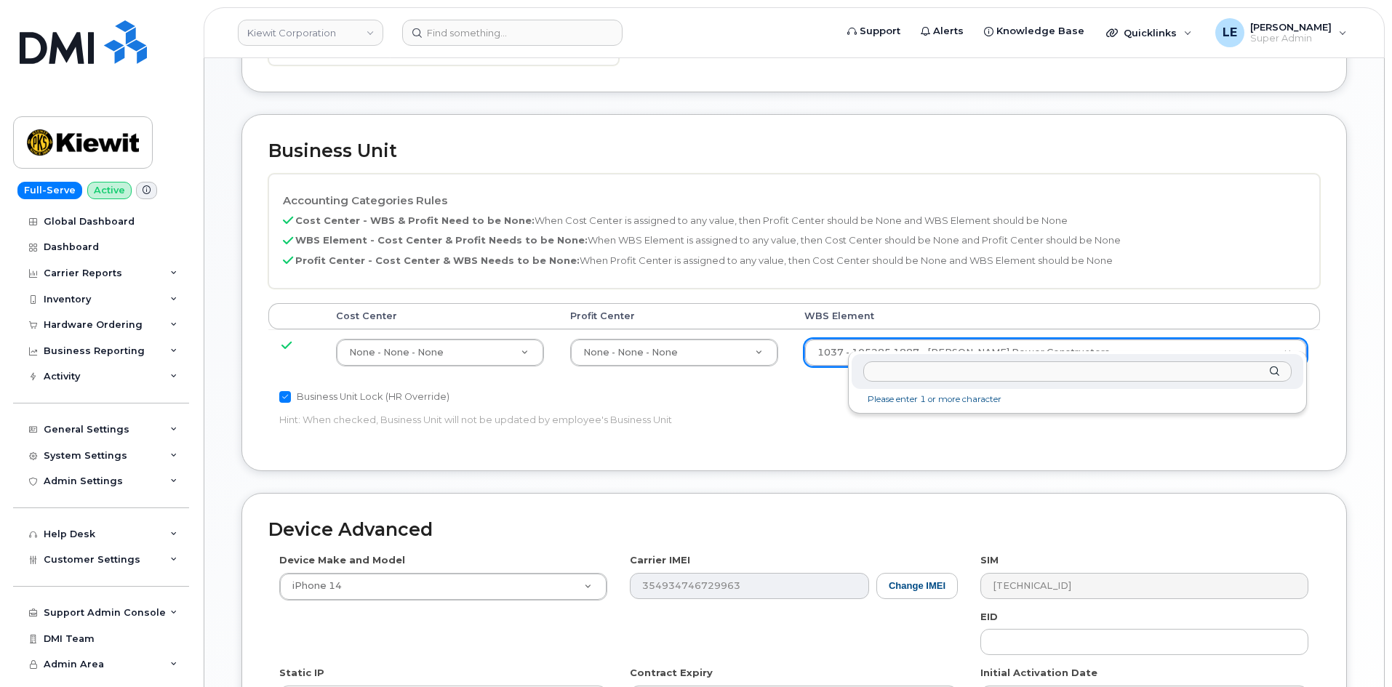
scroll to position [582, 0]
type input "105285.1887"
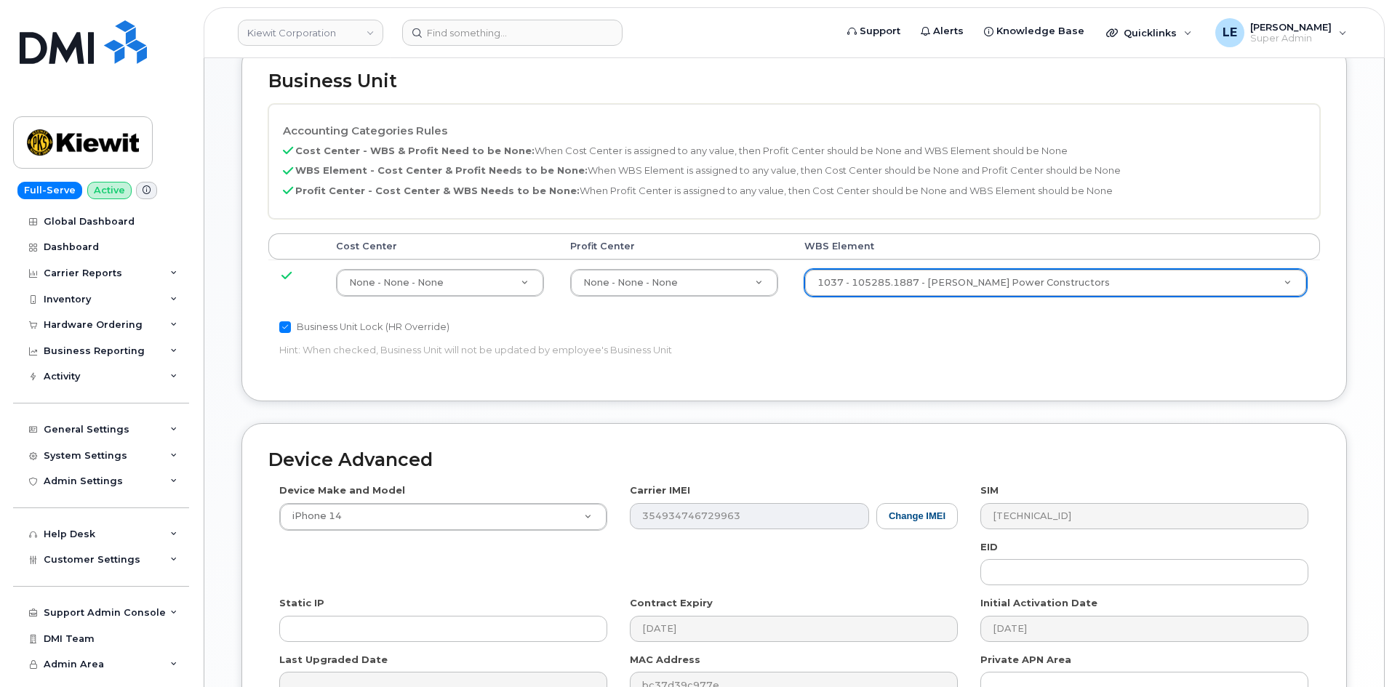
scroll to position [800, 0]
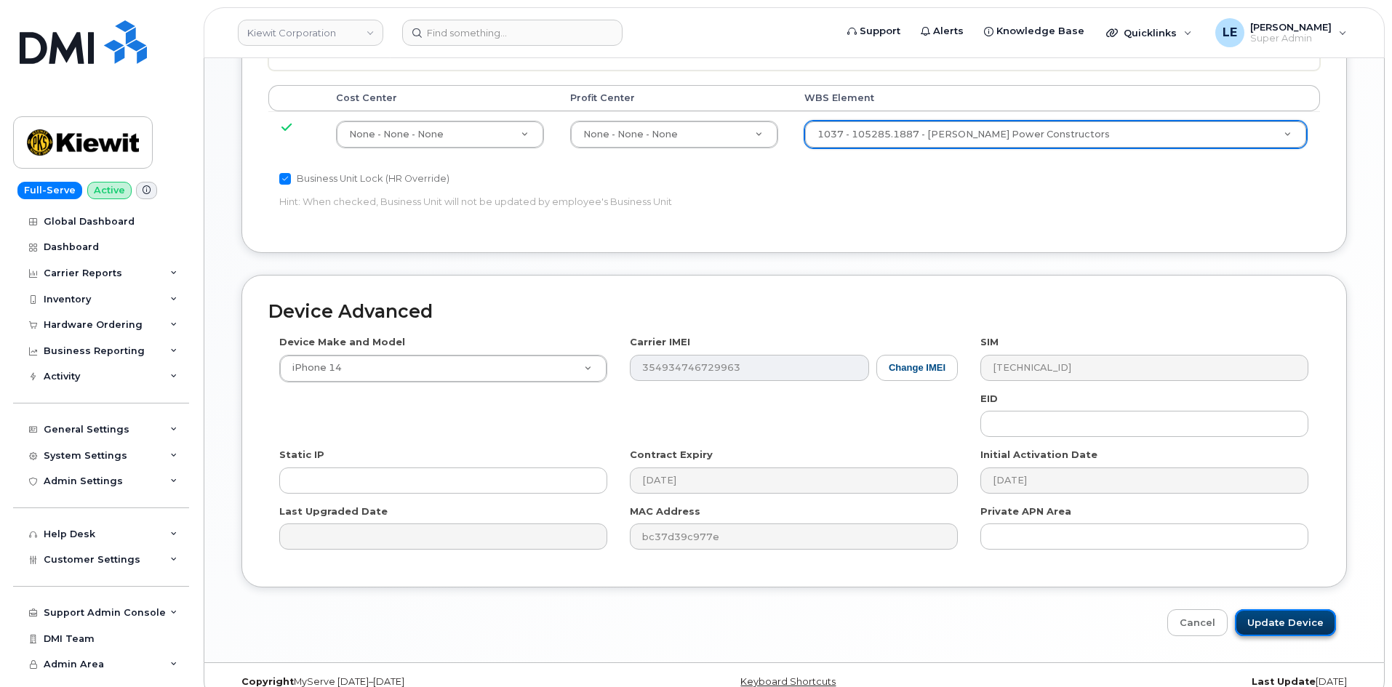
click at [1277, 609] on input "Update Device" at bounding box center [1285, 622] width 101 height 27
type input "Saving..."
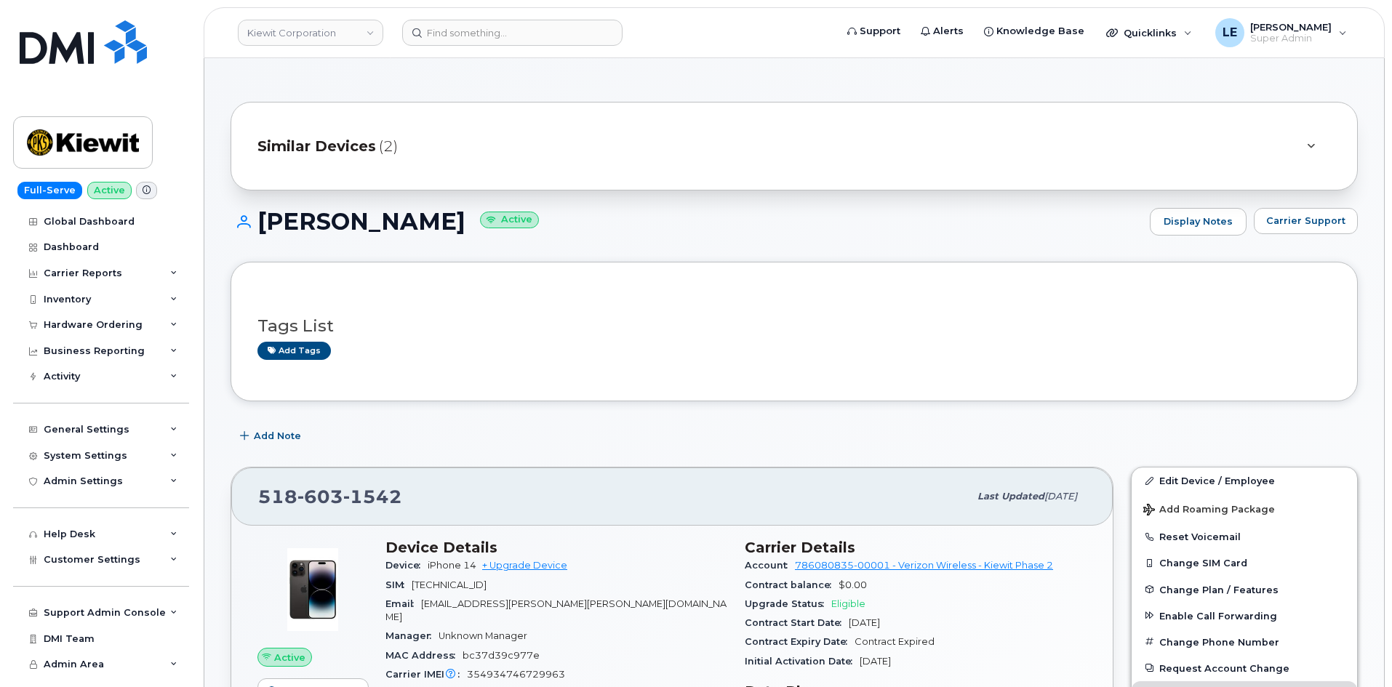
click at [420, 130] on div "Similar Devices (2)" at bounding box center [773, 146] width 1033 height 35
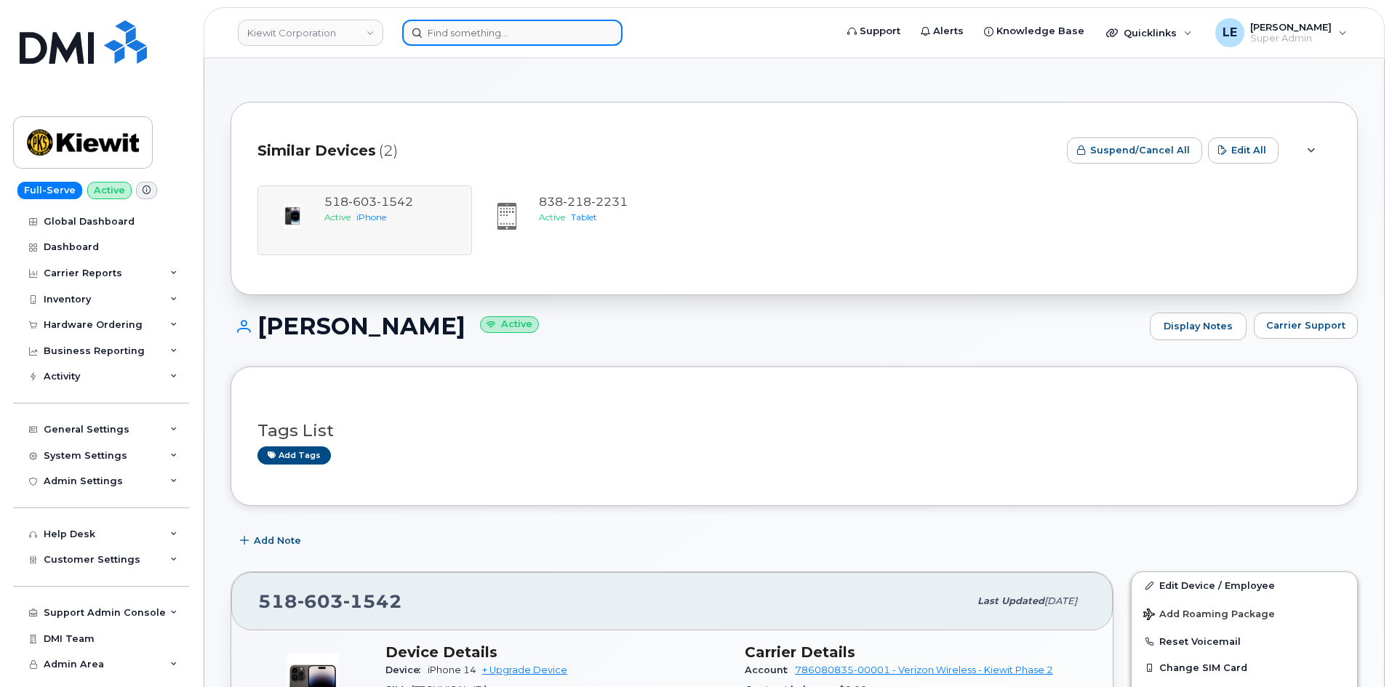
click at [461, 43] on input at bounding box center [512, 33] width 220 height 26
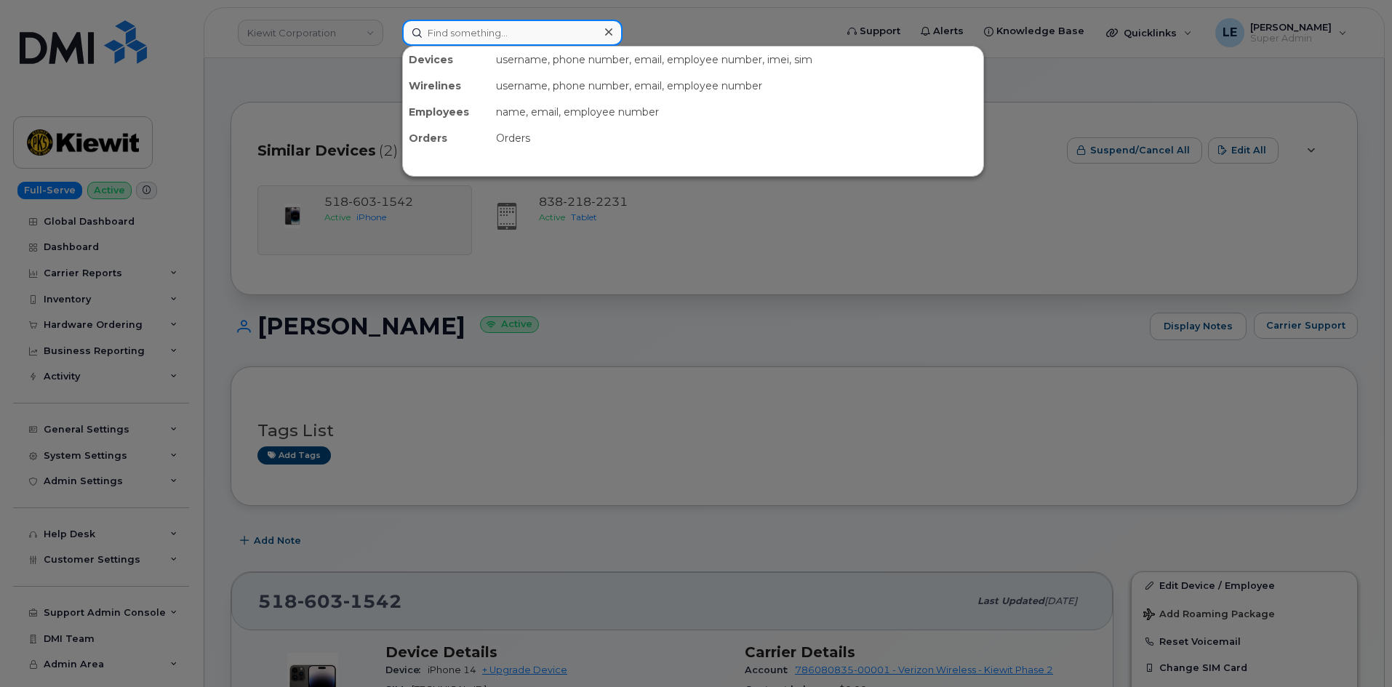
paste input "[PERSON_NAME][EMAIL_ADDRESS][PERSON_NAME][PERSON_NAME][DOMAIN_NAME]"
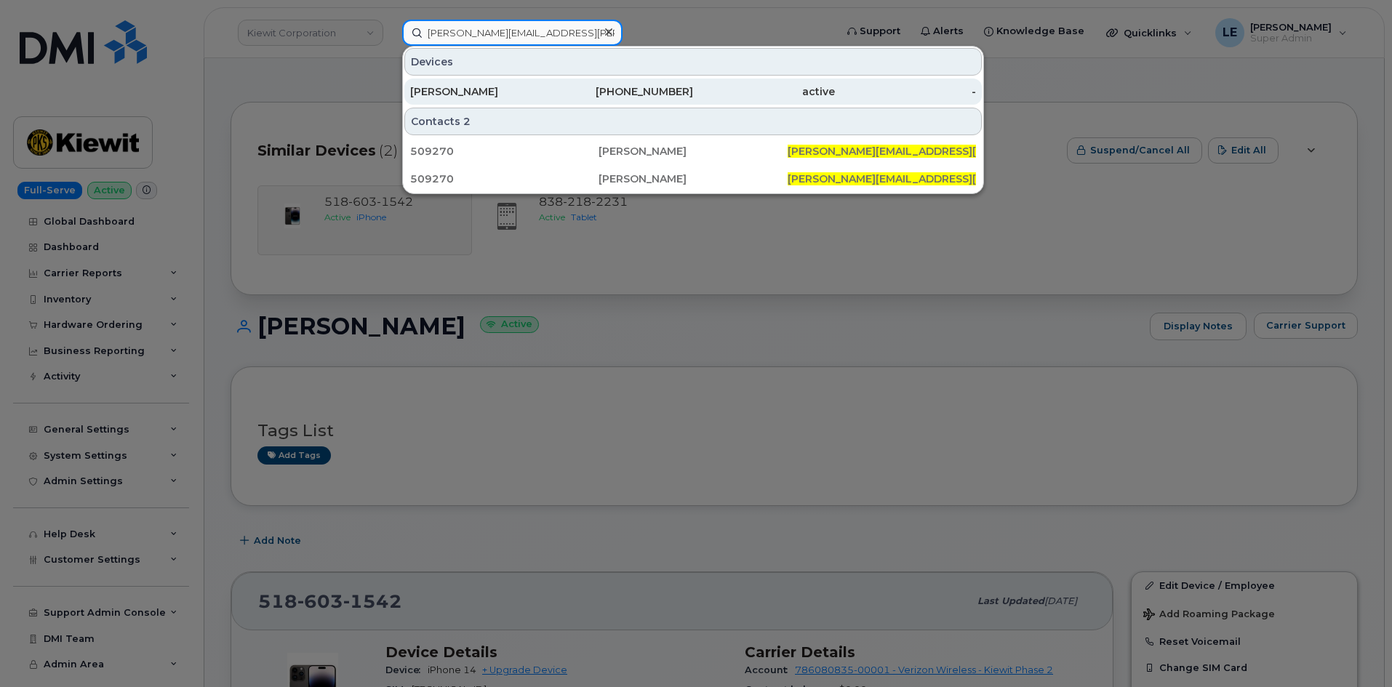
type input "[PERSON_NAME][EMAIL_ADDRESS][PERSON_NAME][PERSON_NAME][DOMAIN_NAME]"
click at [481, 89] on div "[PERSON_NAME]" at bounding box center [481, 91] width 142 height 15
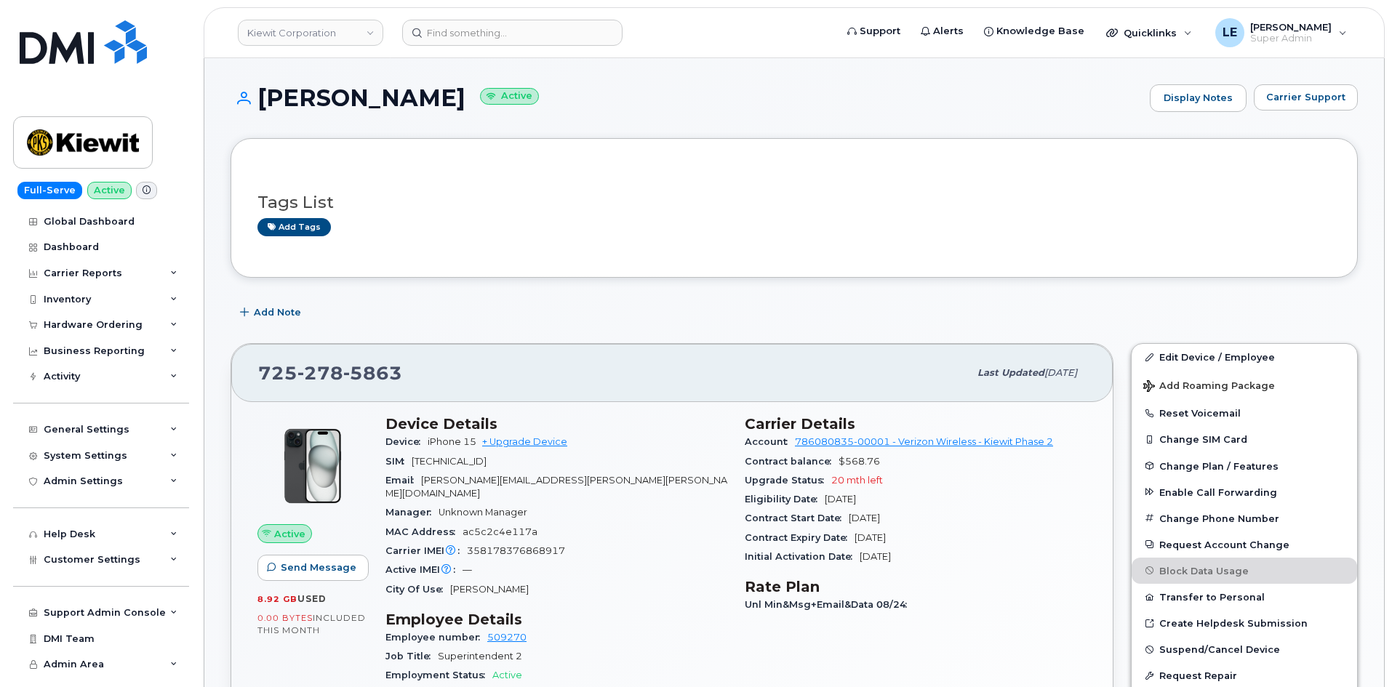
click at [498, 319] on div "Add Note" at bounding box center [794, 313] width 1127 height 26
drag, startPoint x: 488, startPoint y: 45, endPoint x: 490, endPoint y: 38, distance: 7.6
click at [487, 45] on input at bounding box center [512, 33] width 220 height 26
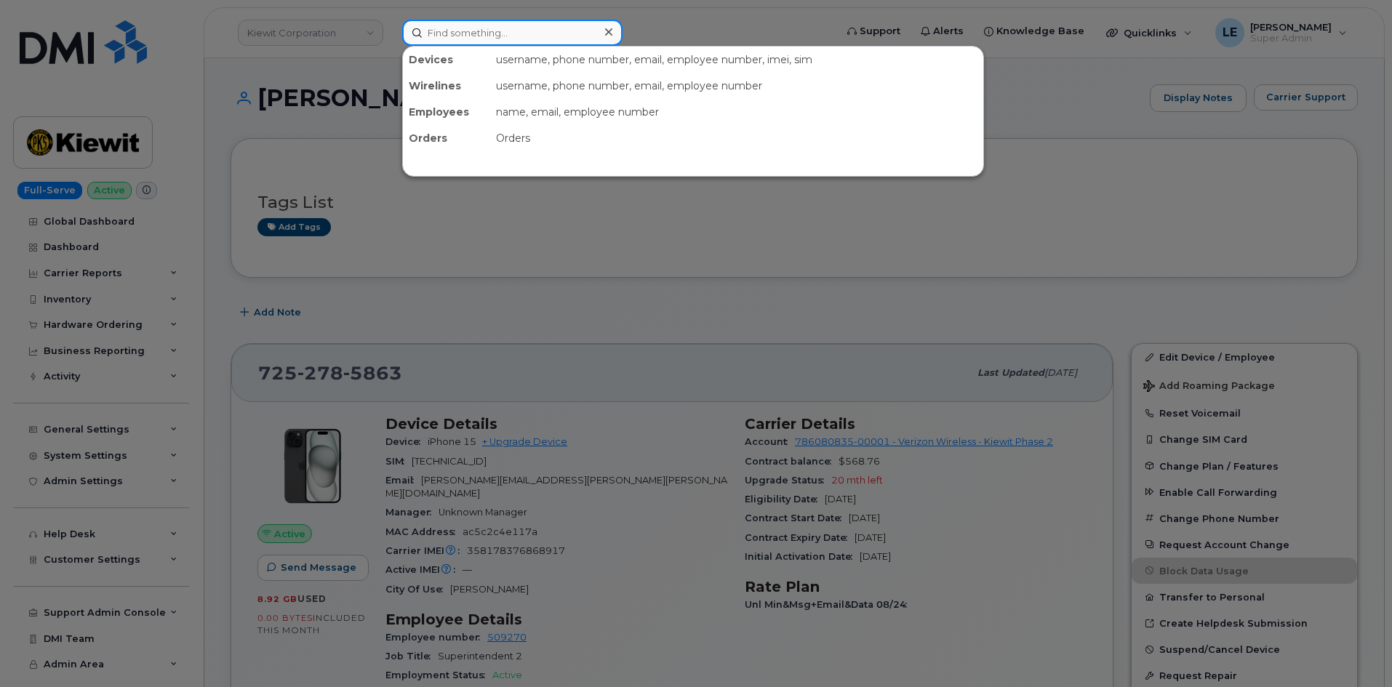
click at [489, 38] on input at bounding box center [512, 33] width 220 height 26
paste input "GEORGE.FOSHEE@KIEWIT.COM"
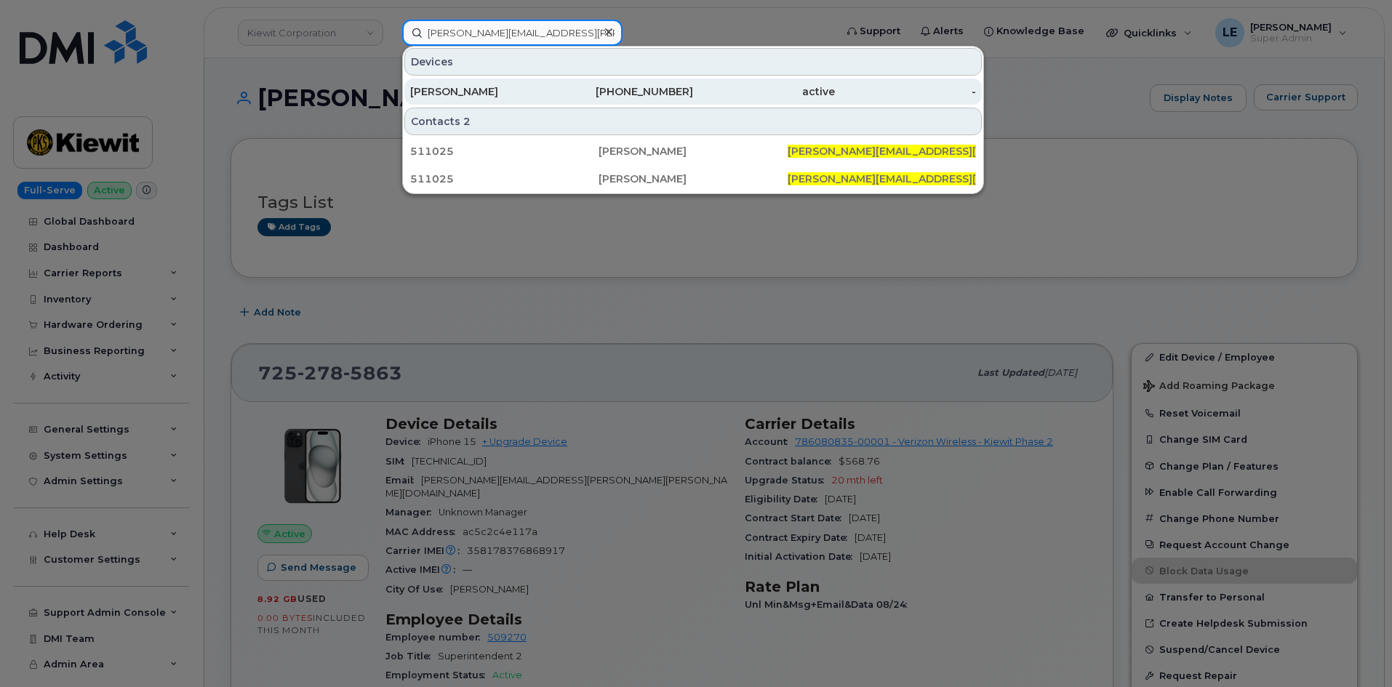
type input "GEORGE.FOSHEE@KIEWIT.COM"
click at [491, 87] on div "GEORGE FOSHEE" at bounding box center [481, 91] width 142 height 15
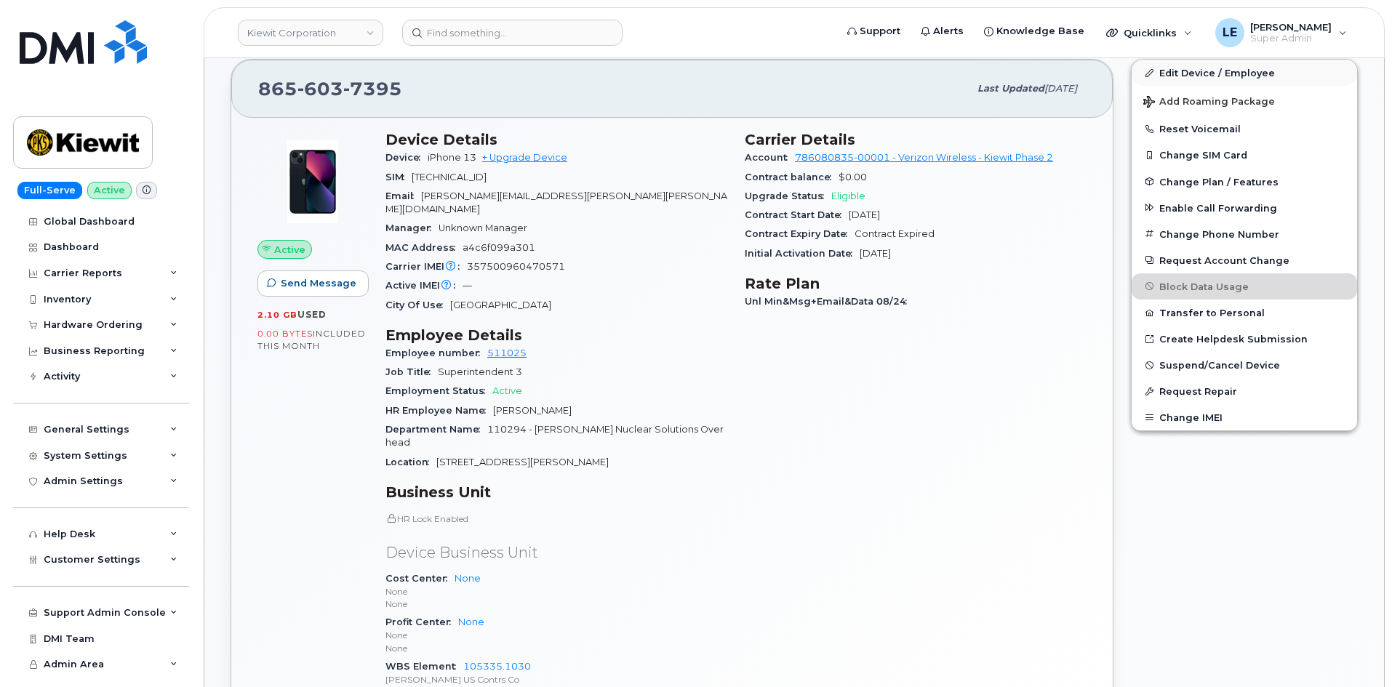
scroll to position [145, 0]
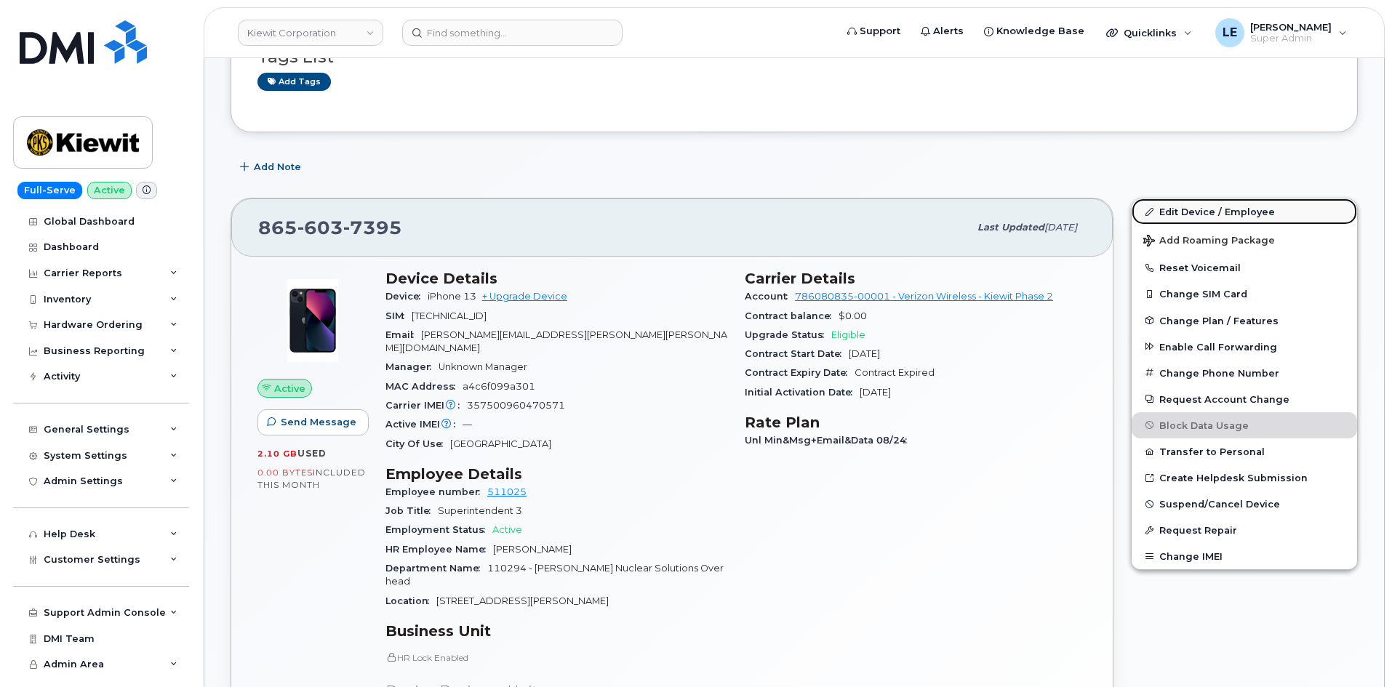
click at [1165, 208] on link "Edit Device / Employee" at bounding box center [1244, 212] width 225 height 26
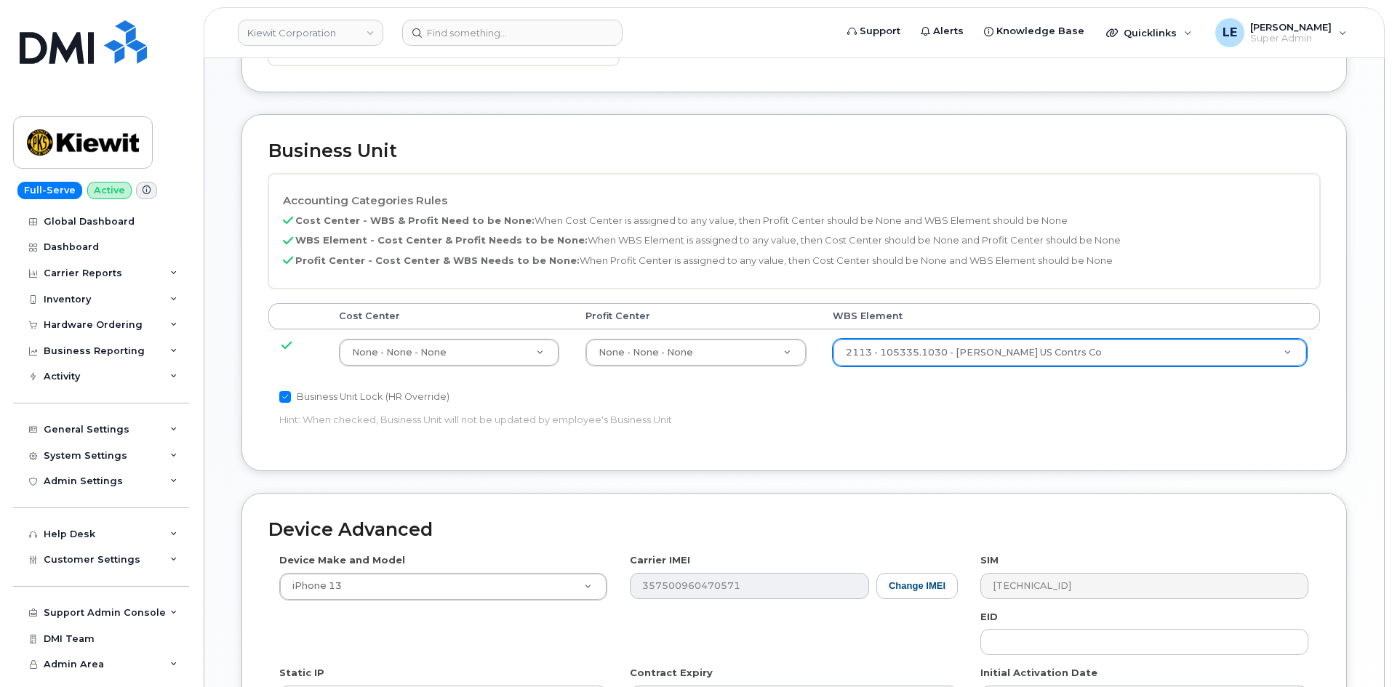
scroll to position [582, 0]
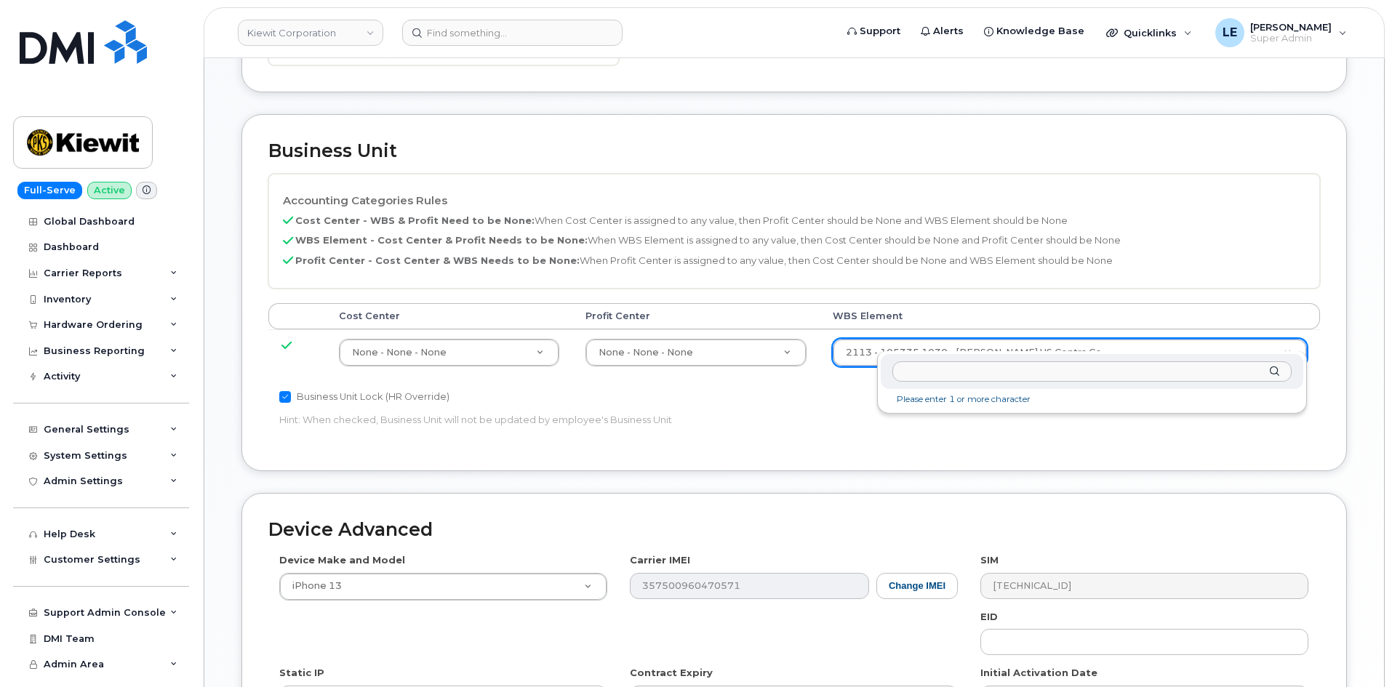
type input "110294.1163"
paste input "110294.1163"
click at [977, 368] on input "110294.1163" at bounding box center [1091, 371] width 399 height 21
click at [901, 373] on input "110294.1163" at bounding box center [1091, 371] width 399 height 21
type input "1"
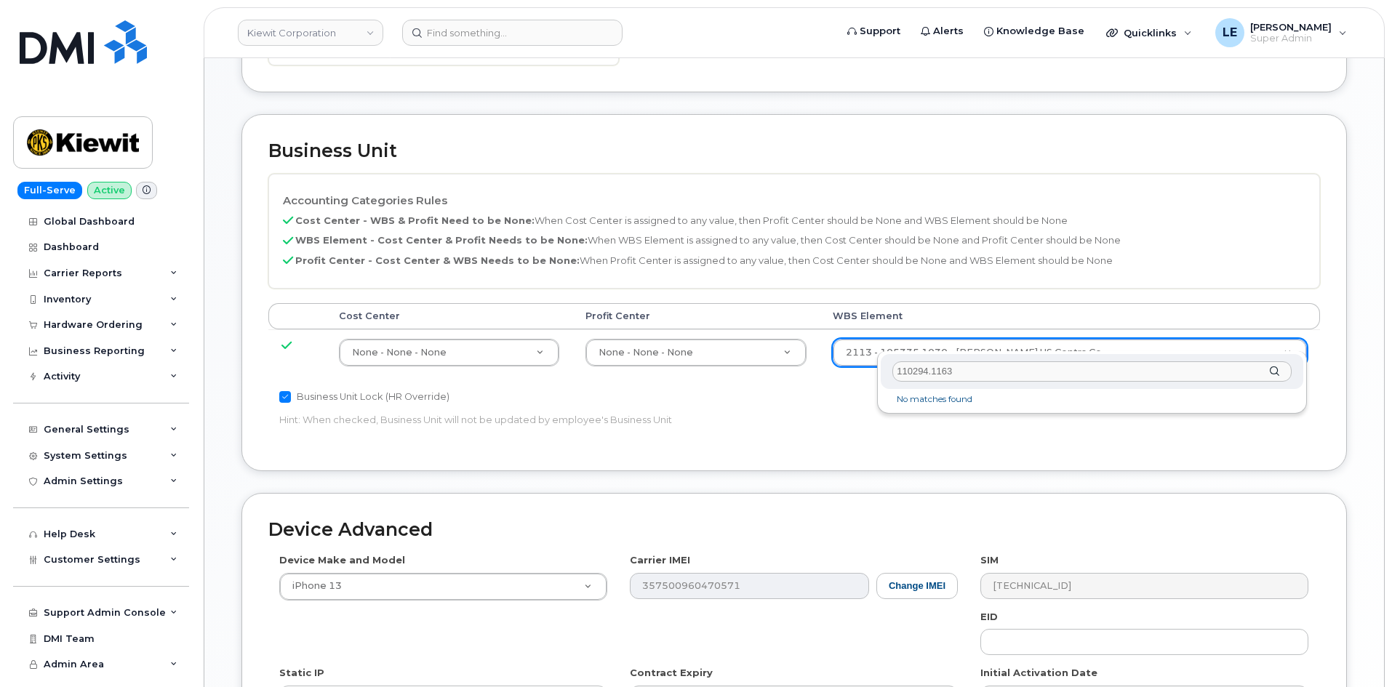
type input "110294.1163"
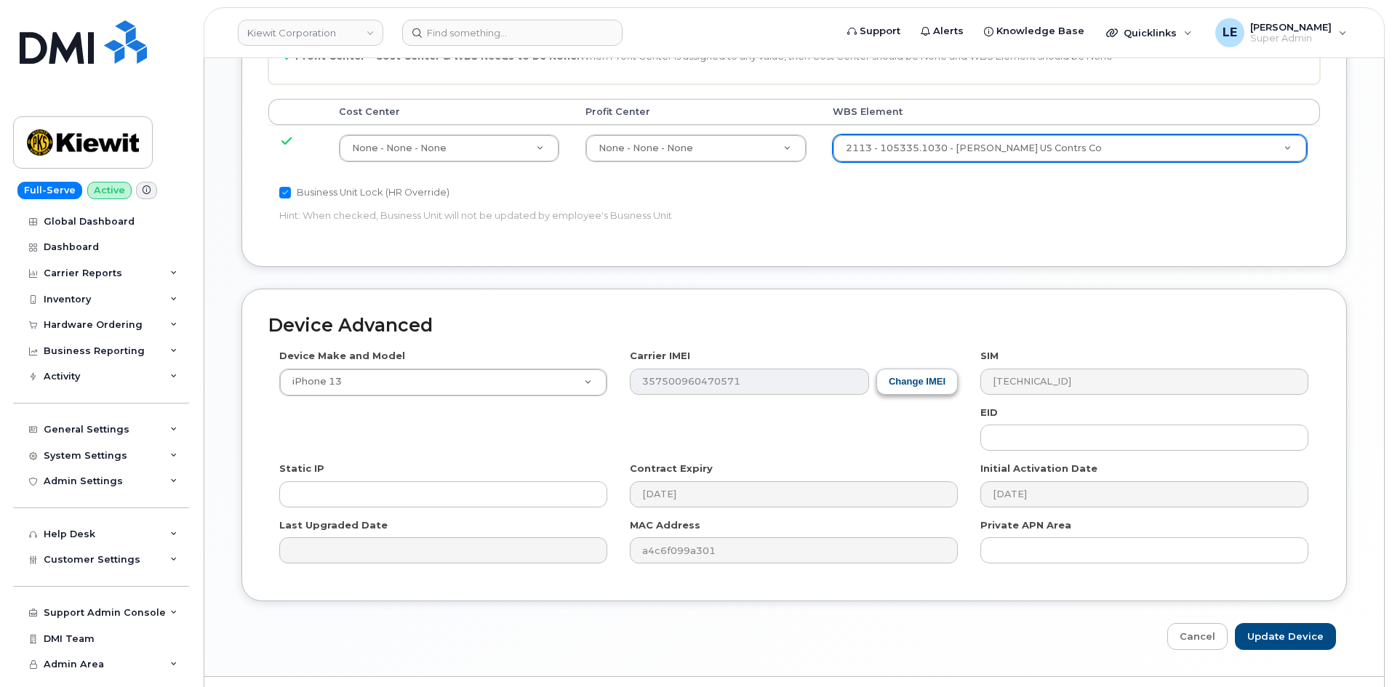
scroll to position [807, 0]
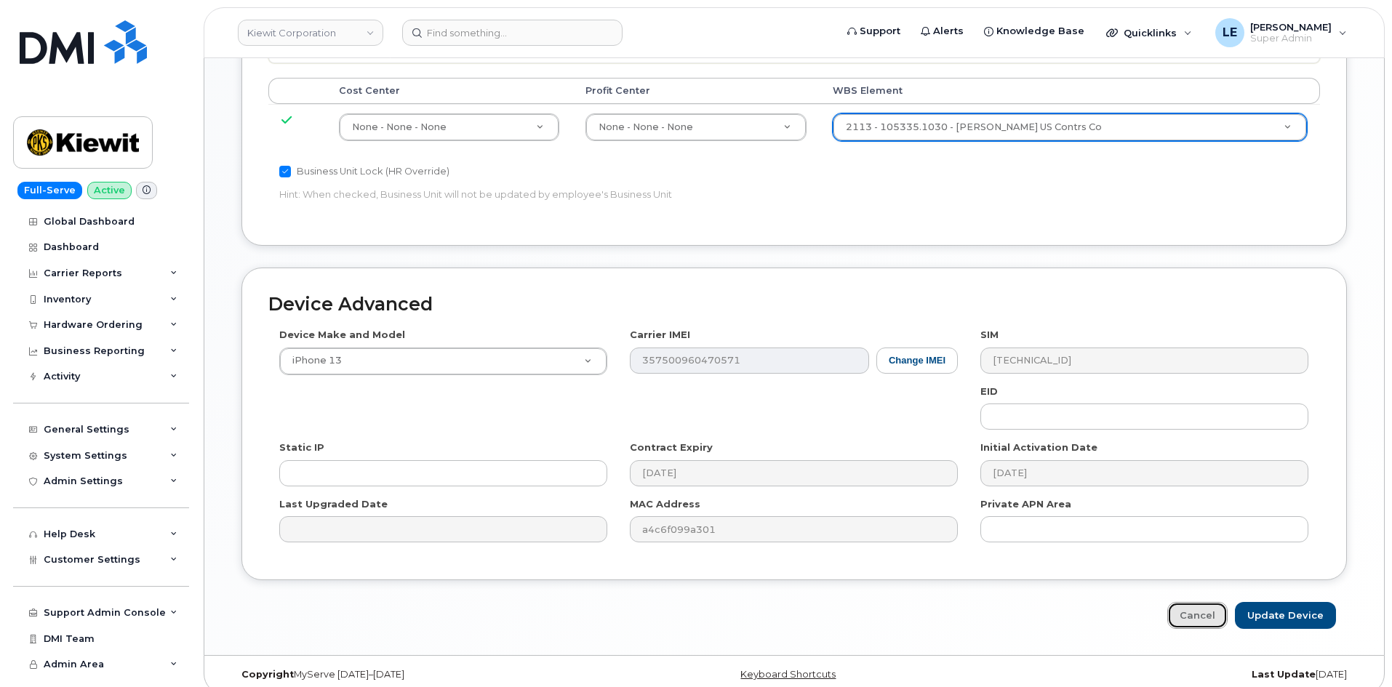
click at [1194, 602] on link "Cancel" at bounding box center [1197, 615] width 60 height 27
click at [542, 28] on input at bounding box center [512, 33] width 220 height 26
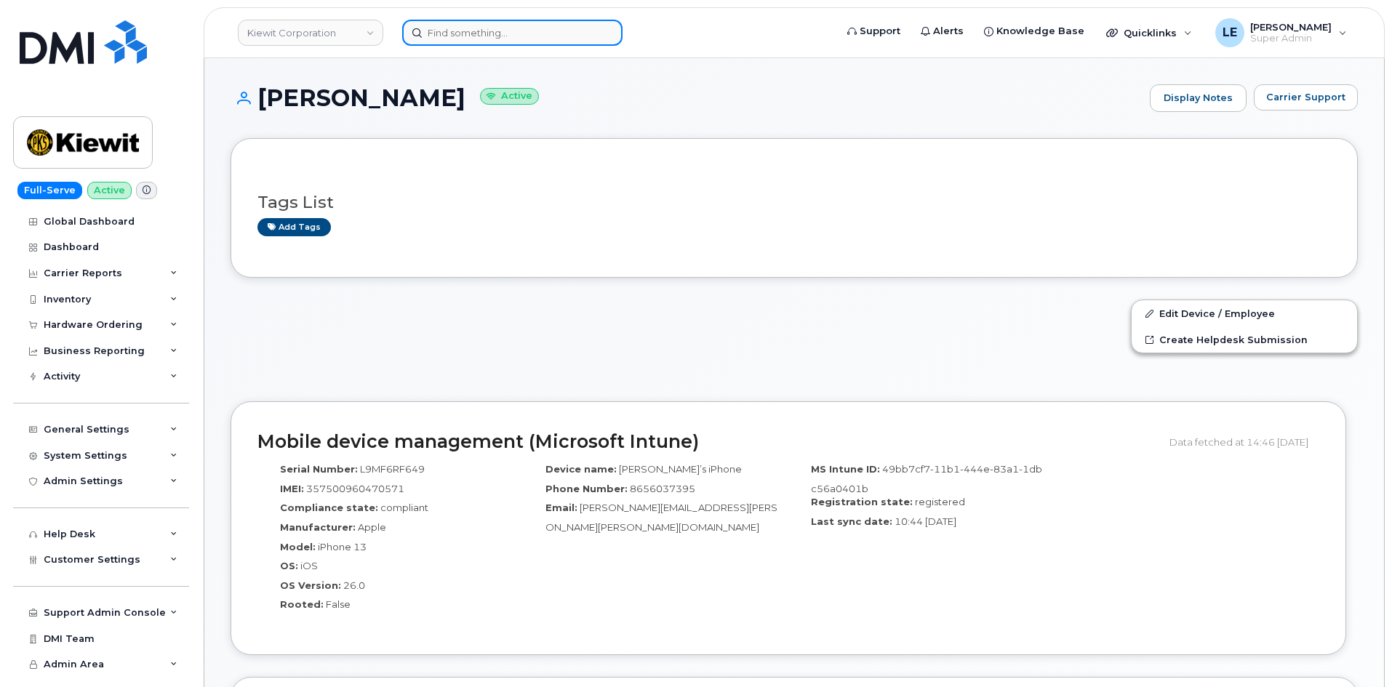
click at [511, 33] on input at bounding box center [512, 33] width 220 height 26
paste input "[EMAIL_ADDRESS][PERSON_NAME][DOMAIN_NAME]"
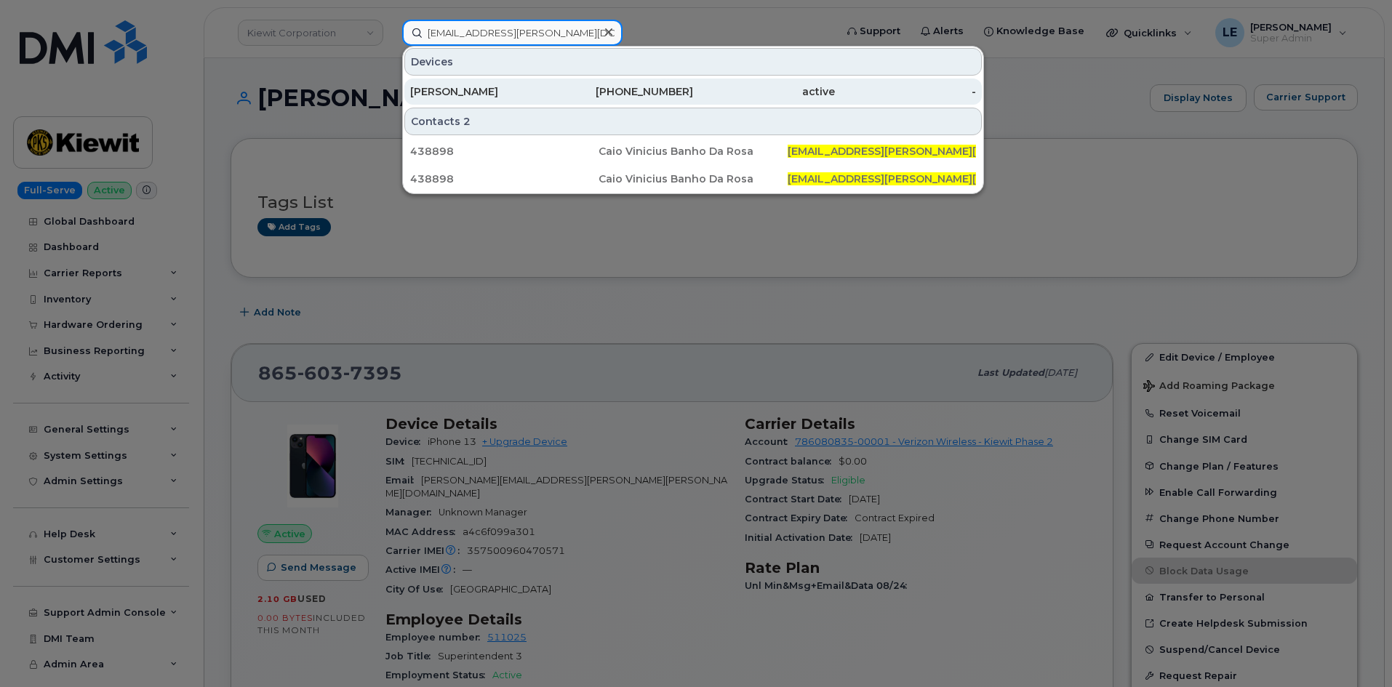
type input "[EMAIL_ADDRESS][PERSON_NAME][DOMAIN_NAME]"
click at [518, 89] on div "[PERSON_NAME]" at bounding box center [481, 91] width 142 height 15
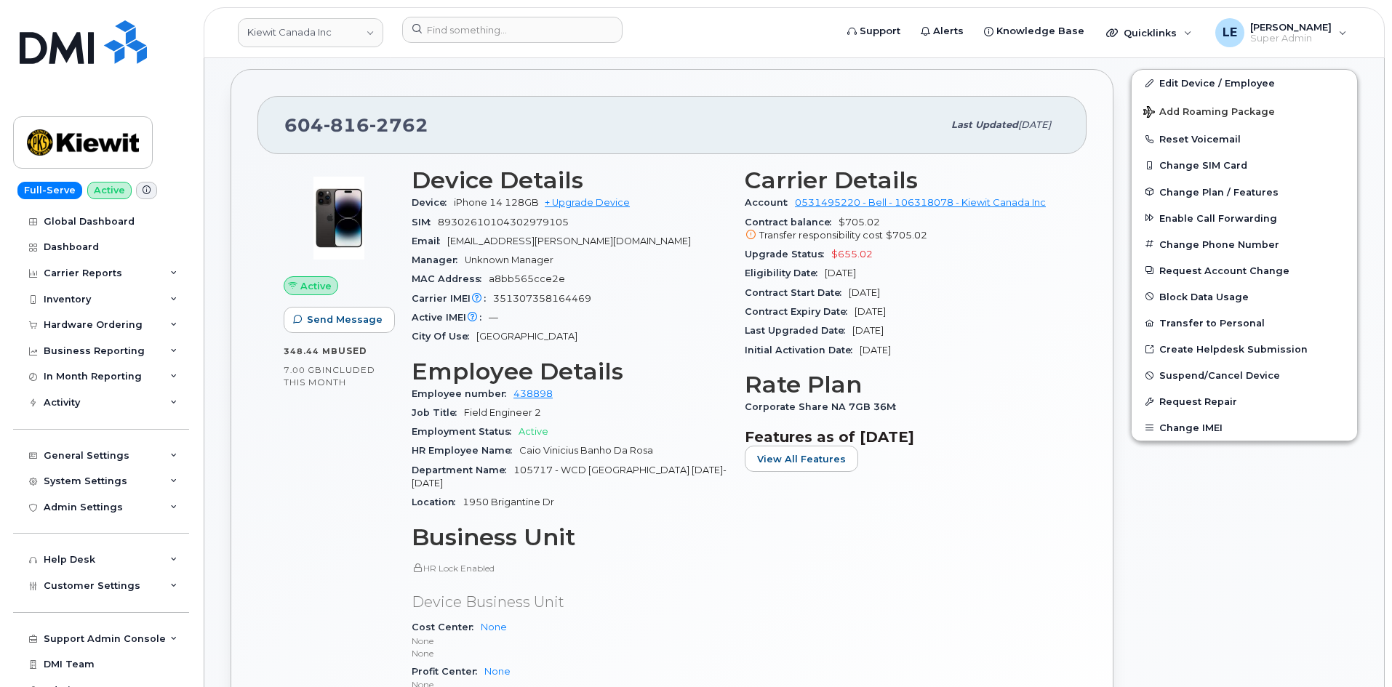
scroll to position [161, 0]
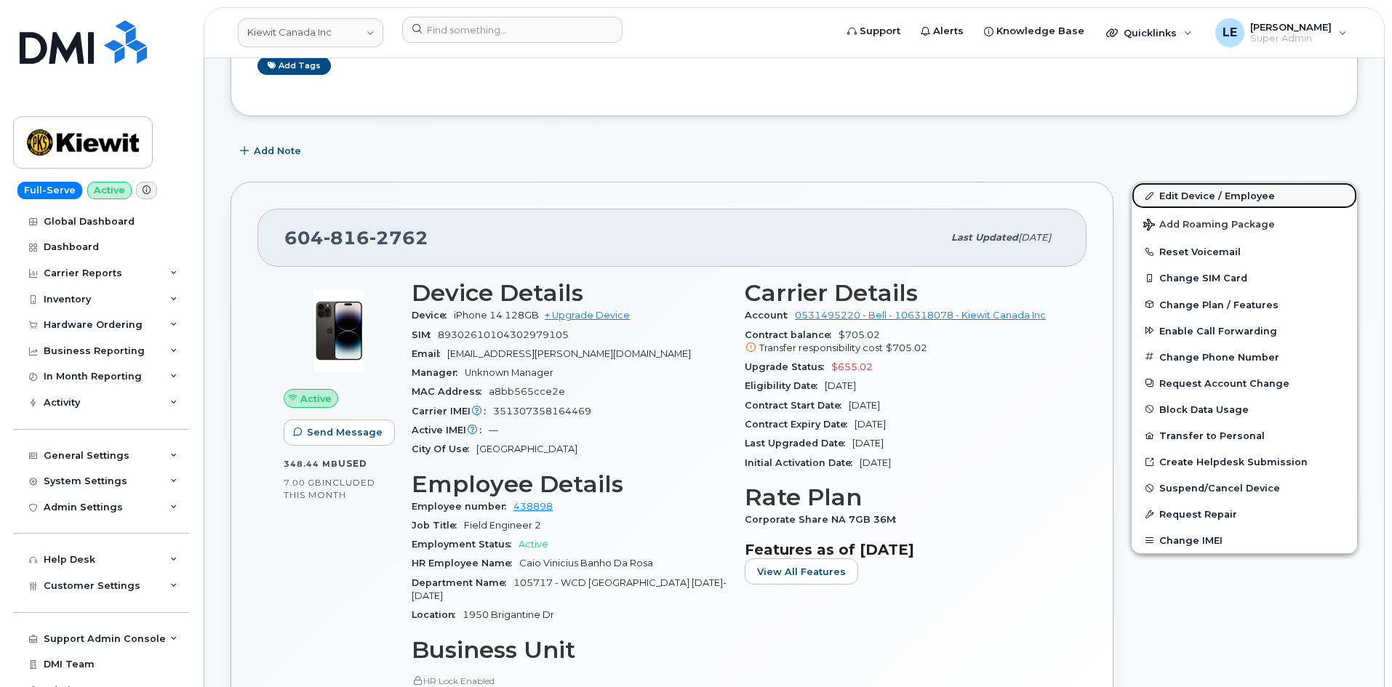
click at [1178, 201] on link "Edit Device / Employee" at bounding box center [1244, 196] width 225 height 26
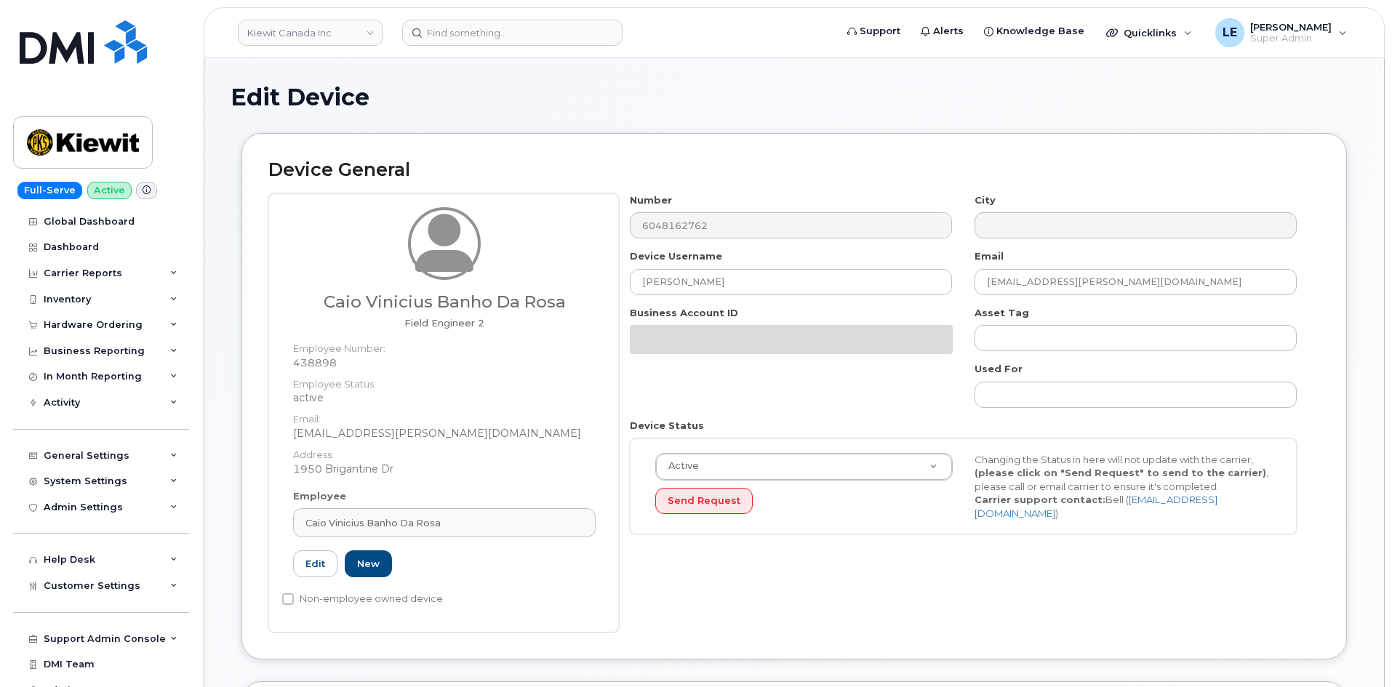
select select "14059"
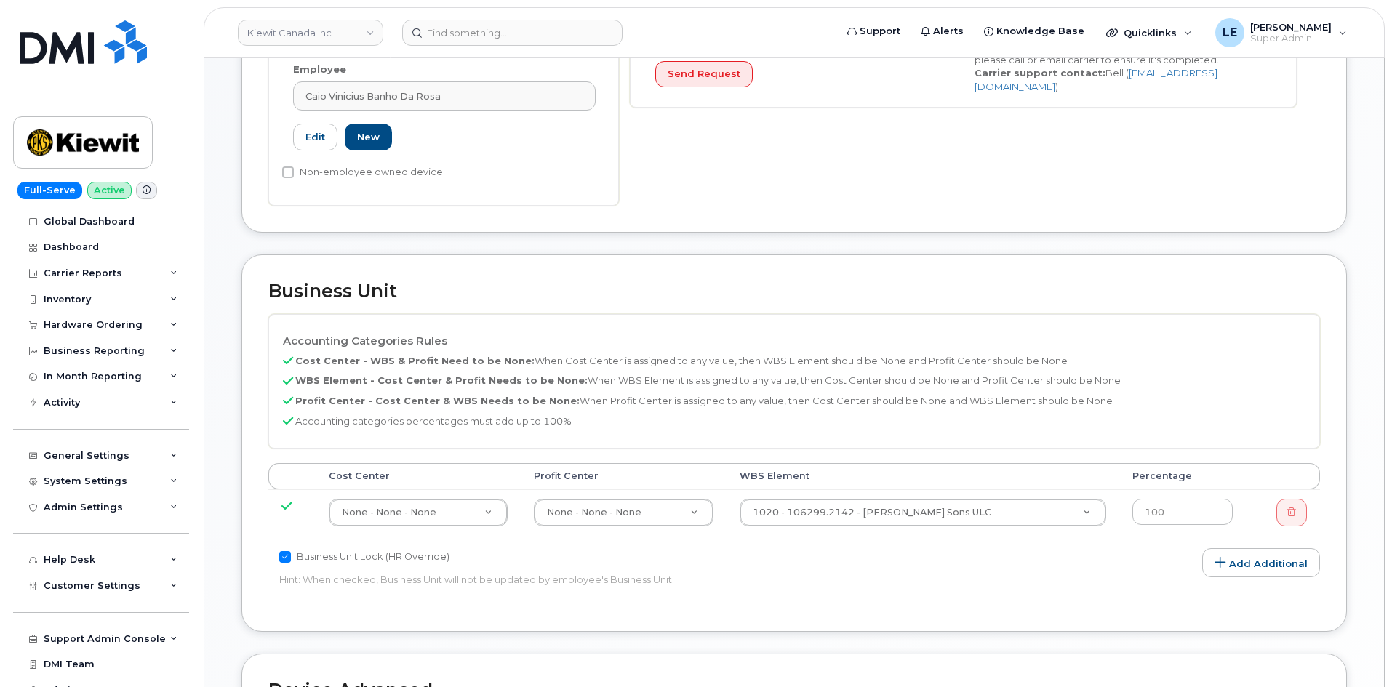
scroll to position [582, 0]
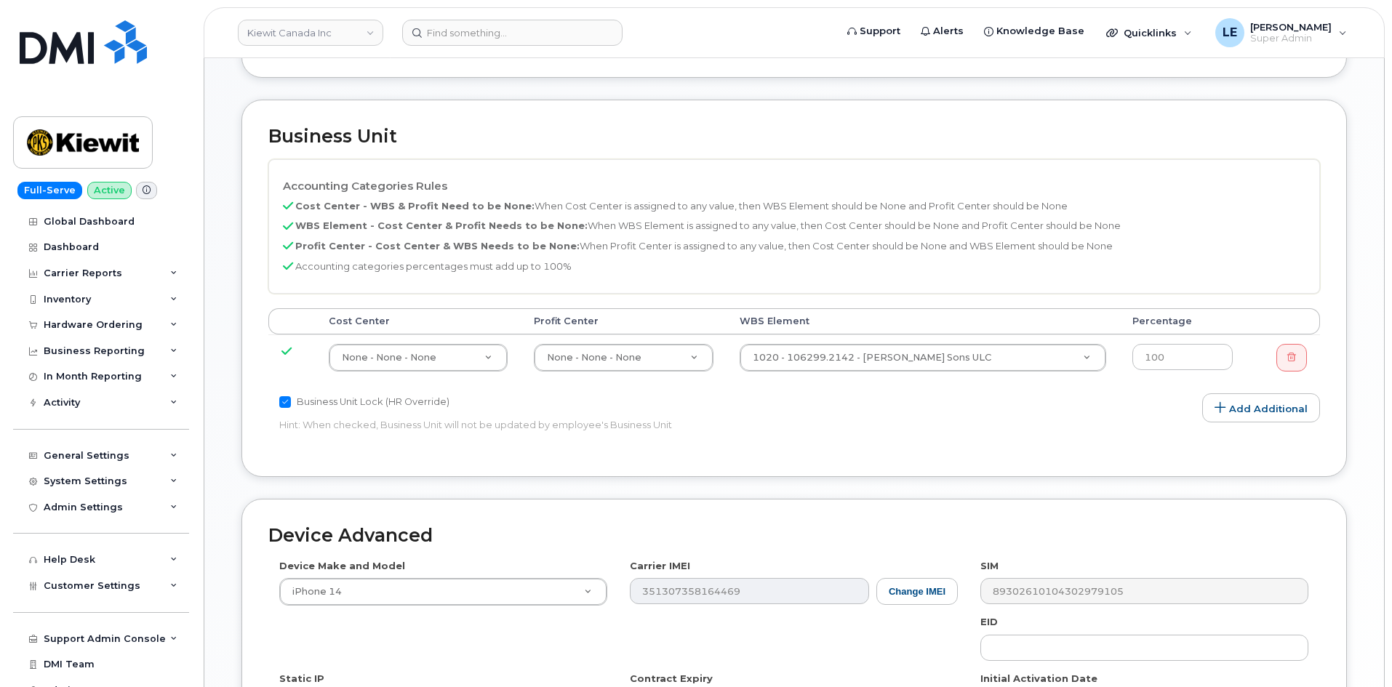
click at [915, 341] on td "1020 - 106299.2142 - [PERSON_NAME] Sons ULC 35135699" at bounding box center [923, 358] width 393 height 46
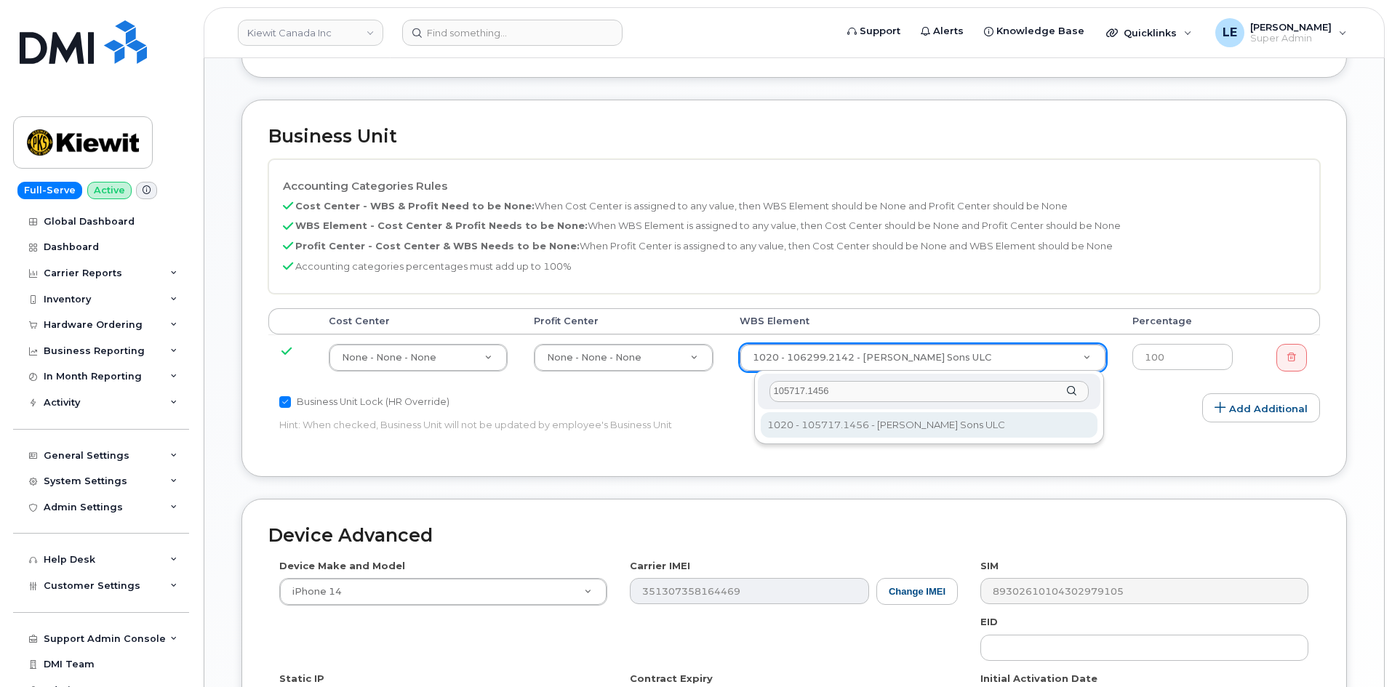
type input "105717.1456"
type input "33835573"
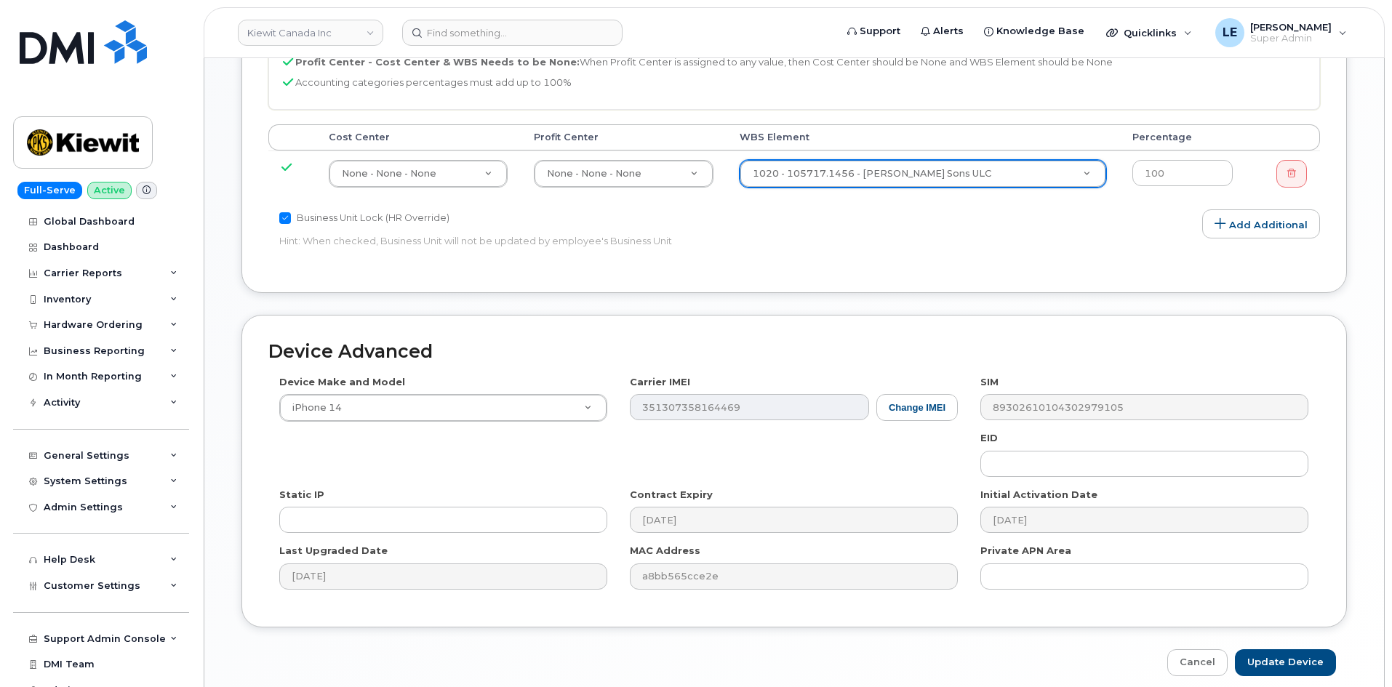
scroll to position [828, 0]
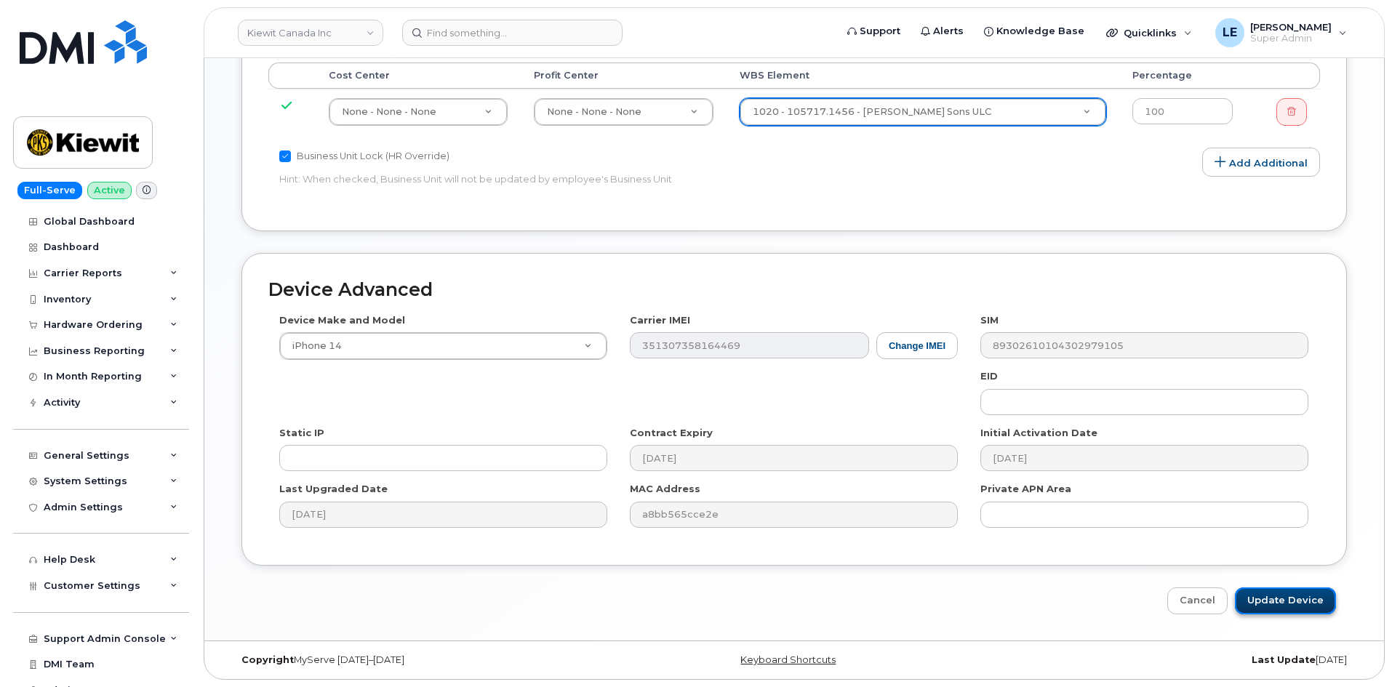
click at [1279, 612] on input "Update Device" at bounding box center [1285, 601] width 101 height 27
type input "Saving..."
